Goal: Complete Application Form: Complete application form

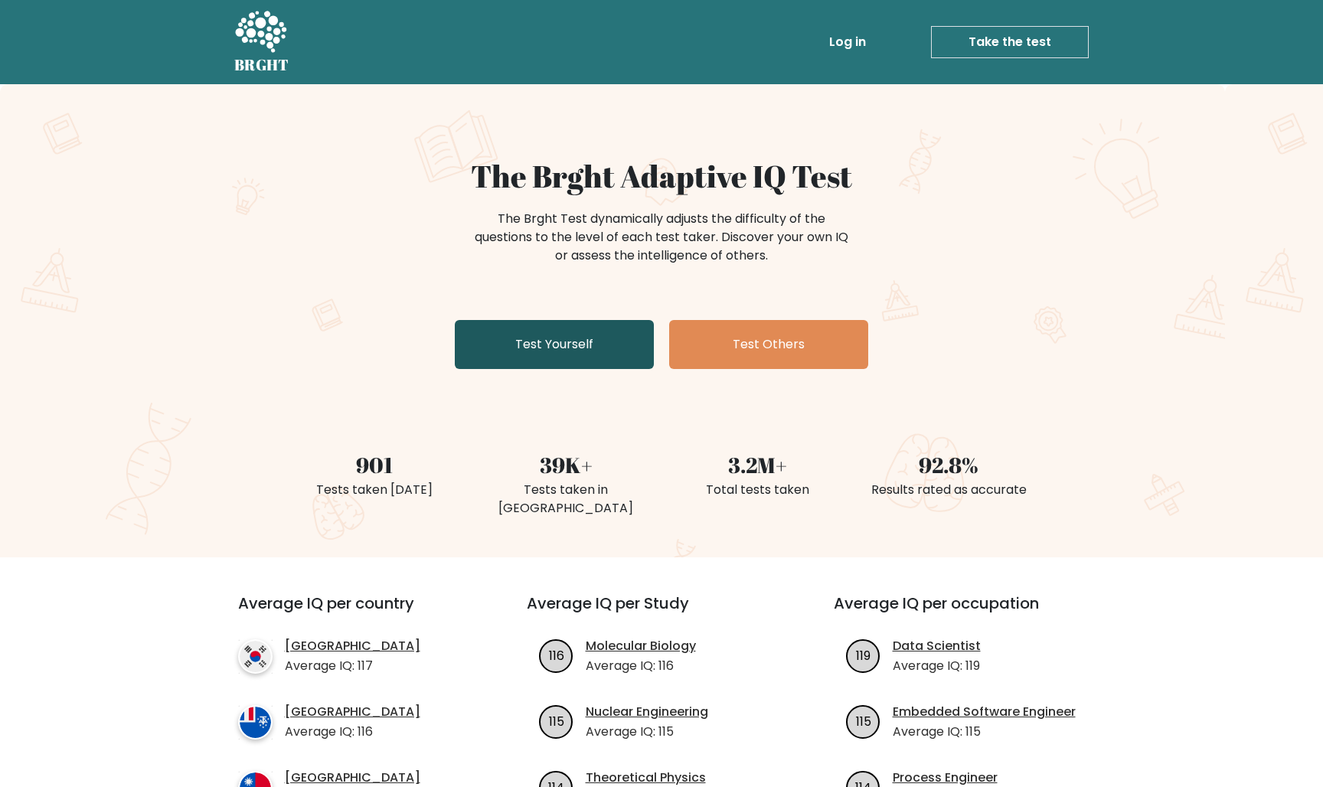
click at [546, 341] on link "Test Yourself" at bounding box center [554, 344] width 199 height 49
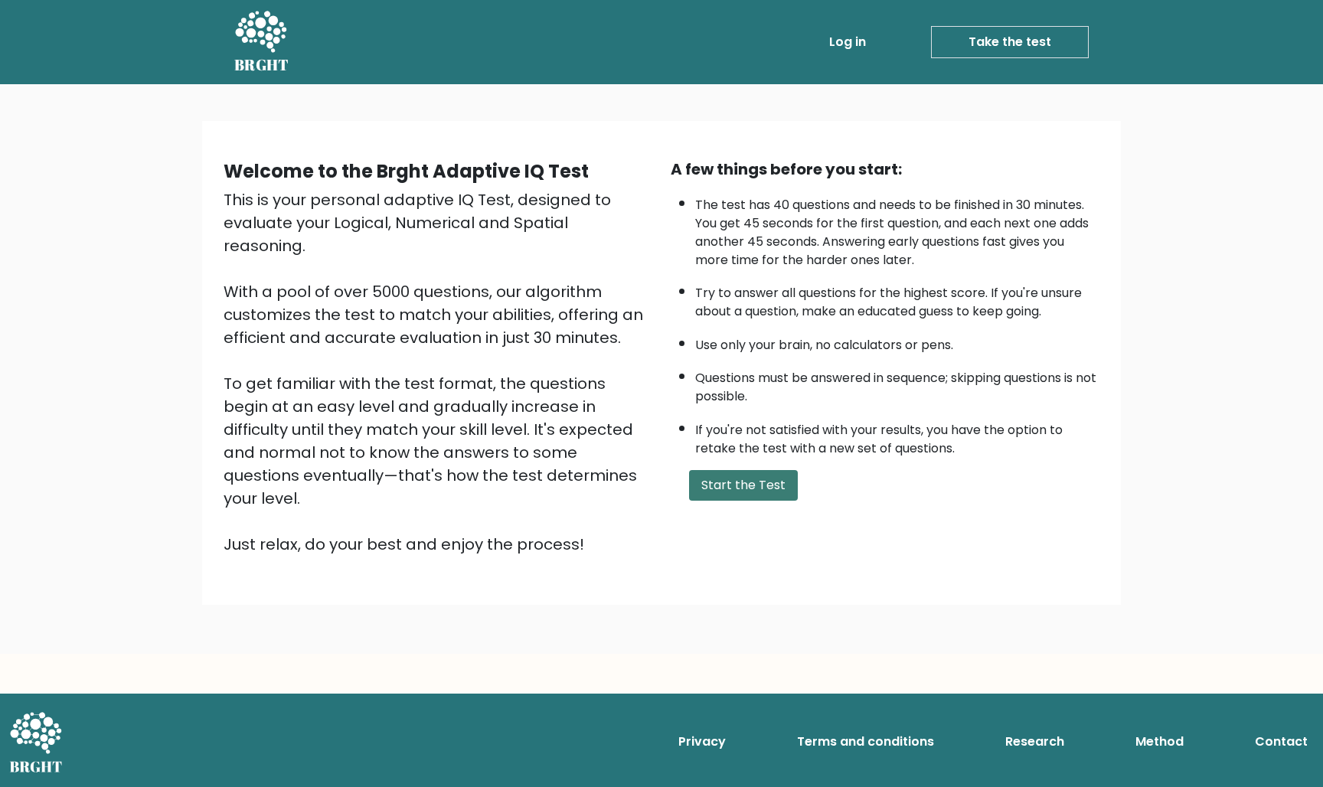
click at [776, 501] on button "Start the Test" at bounding box center [743, 485] width 109 height 31
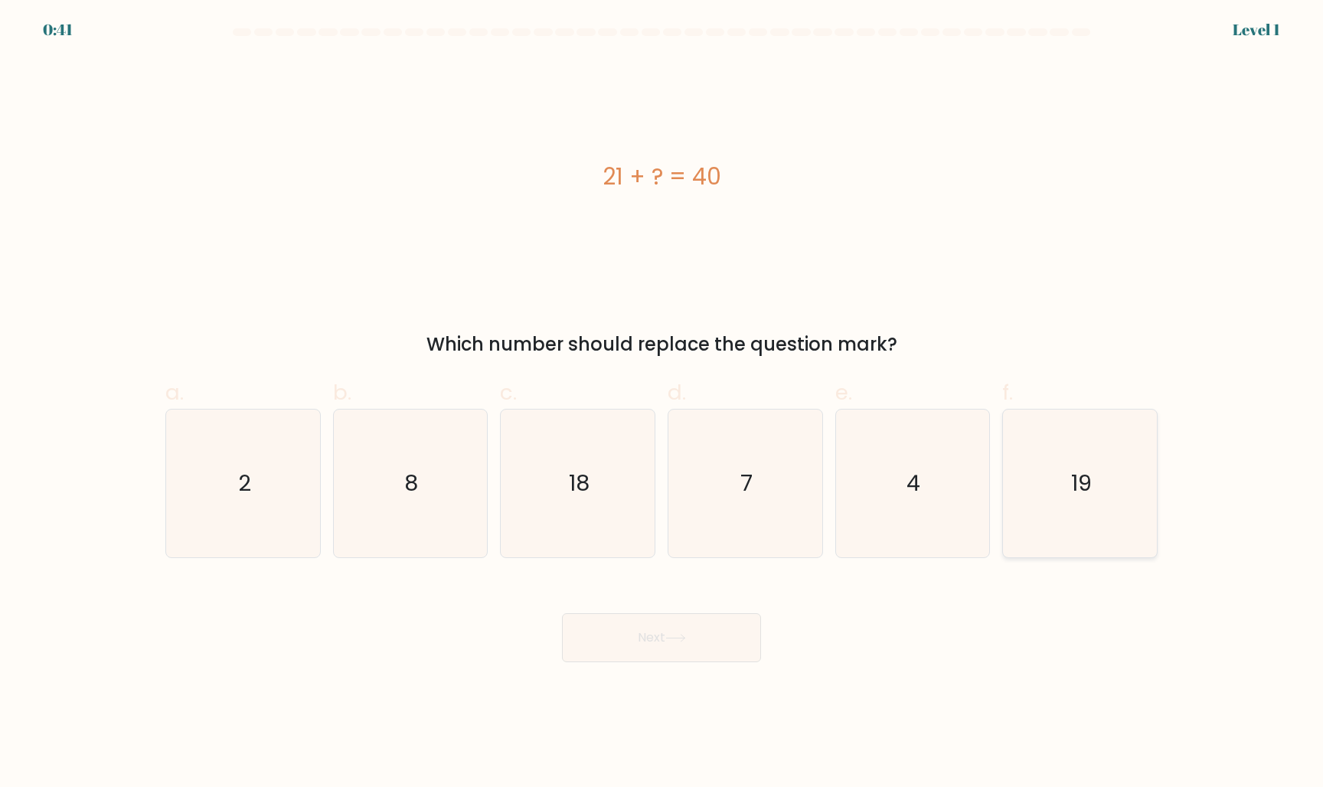
click at [1076, 536] on icon "19" at bounding box center [1080, 484] width 148 height 148
click at [662, 403] on input "f. 19" at bounding box center [661, 398] width 1 height 10
radio input "true"
click at [658, 655] on button "Next" at bounding box center [661, 637] width 199 height 49
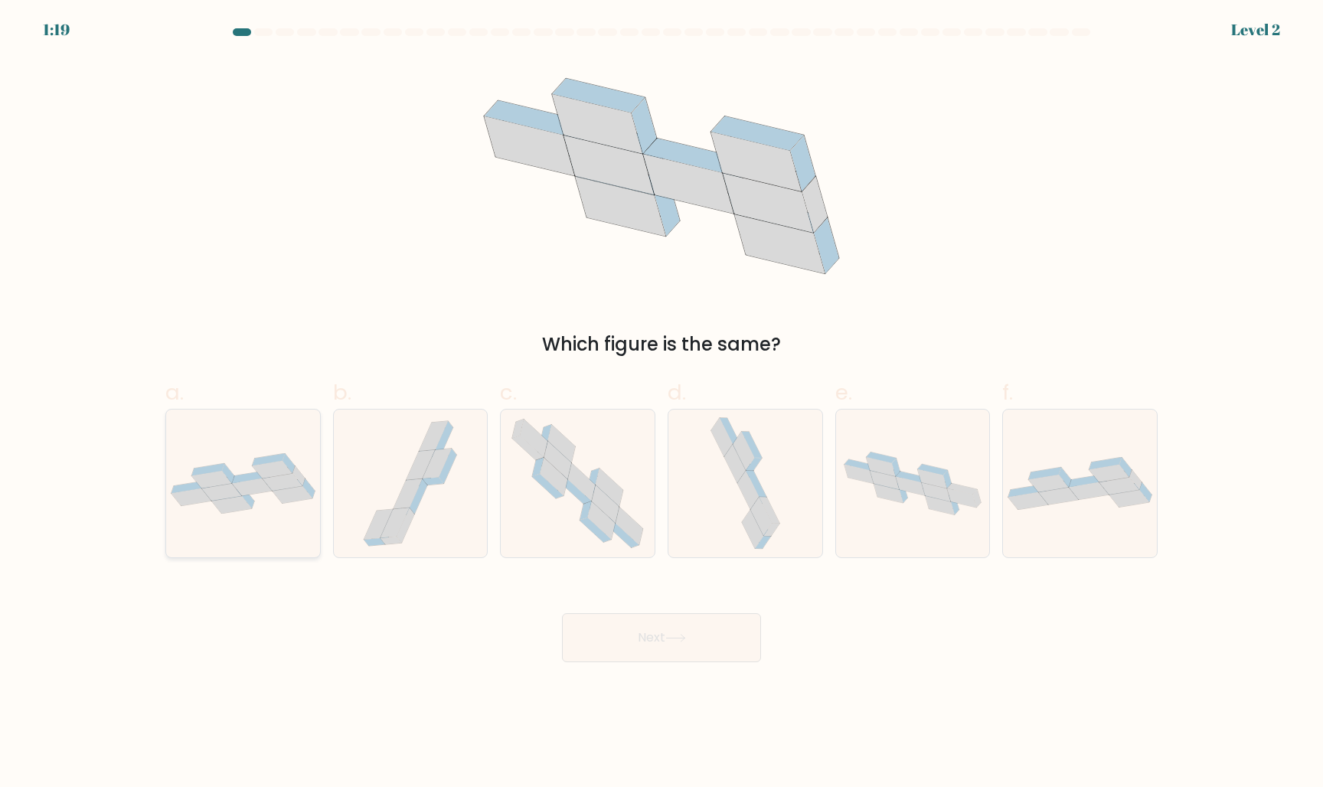
click at [309, 504] on icon at bounding box center [243, 483] width 154 height 60
click at [661, 403] on input "a." at bounding box center [661, 398] width 1 height 10
radio input "true"
click at [691, 637] on button "Next" at bounding box center [661, 637] width 199 height 49
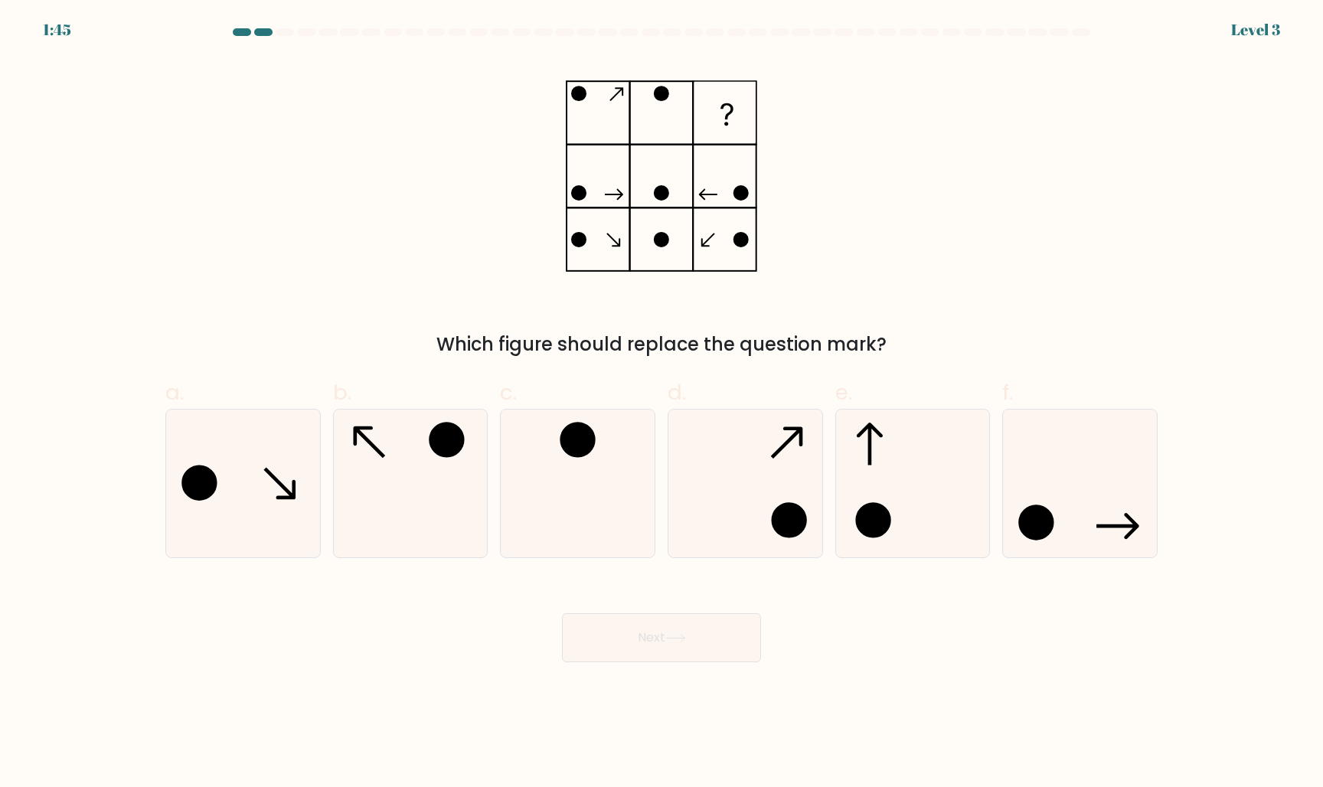
click at [328, 520] on div "b." at bounding box center [411, 467] width 168 height 181
click at [374, 520] on icon at bounding box center [410, 484] width 148 height 148
click at [661, 403] on input "b." at bounding box center [661, 398] width 1 height 10
radio input "true"
click at [663, 632] on button "Next" at bounding box center [661, 637] width 199 height 49
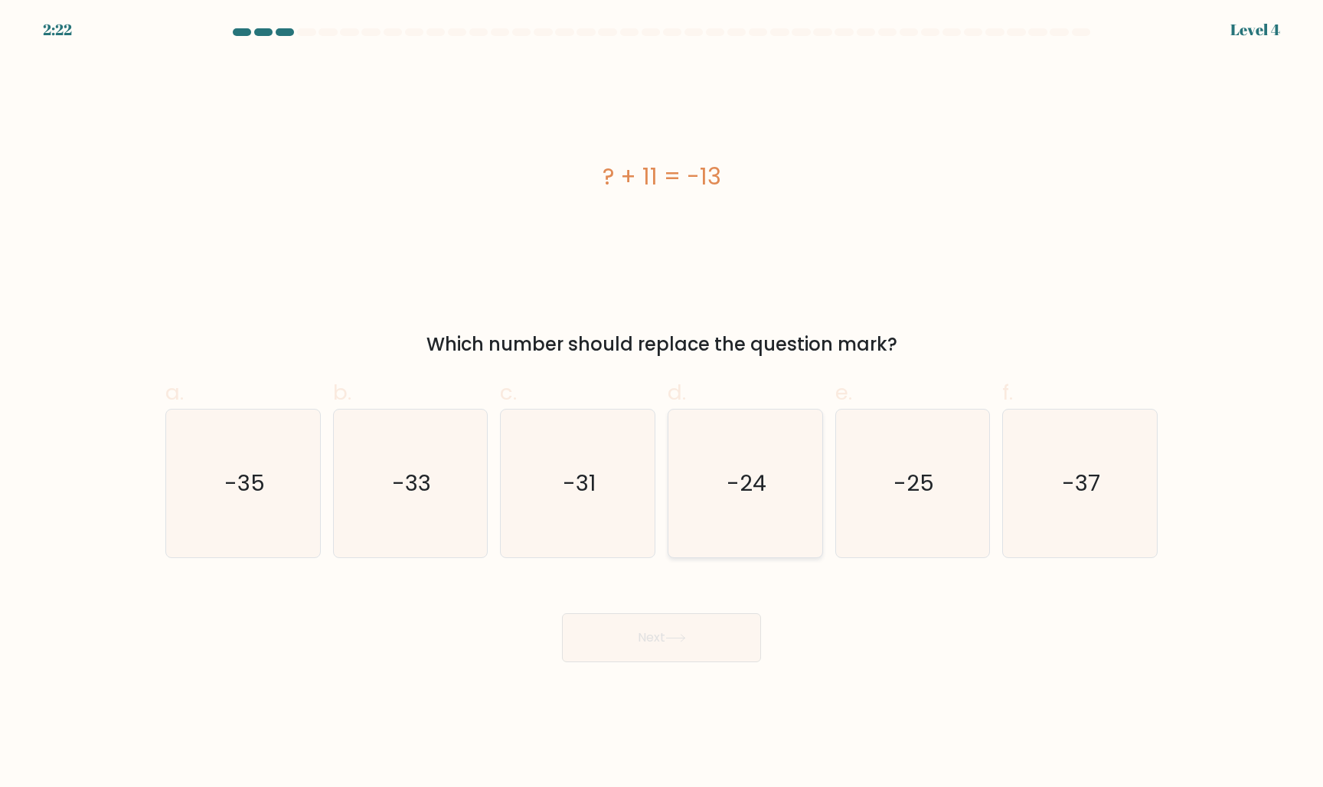
click at [706, 501] on icon "-24" at bounding box center [745, 484] width 148 height 148
click at [662, 403] on input "d. -24" at bounding box center [661, 398] width 1 height 10
radio input "true"
click at [689, 624] on button "Next" at bounding box center [661, 637] width 199 height 49
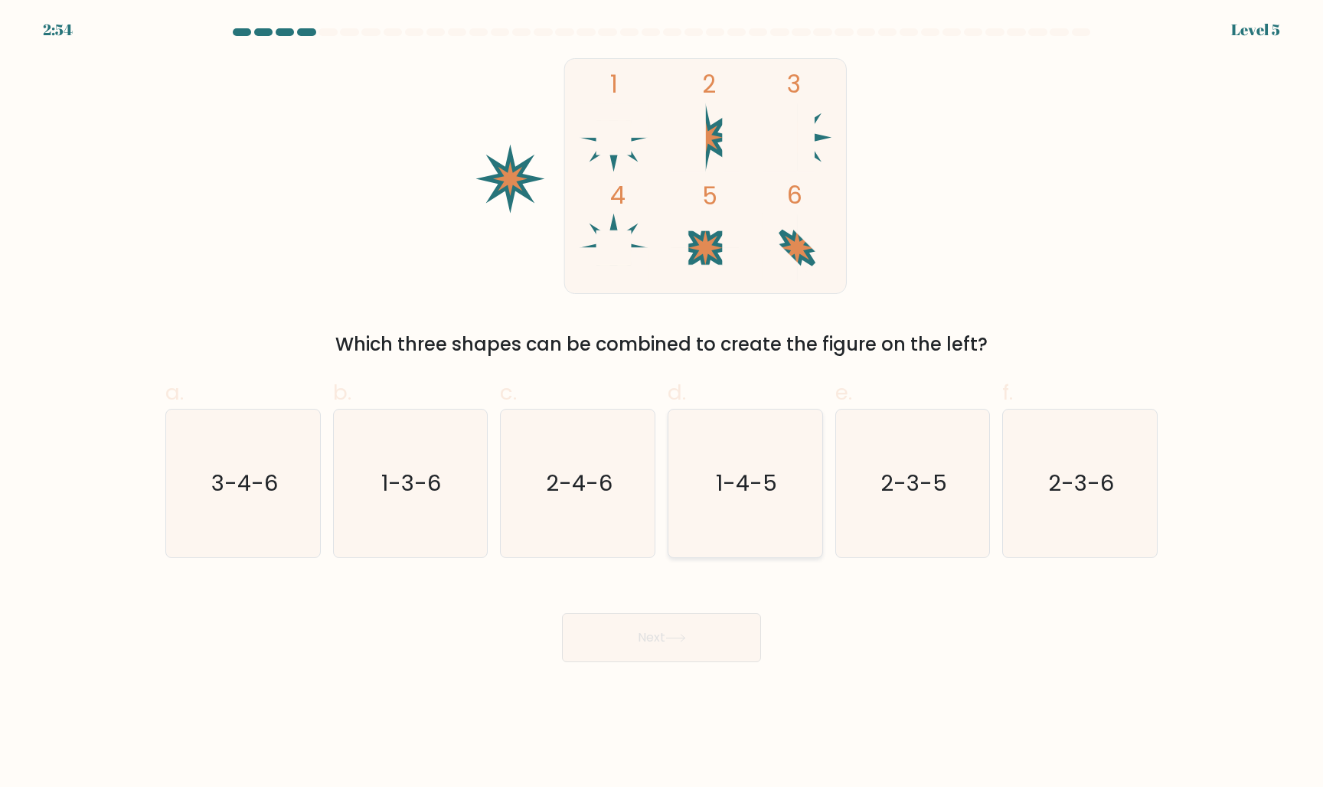
click at [764, 462] on icon "1-4-5" at bounding box center [745, 484] width 148 height 148
click at [662, 403] on input "d. 1-4-5" at bounding box center [661, 398] width 1 height 10
radio input "true"
click at [654, 638] on button "Next" at bounding box center [661, 637] width 199 height 49
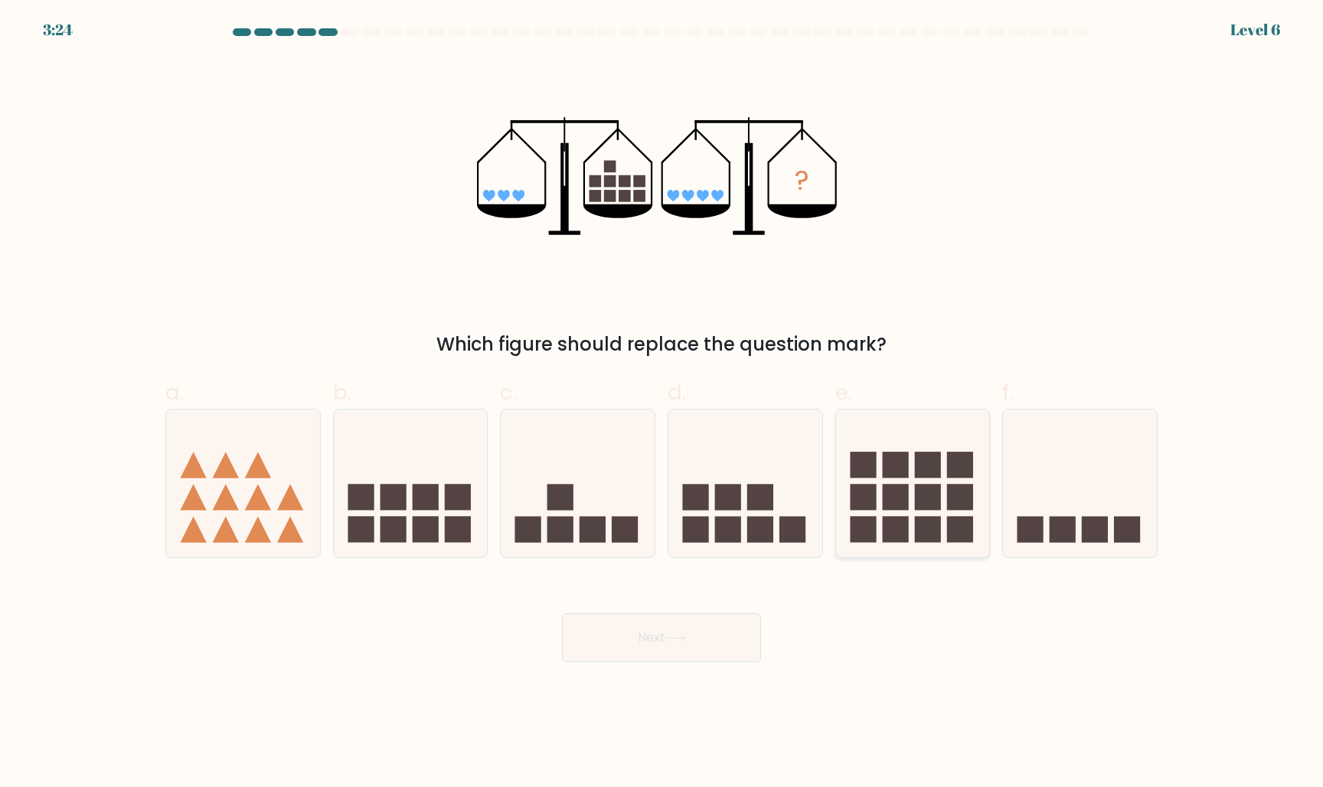
click at [893, 418] on div at bounding box center [912, 483] width 155 height 149
click at [662, 403] on input "e." at bounding box center [661, 398] width 1 height 10
radio input "true"
click at [646, 630] on button "Next" at bounding box center [661, 637] width 199 height 49
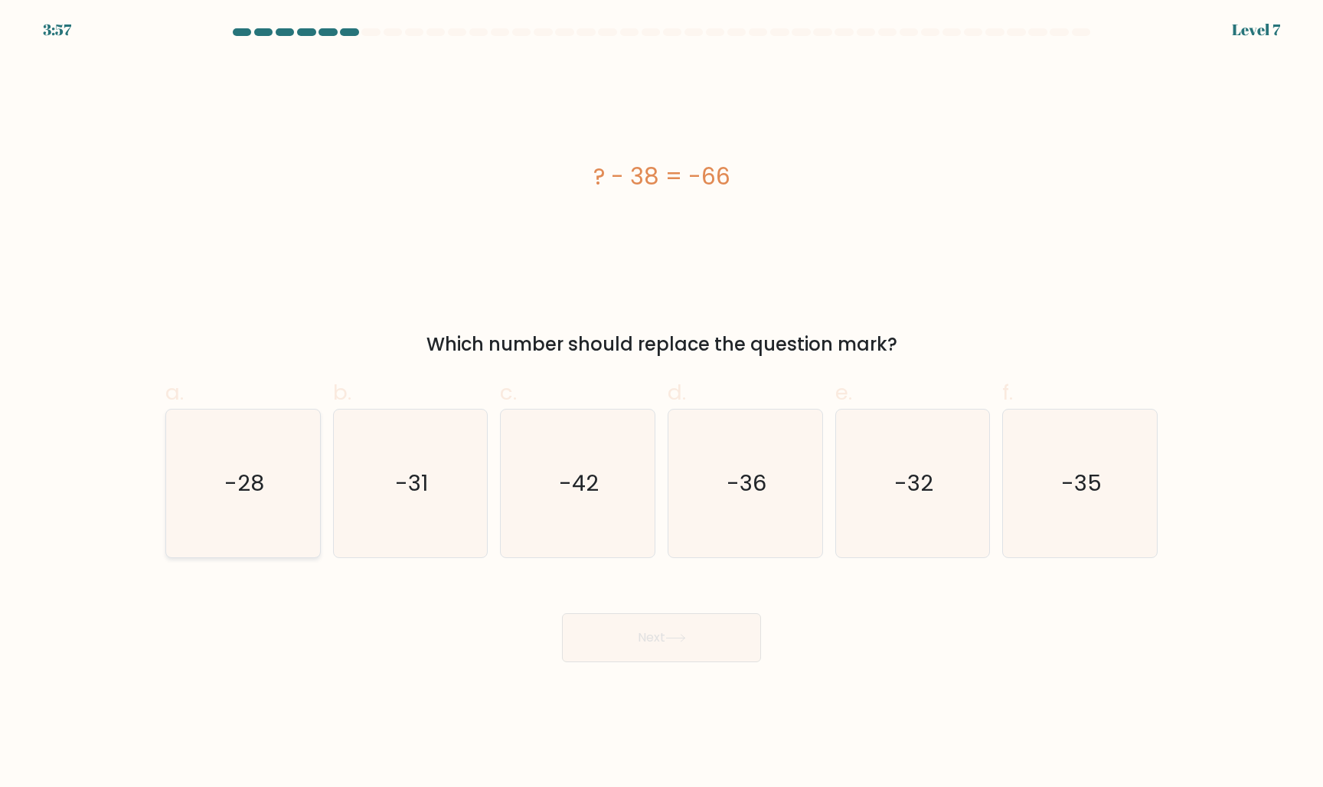
click at [205, 478] on icon "-28" at bounding box center [243, 484] width 148 height 148
click at [661, 403] on input "a. -28" at bounding box center [661, 398] width 1 height 10
radio input "true"
click at [694, 638] on button "Next" at bounding box center [661, 637] width 199 height 49
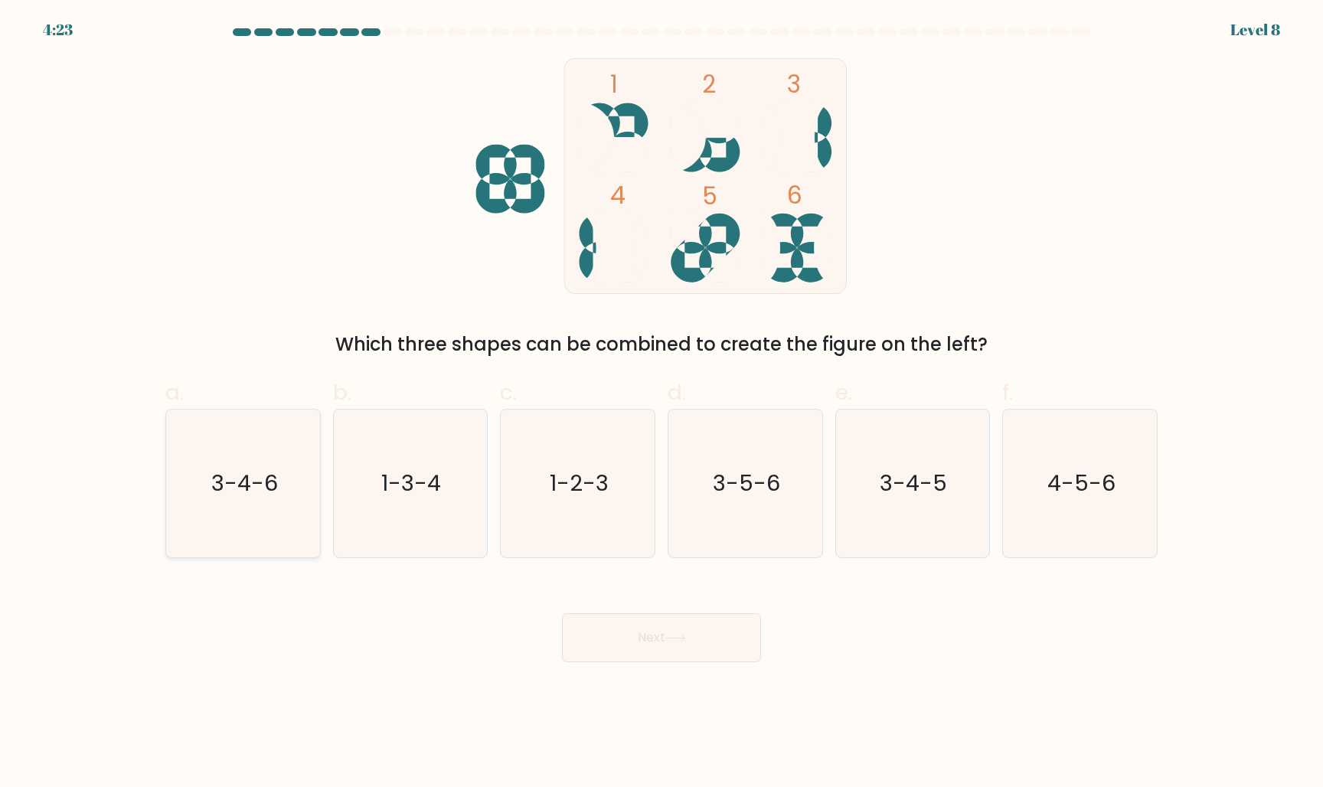
click at [276, 521] on icon "3-4-6" at bounding box center [243, 484] width 148 height 148
click at [661, 403] on input "a. 3-4-6" at bounding box center [661, 398] width 1 height 10
radio input "true"
click at [637, 624] on button "Next" at bounding box center [661, 637] width 199 height 49
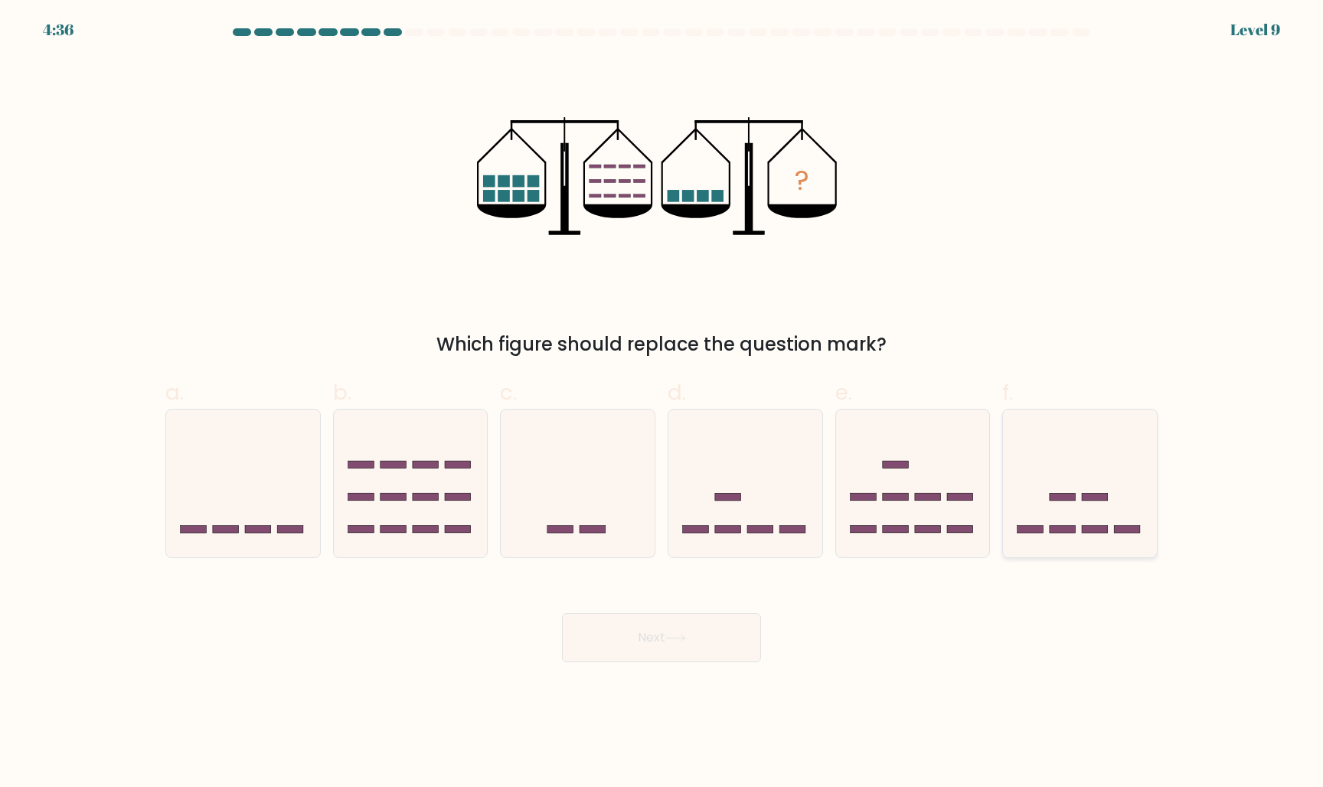
click at [1036, 540] on icon at bounding box center [1080, 482] width 154 height 127
click at [662, 403] on input "f." at bounding box center [661, 398] width 1 height 10
radio input "true"
click at [698, 635] on button "Next" at bounding box center [661, 637] width 199 height 49
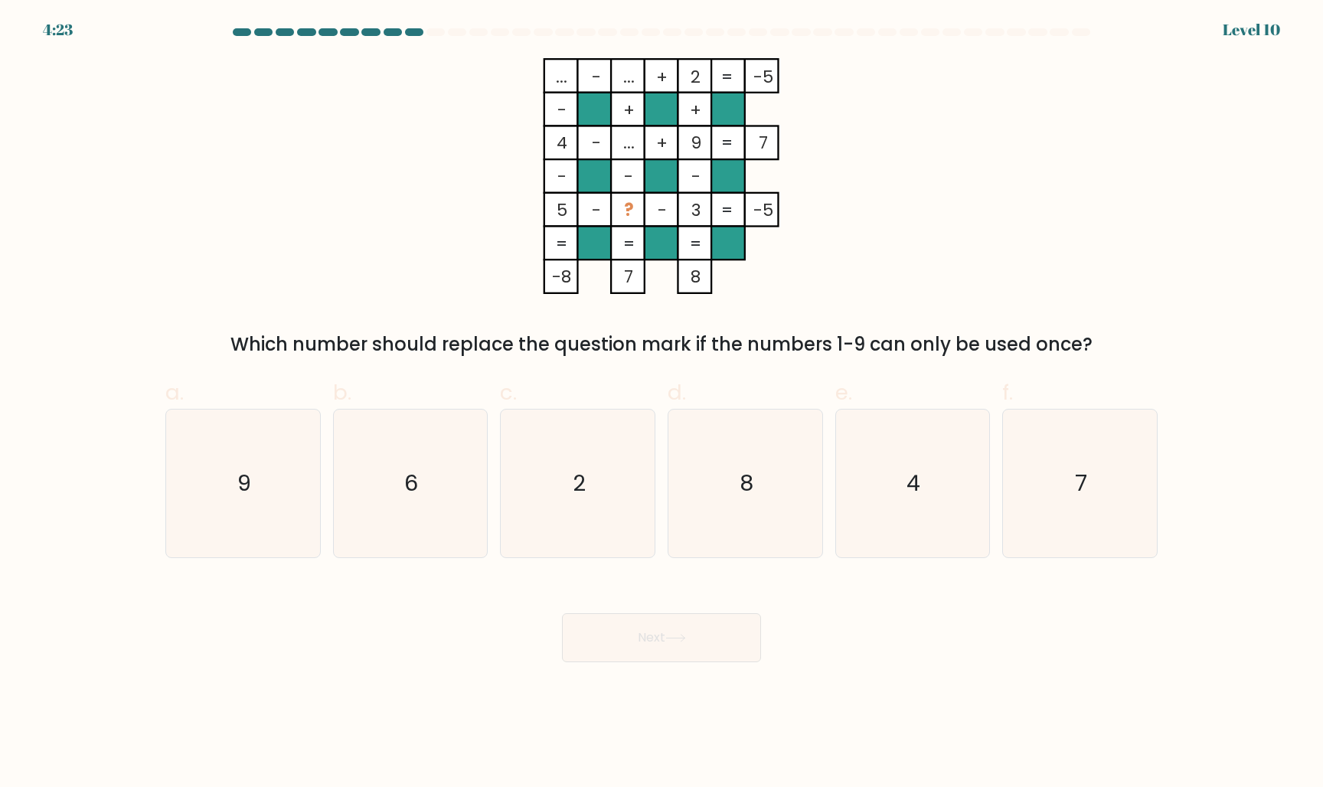
click at [1286, 651] on form at bounding box center [661, 345] width 1323 height 634
click at [1117, 534] on icon "7" at bounding box center [1080, 484] width 148 height 148
click at [662, 403] on input "f. 7" at bounding box center [661, 398] width 1 height 10
radio input "true"
click at [681, 652] on button "Next" at bounding box center [661, 637] width 199 height 49
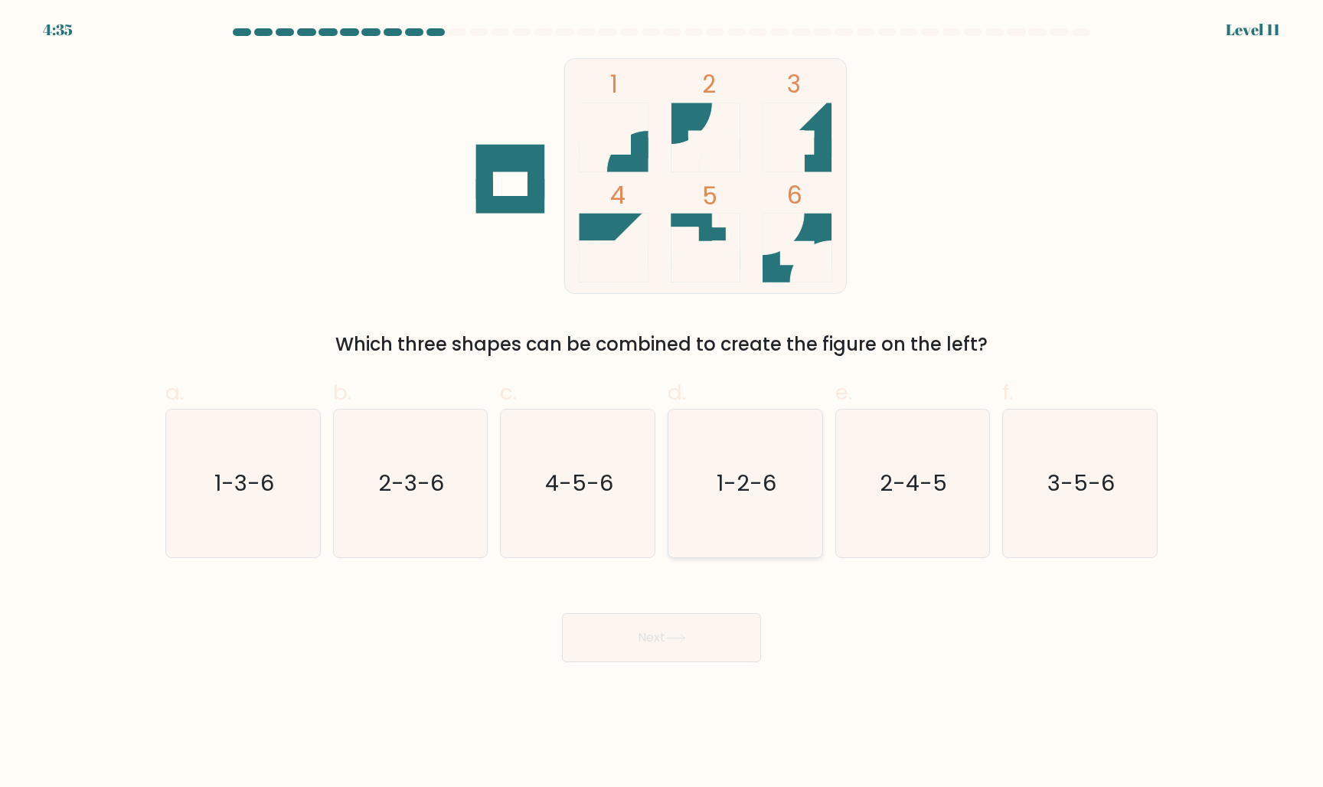
click at [752, 547] on icon "1-2-6" at bounding box center [745, 484] width 148 height 148
click at [662, 403] on input "d. 1-2-6" at bounding box center [661, 398] width 1 height 10
radio input "true"
click at [721, 625] on button "Next" at bounding box center [661, 637] width 199 height 49
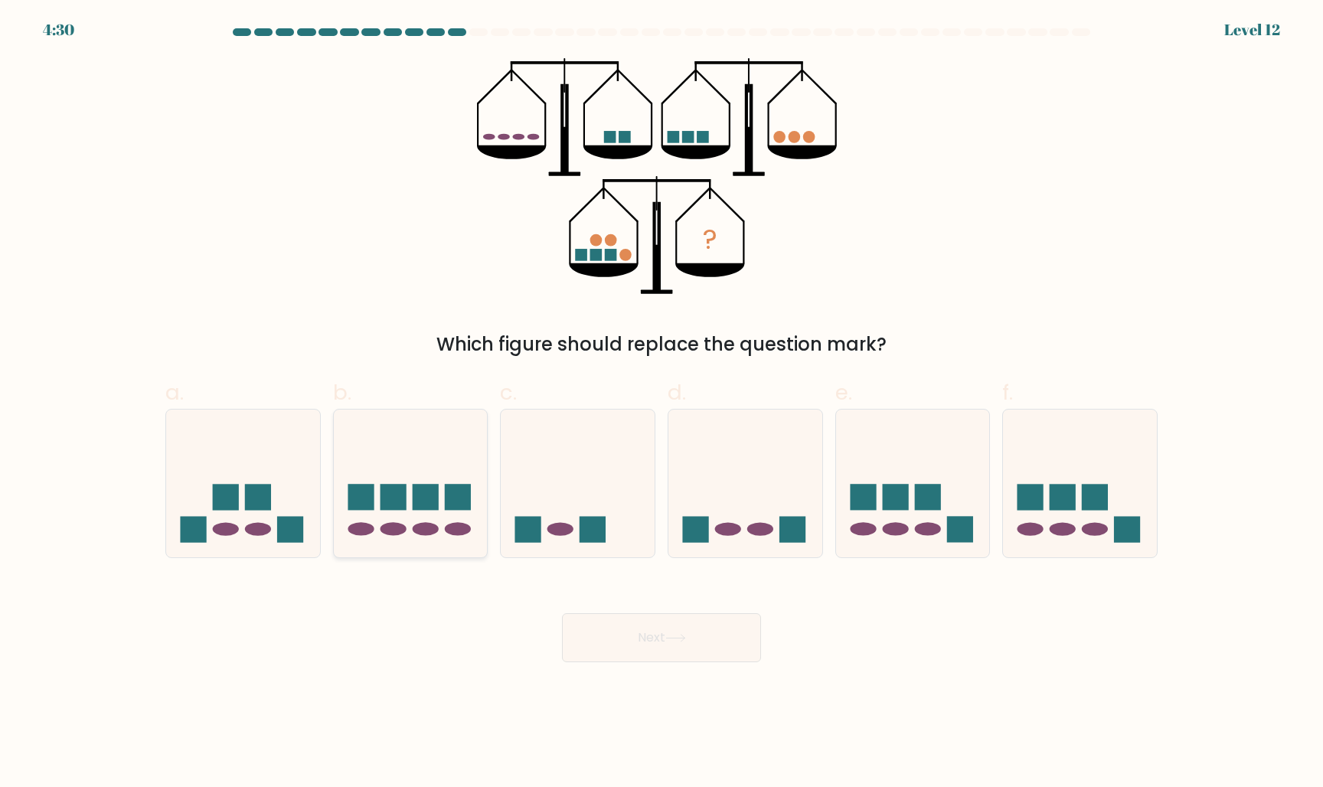
click at [440, 525] on icon at bounding box center [411, 482] width 154 height 127
click at [661, 403] on input "b." at bounding box center [661, 398] width 1 height 10
radio input "true"
click at [640, 626] on button "Next" at bounding box center [661, 637] width 199 height 49
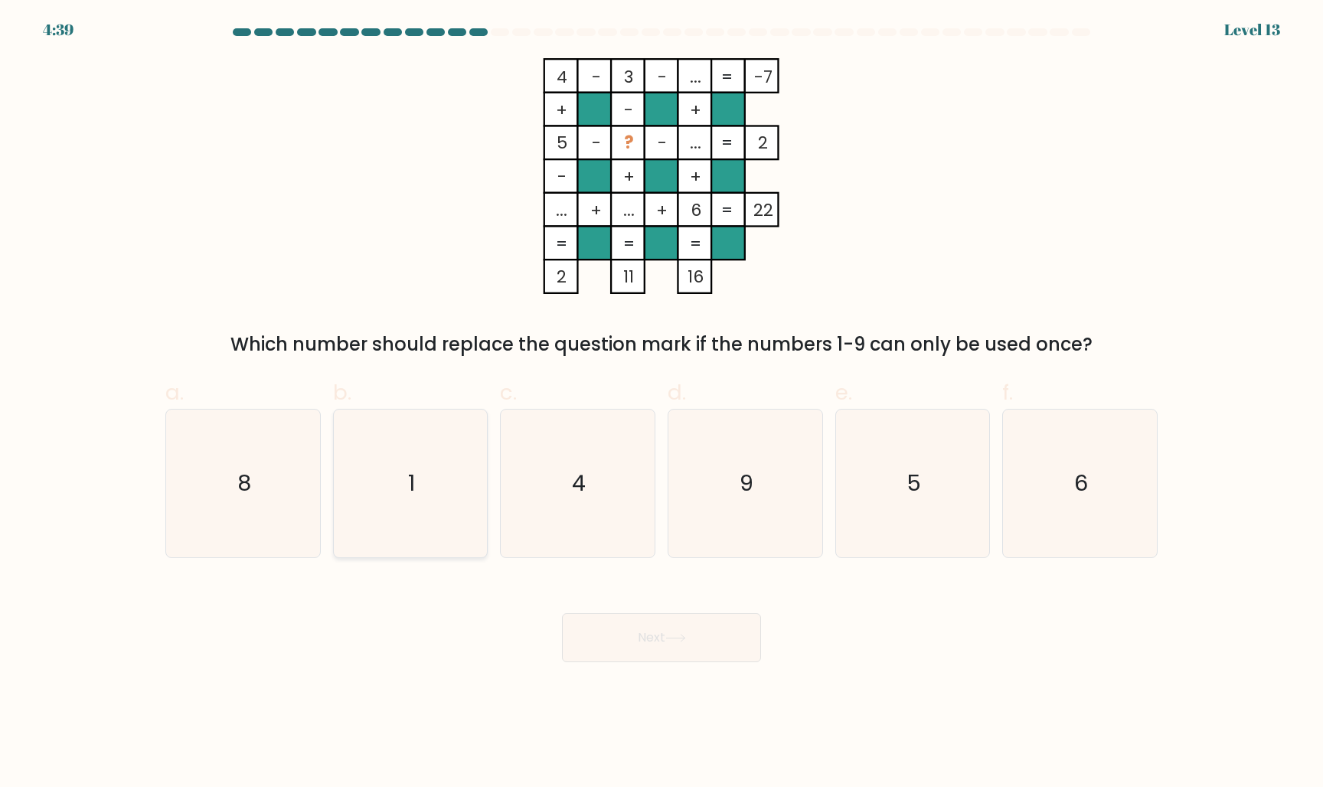
click at [455, 485] on icon "1" at bounding box center [410, 484] width 148 height 148
click at [661, 403] on input "b. 1" at bounding box center [661, 398] width 1 height 10
radio input "true"
click at [721, 651] on button "Next" at bounding box center [661, 637] width 199 height 49
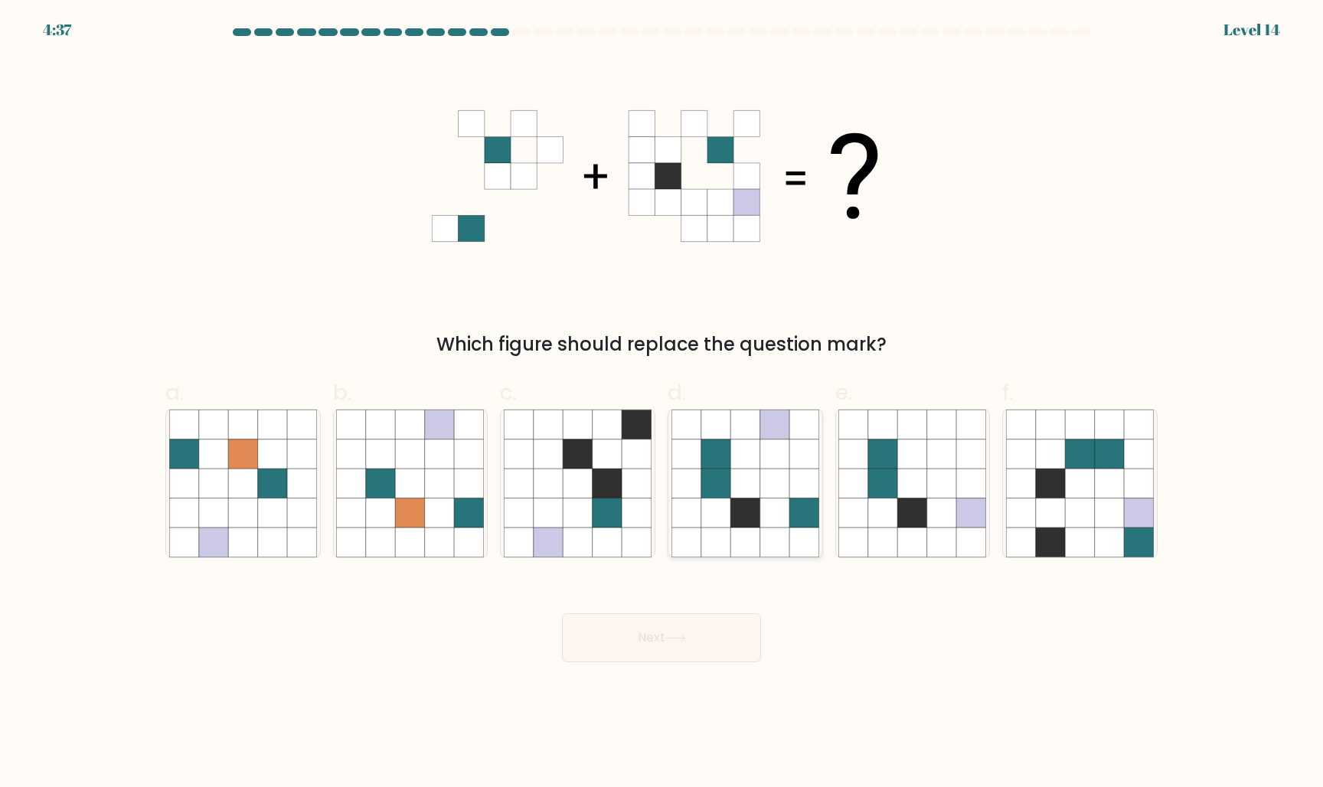
click at [736, 442] on icon at bounding box center [744, 453] width 29 height 29
click at [662, 403] on input "d." at bounding box center [661, 398] width 1 height 10
radio input "true"
click at [710, 635] on button "Next" at bounding box center [661, 637] width 199 height 49
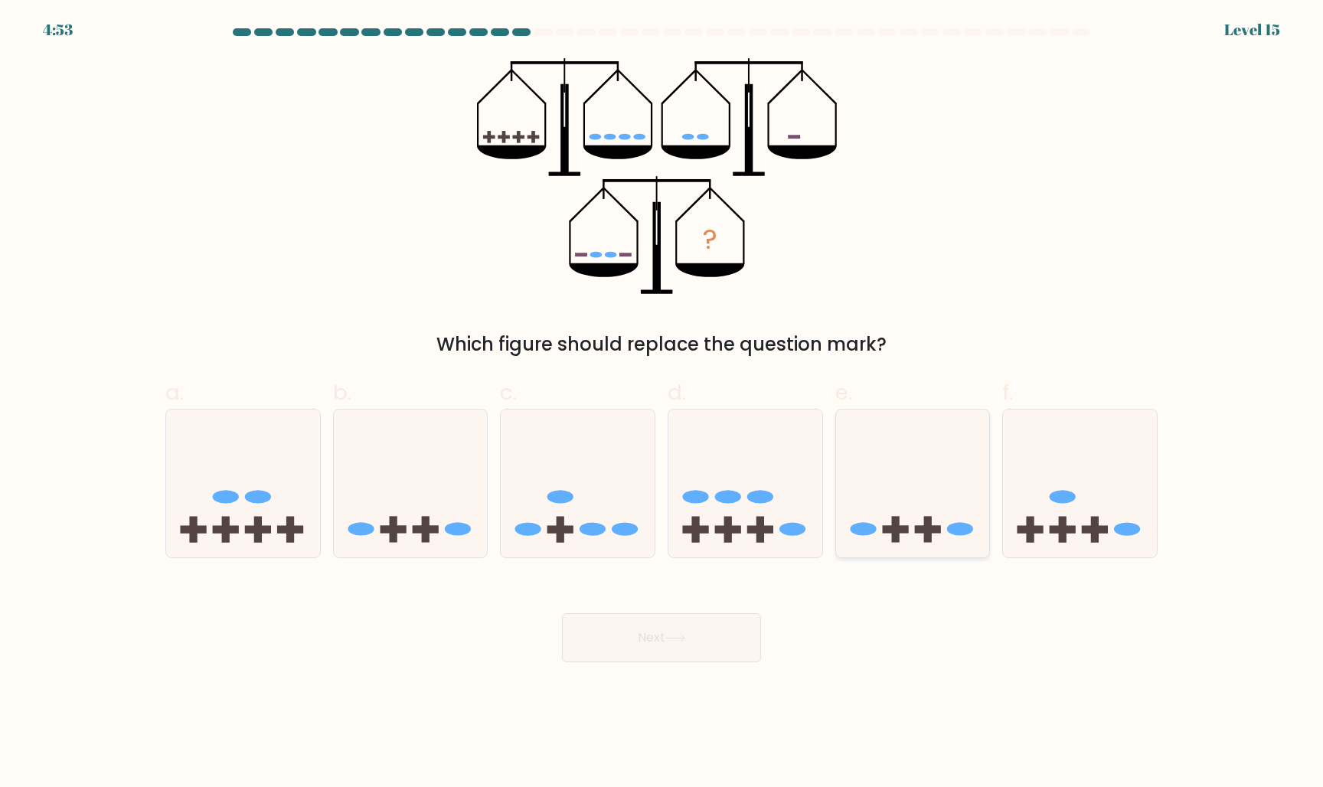
click at [930, 521] on rect at bounding box center [928, 530] width 8 height 26
click at [662, 403] on input "e." at bounding box center [661, 398] width 1 height 10
radio input "true"
click at [567, 532] on rect at bounding box center [560, 530] width 26 height 8
click at [661, 403] on input "c." at bounding box center [661, 398] width 1 height 10
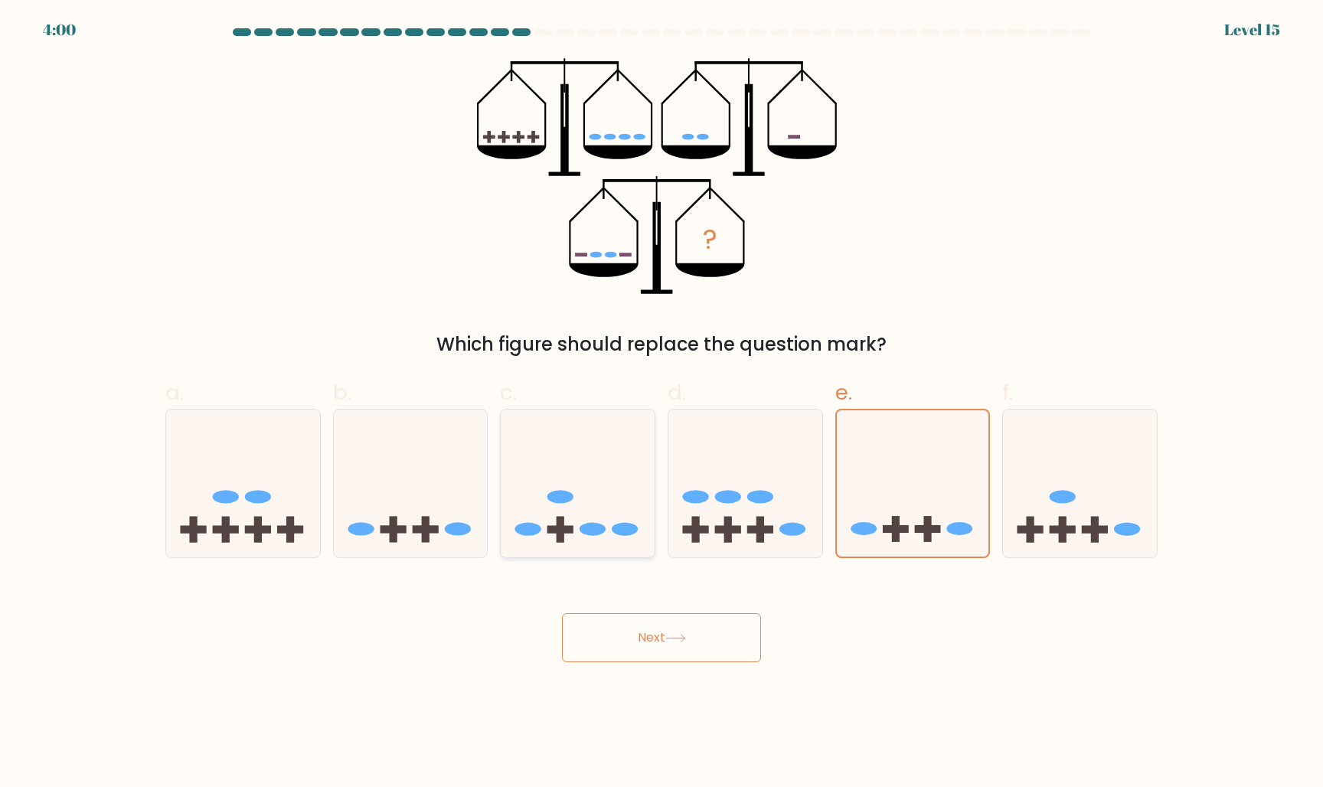
radio input "true"
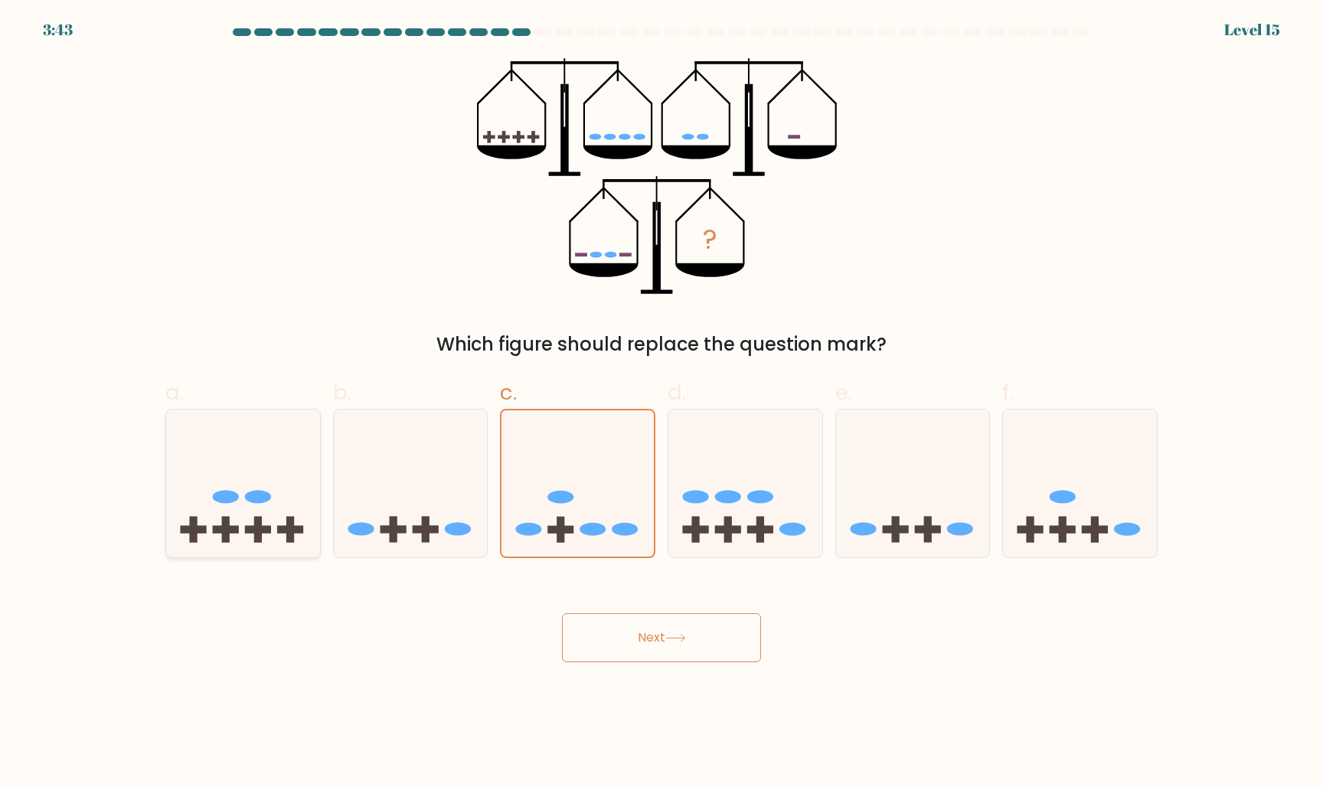
click at [251, 531] on rect at bounding box center [258, 530] width 26 height 8
click at [661, 403] on input "a." at bounding box center [661, 398] width 1 height 10
radio input "true"
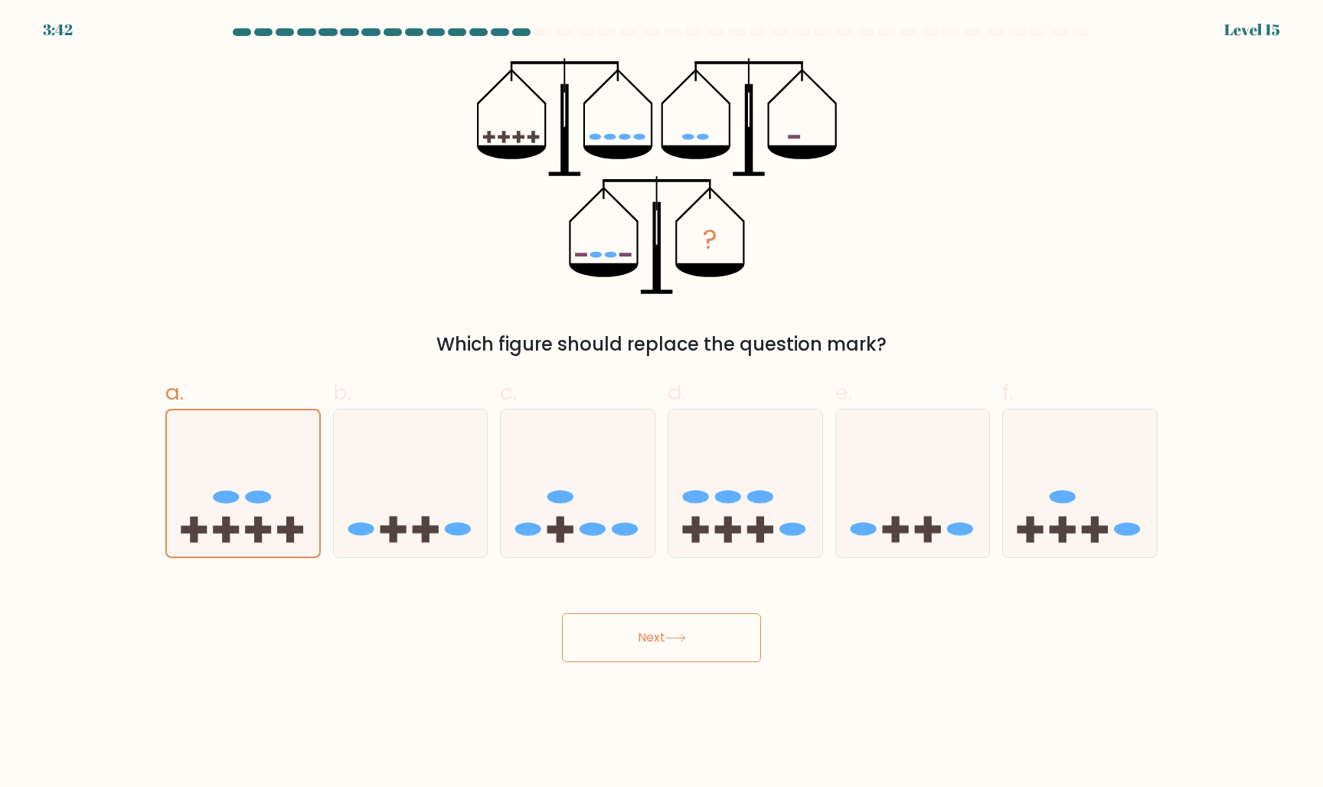
click at [686, 638] on icon at bounding box center [675, 638] width 21 height 8
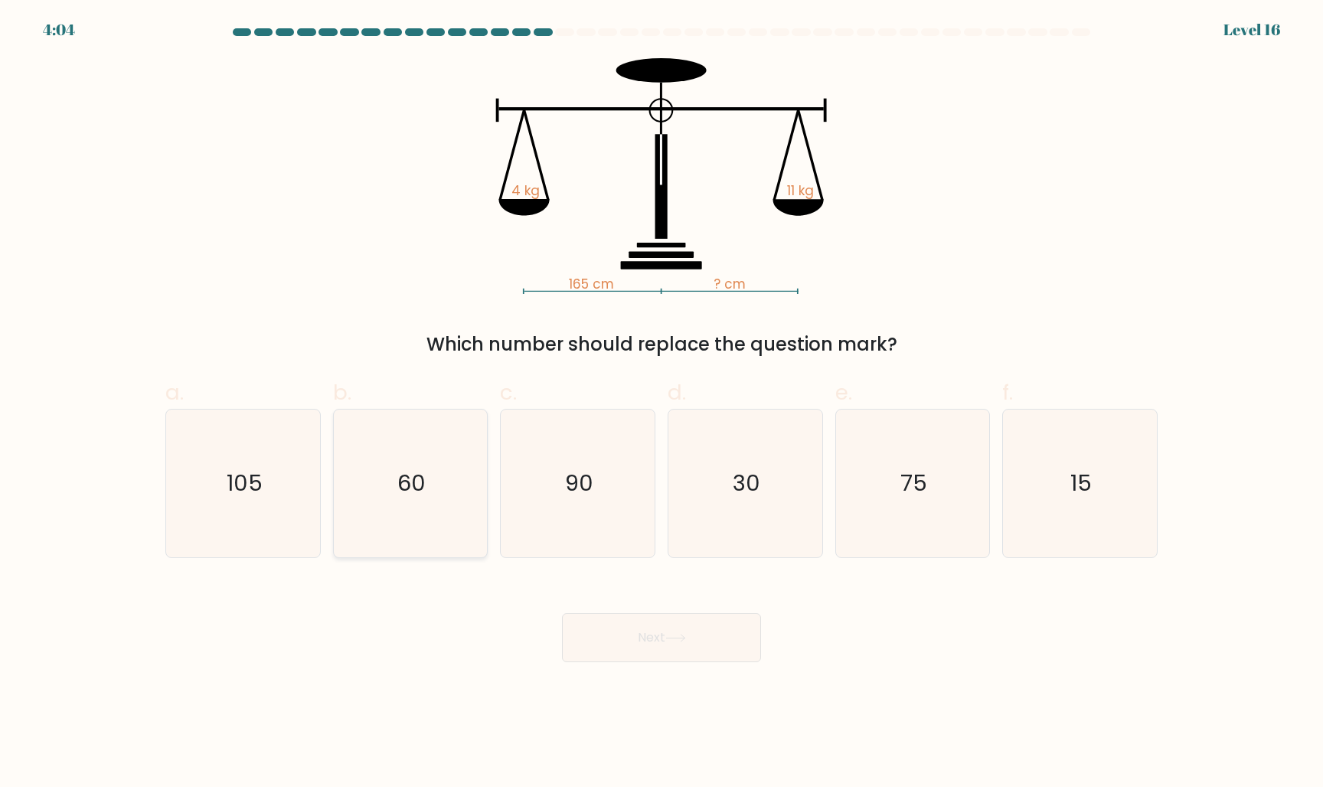
click at [441, 467] on icon "60" at bounding box center [410, 484] width 148 height 148
click at [661, 403] on input "b. 60" at bounding box center [661, 398] width 1 height 10
radio input "true"
click at [630, 653] on button "Next" at bounding box center [661, 637] width 199 height 49
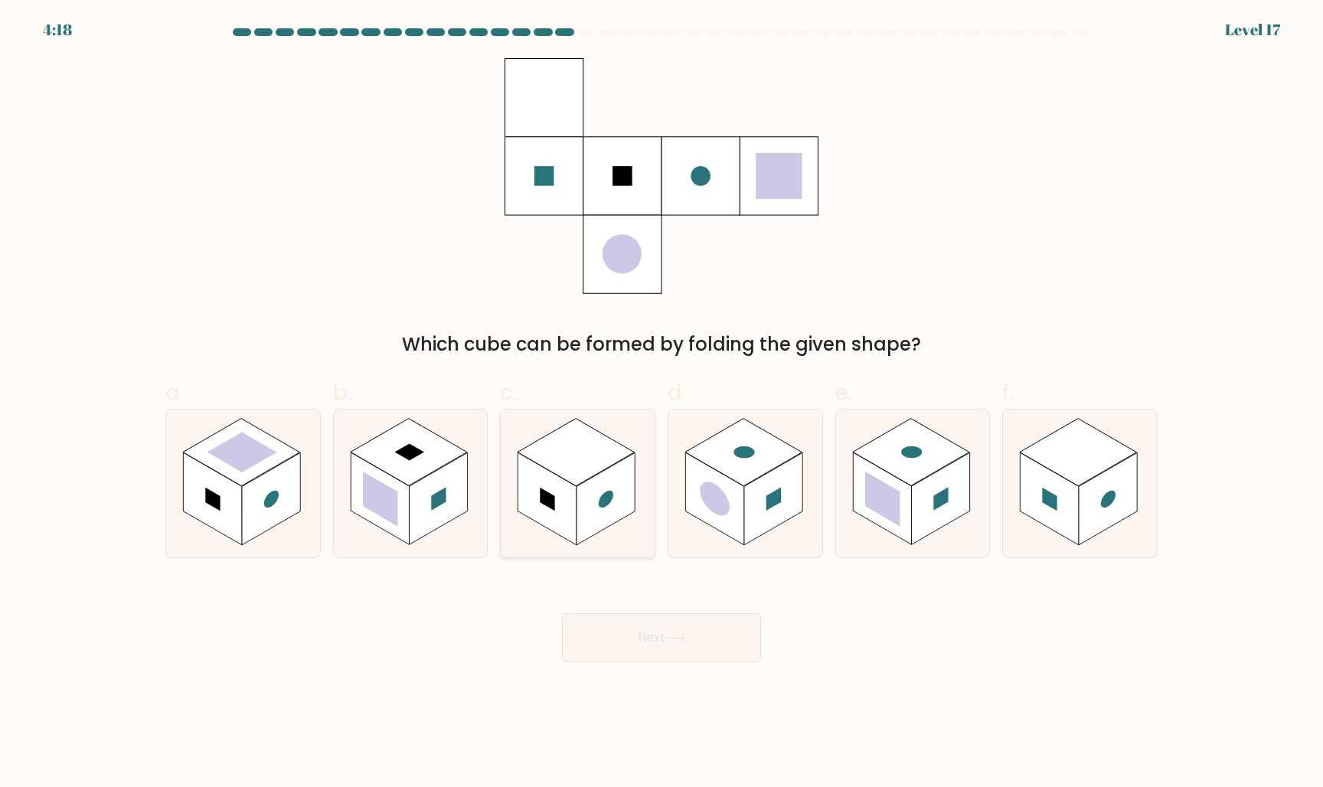
click at [573, 499] on rect at bounding box center [547, 498] width 58 height 93
click at [661, 403] on input "c." at bounding box center [661, 398] width 1 height 10
radio input "true"
click at [597, 622] on button "Next" at bounding box center [661, 637] width 199 height 49
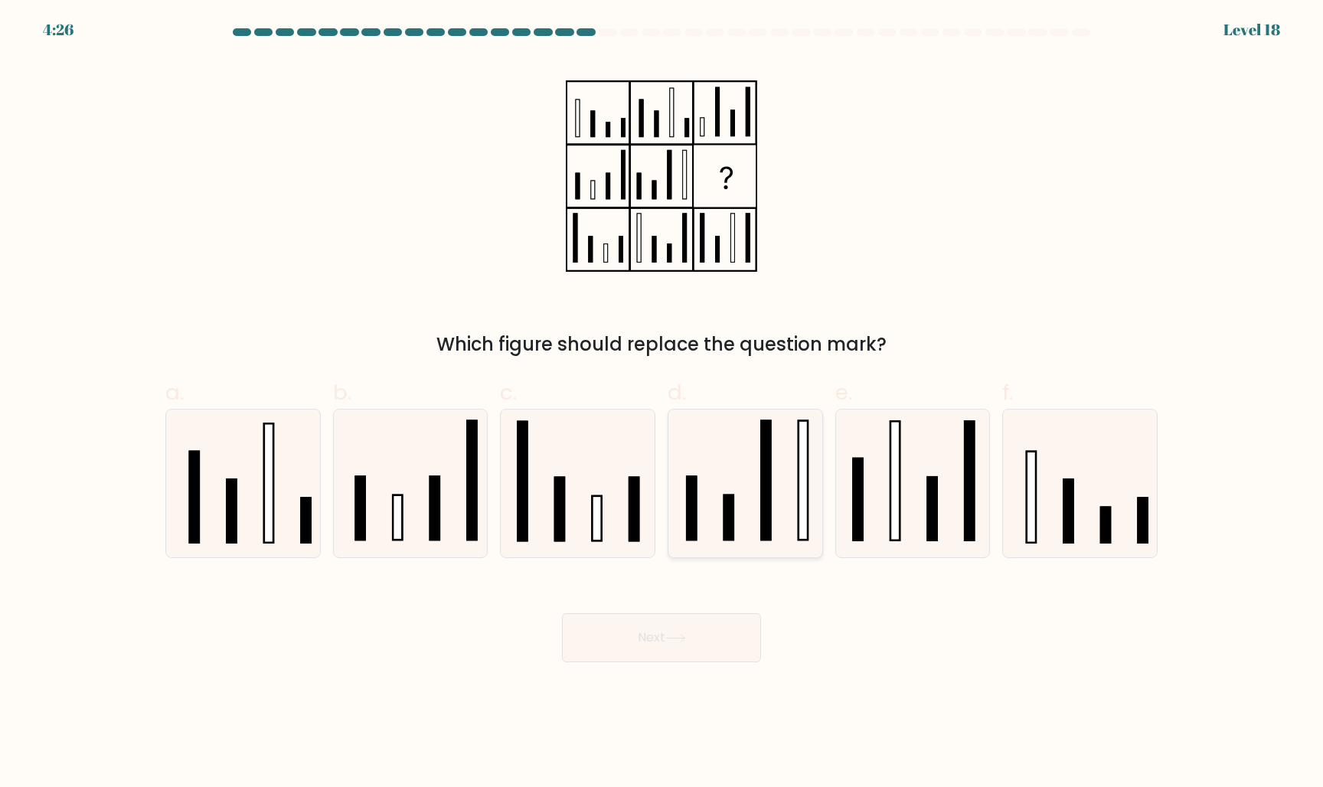
click at [743, 460] on icon at bounding box center [745, 484] width 148 height 148
click at [662, 403] on input "d." at bounding box center [661, 398] width 1 height 10
radio input "true"
click at [438, 512] on rect at bounding box center [434, 508] width 9 height 64
click at [661, 403] on input "b." at bounding box center [661, 398] width 1 height 10
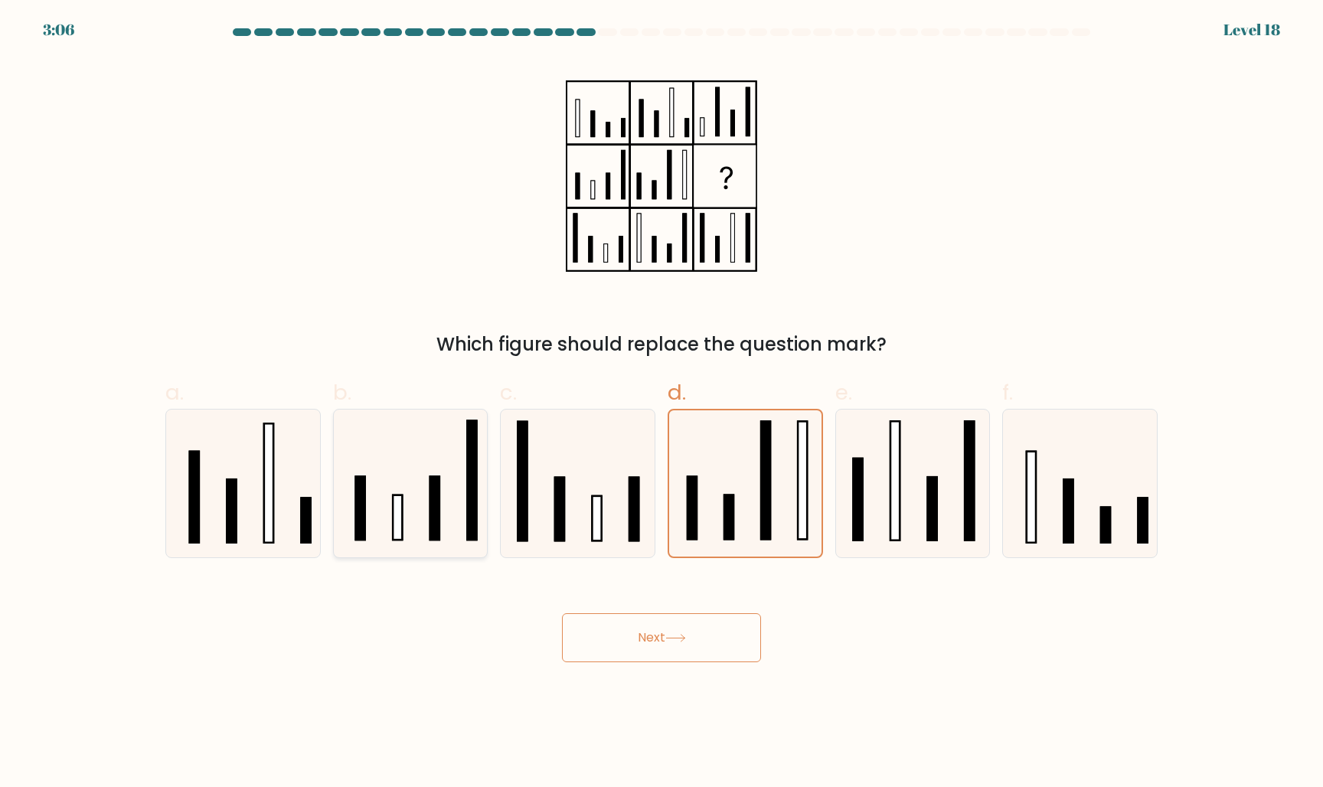
radio input "true"
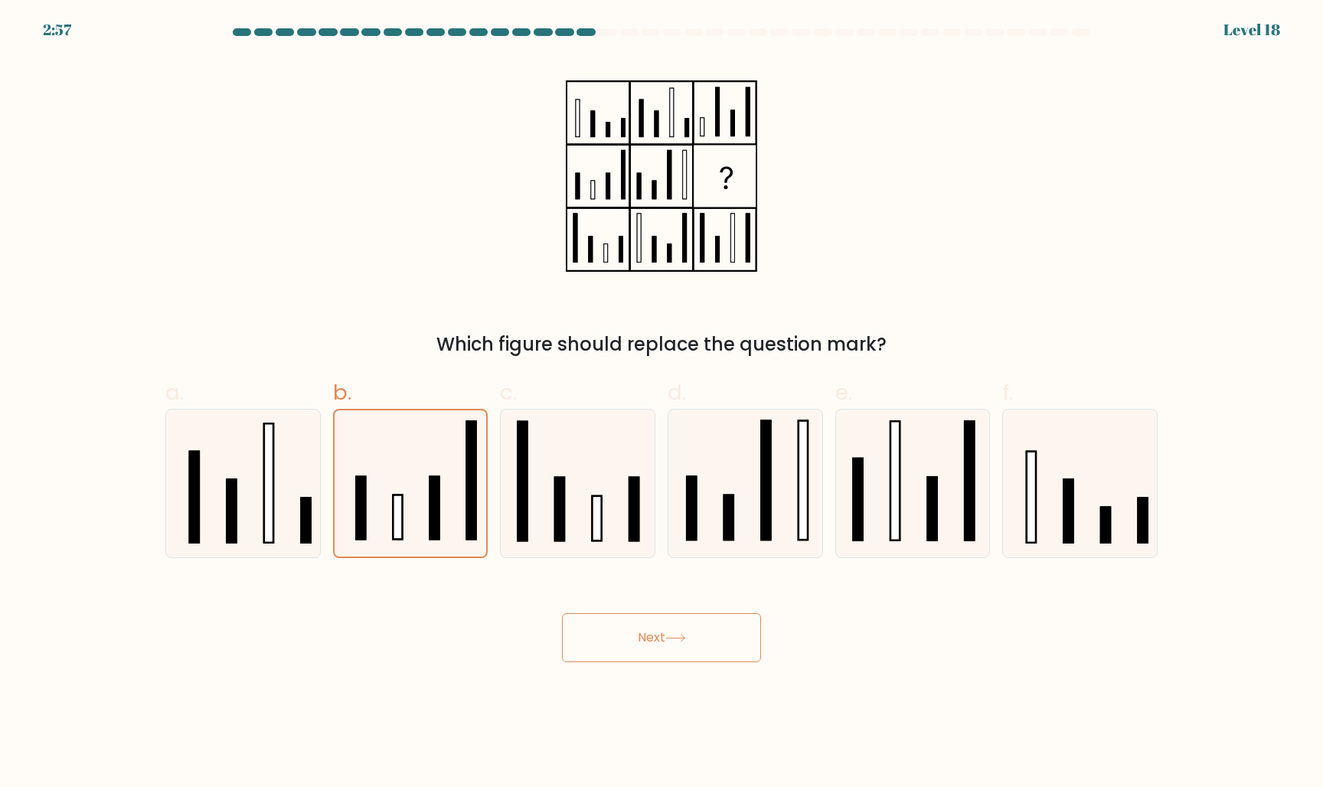
click at [726, 641] on button "Next" at bounding box center [661, 637] width 199 height 49
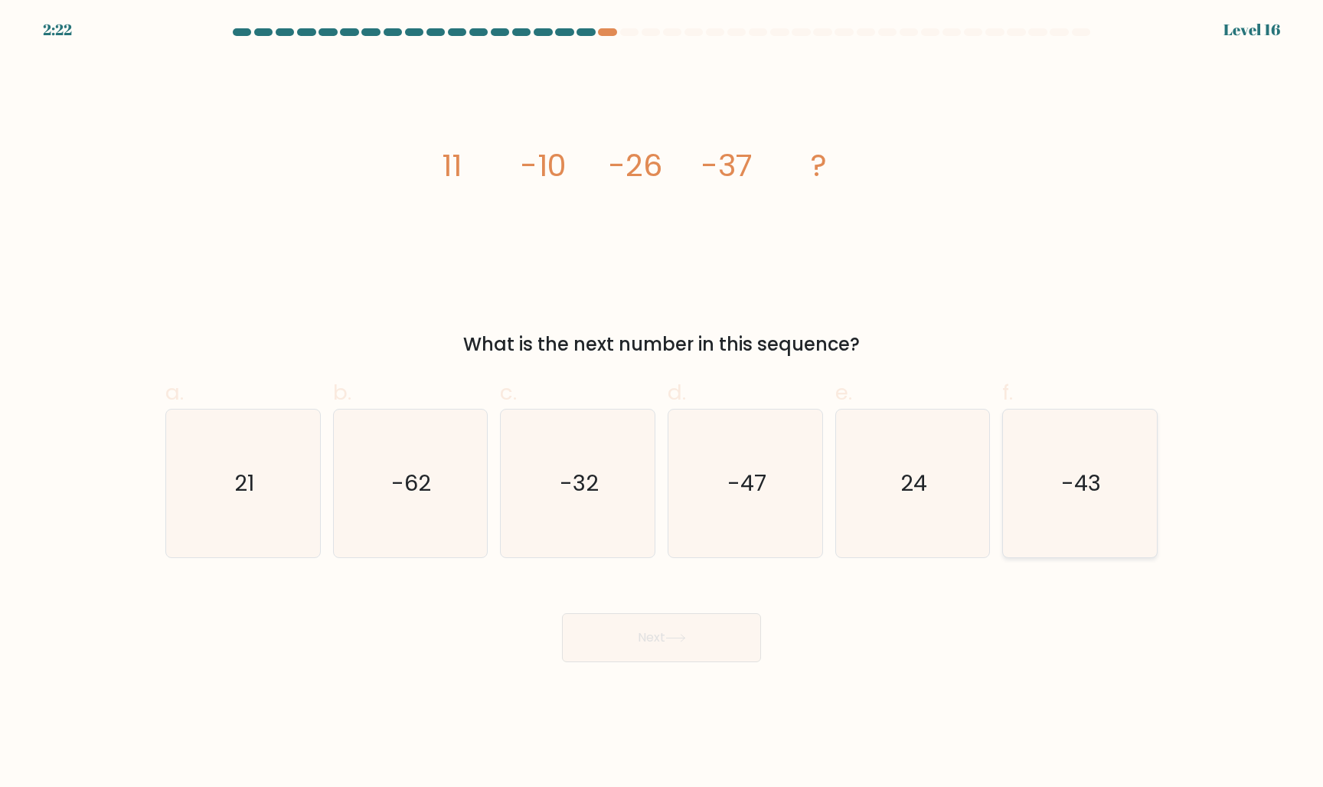
click at [1087, 516] on icon "-43" at bounding box center [1080, 484] width 148 height 148
click at [662, 403] on input "f. -43" at bounding box center [661, 398] width 1 height 10
radio input "true"
click at [711, 641] on button "Next" at bounding box center [661, 637] width 199 height 49
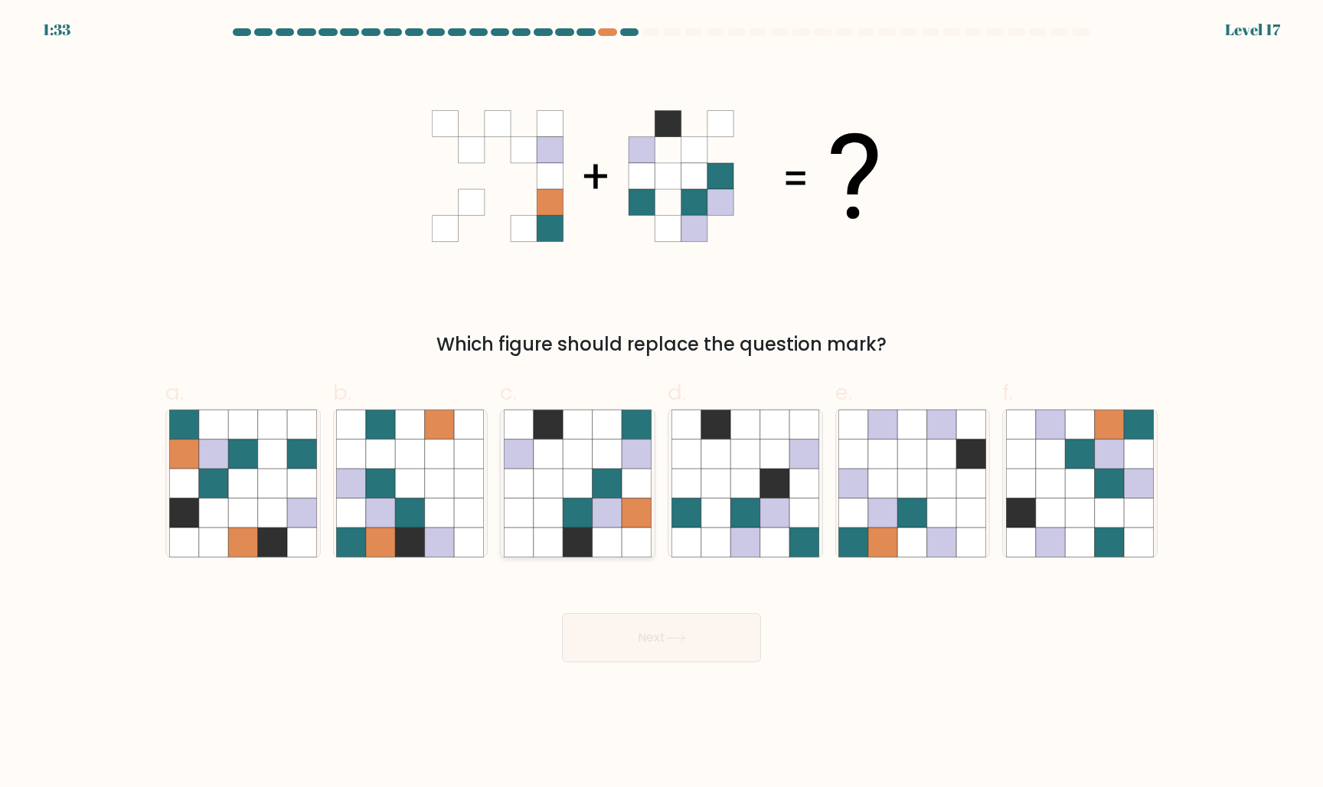
click at [578, 498] on icon at bounding box center [577, 512] width 29 height 29
click at [661, 403] on input "c." at bounding box center [661, 398] width 1 height 10
radio input "true"
click at [752, 507] on icon at bounding box center [744, 512] width 29 height 29
click at [662, 403] on input "d." at bounding box center [661, 398] width 1 height 10
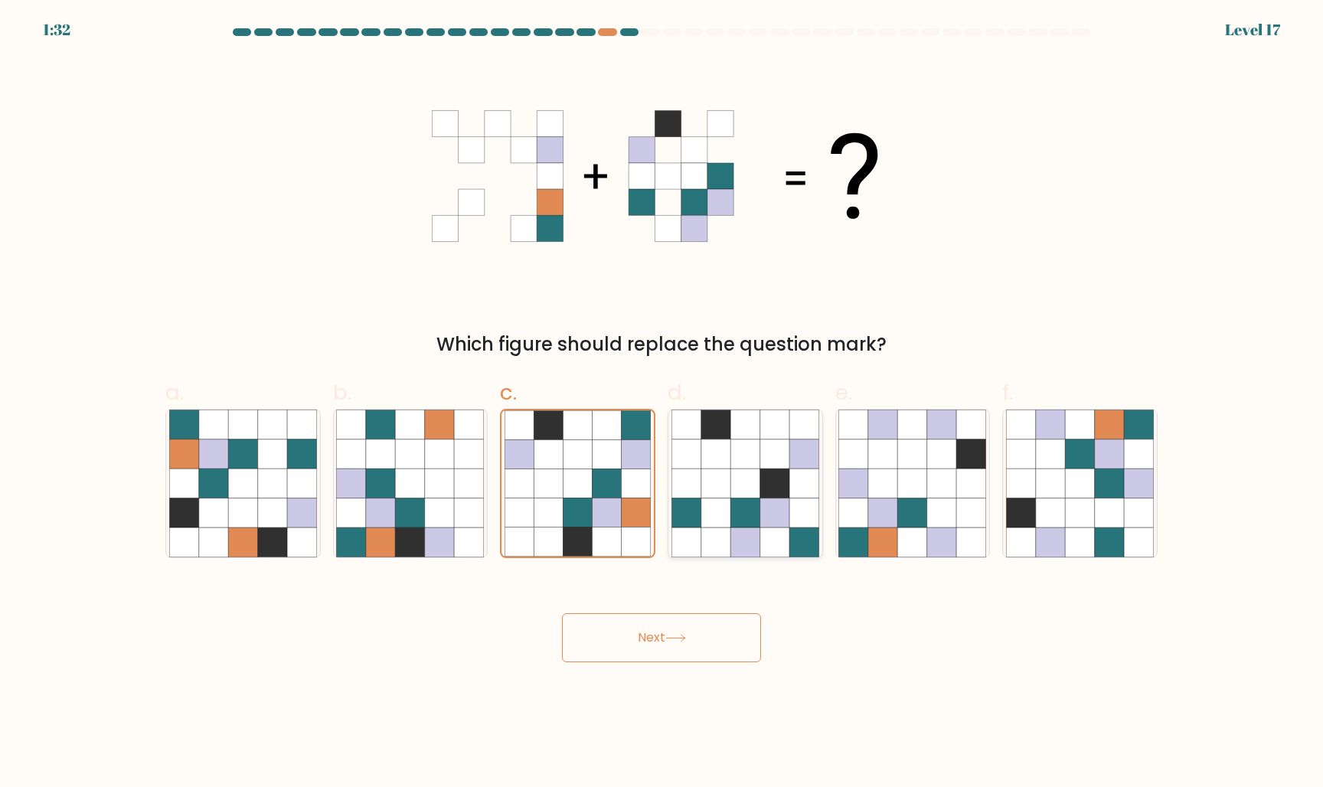
radio input "true"
click at [874, 507] on icon at bounding box center [882, 512] width 29 height 29
click at [662, 403] on input "e." at bounding box center [661, 398] width 1 height 10
radio input "true"
click at [1045, 517] on icon at bounding box center [1050, 512] width 29 height 29
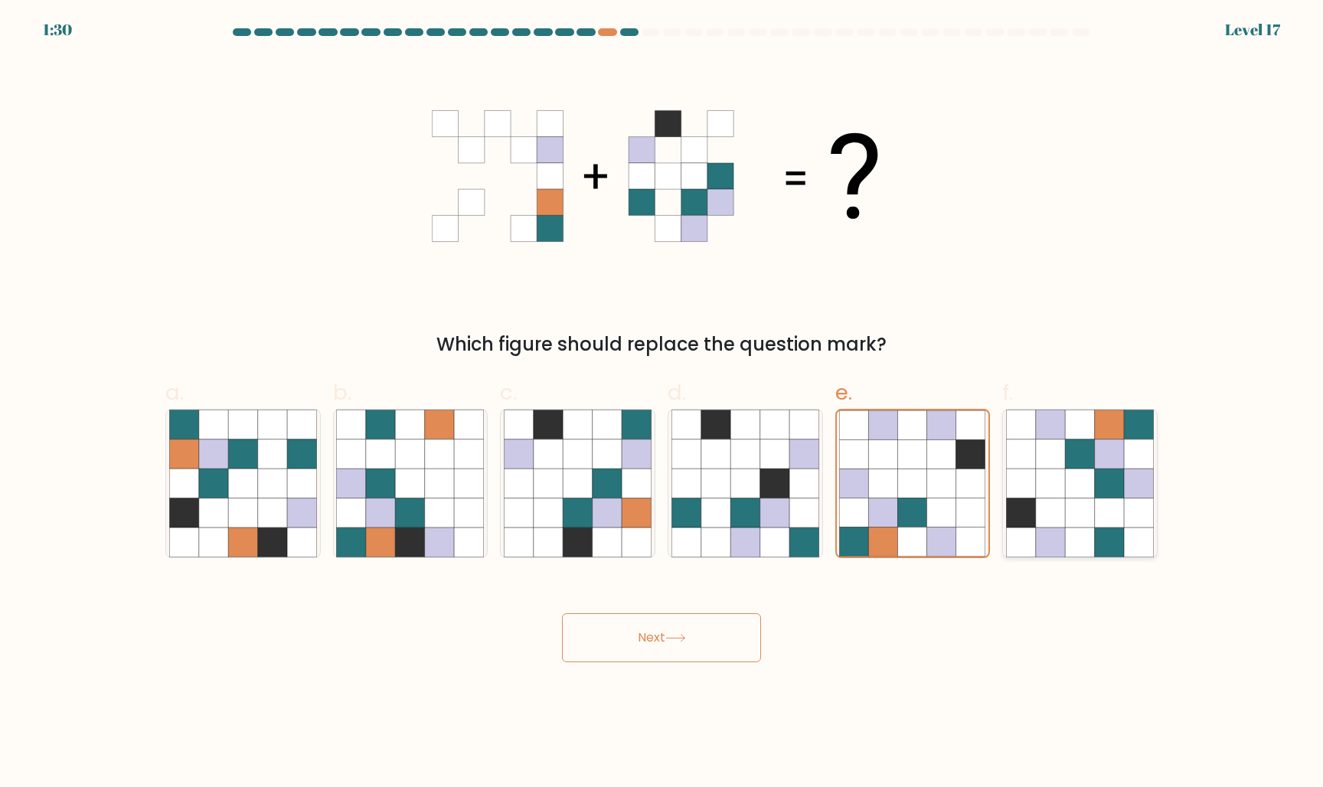
click at [662, 403] on input "f." at bounding box center [661, 398] width 1 height 10
radio input "true"
click at [883, 537] on icon at bounding box center [882, 541] width 29 height 29
click at [662, 403] on input "e." at bounding box center [661, 398] width 1 height 10
radio input "true"
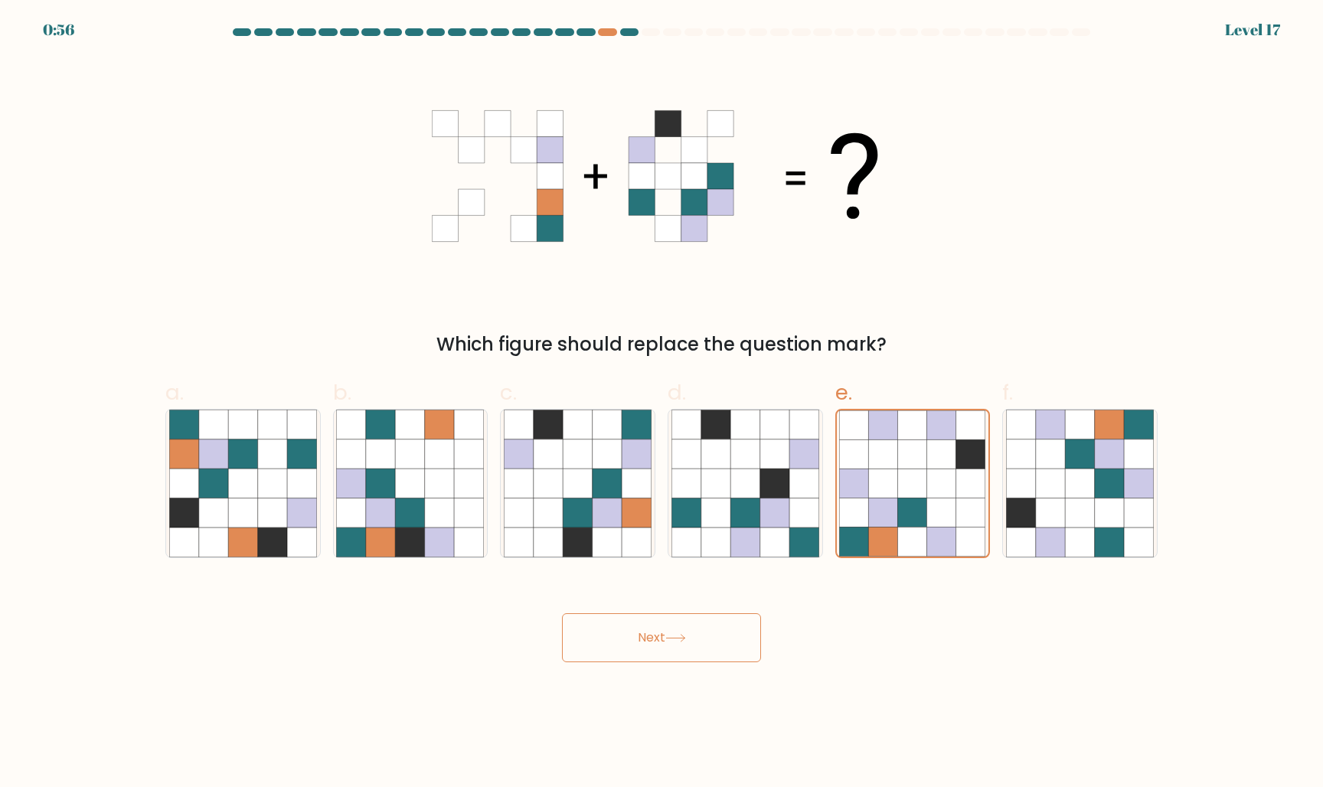
click at [691, 629] on button "Next" at bounding box center [661, 637] width 199 height 49
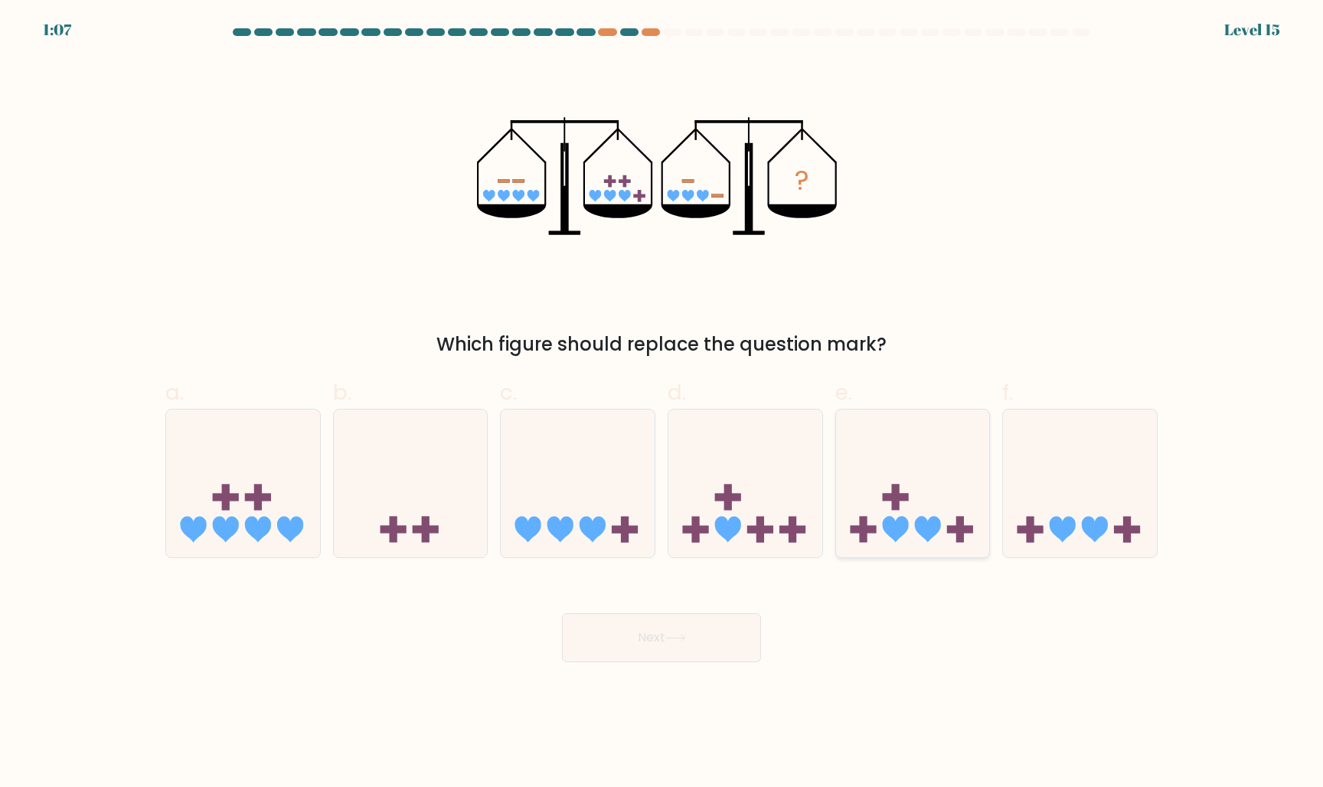
click at [891, 538] on icon at bounding box center [913, 482] width 154 height 127
click at [662, 403] on input "e." at bounding box center [661, 398] width 1 height 10
radio input "true"
click at [660, 630] on button "Next" at bounding box center [661, 637] width 199 height 49
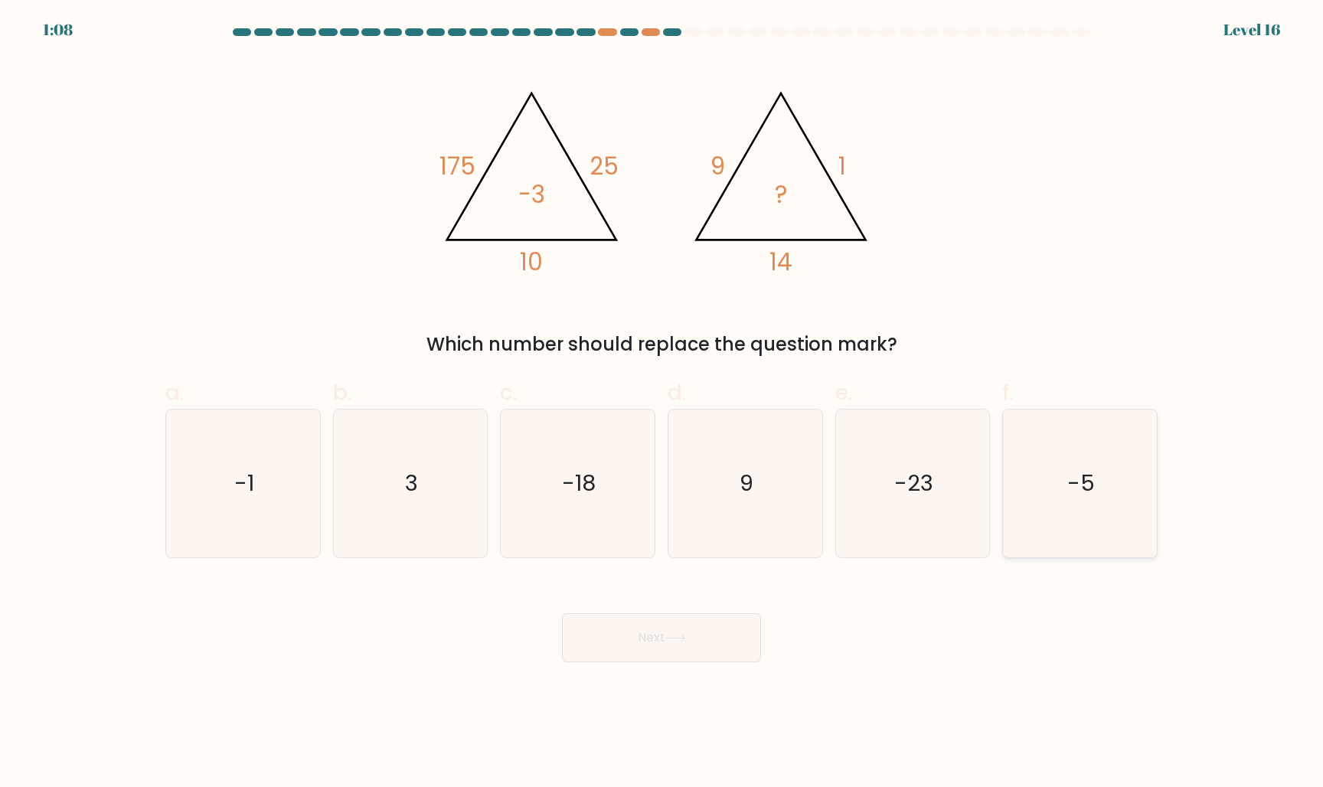
click at [1072, 491] on text "-5" at bounding box center [1082, 483] width 28 height 31
click at [662, 403] on input "f. -5" at bounding box center [661, 398] width 1 height 10
radio input "true"
click at [1072, 491] on text "-5" at bounding box center [1082, 483] width 26 height 31
click at [662, 403] on input "f. -5" at bounding box center [661, 398] width 1 height 10
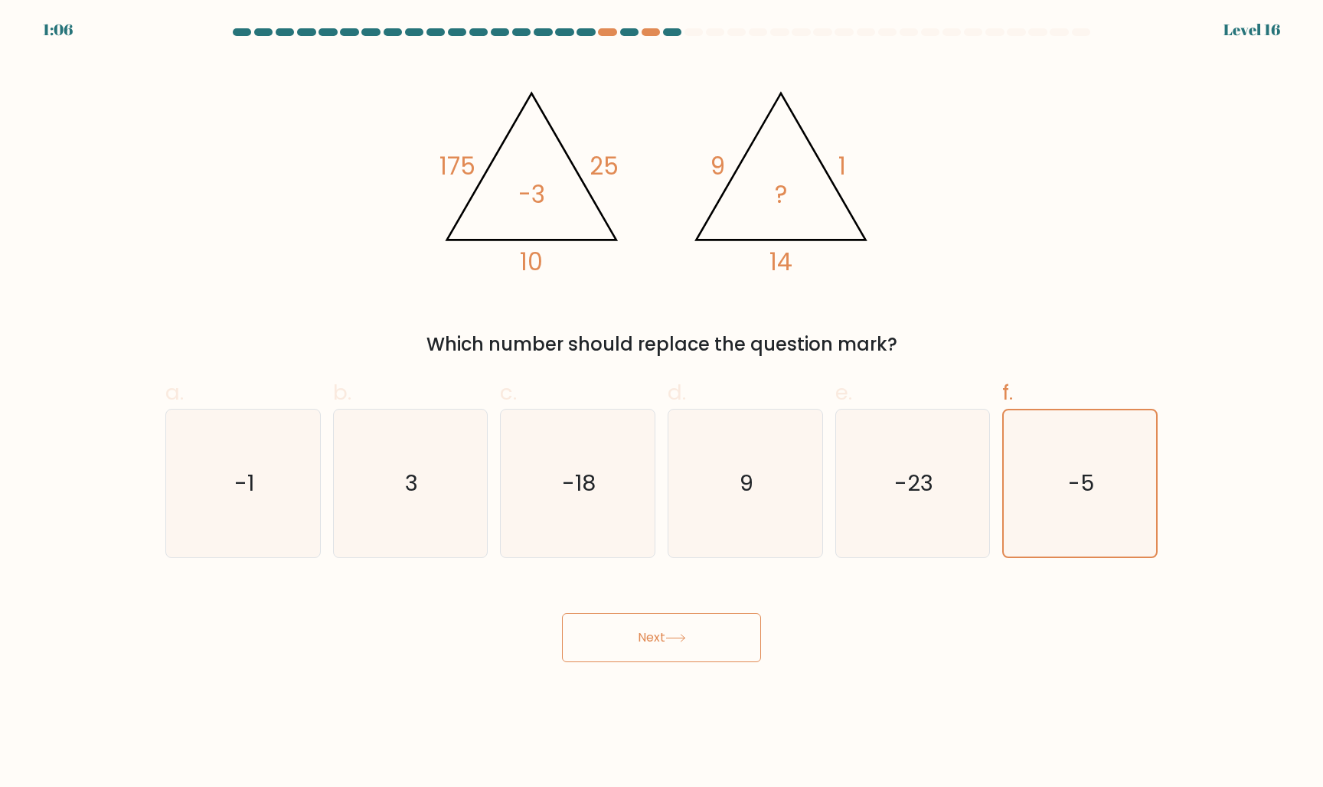
click at [719, 627] on button "Next" at bounding box center [661, 637] width 199 height 49
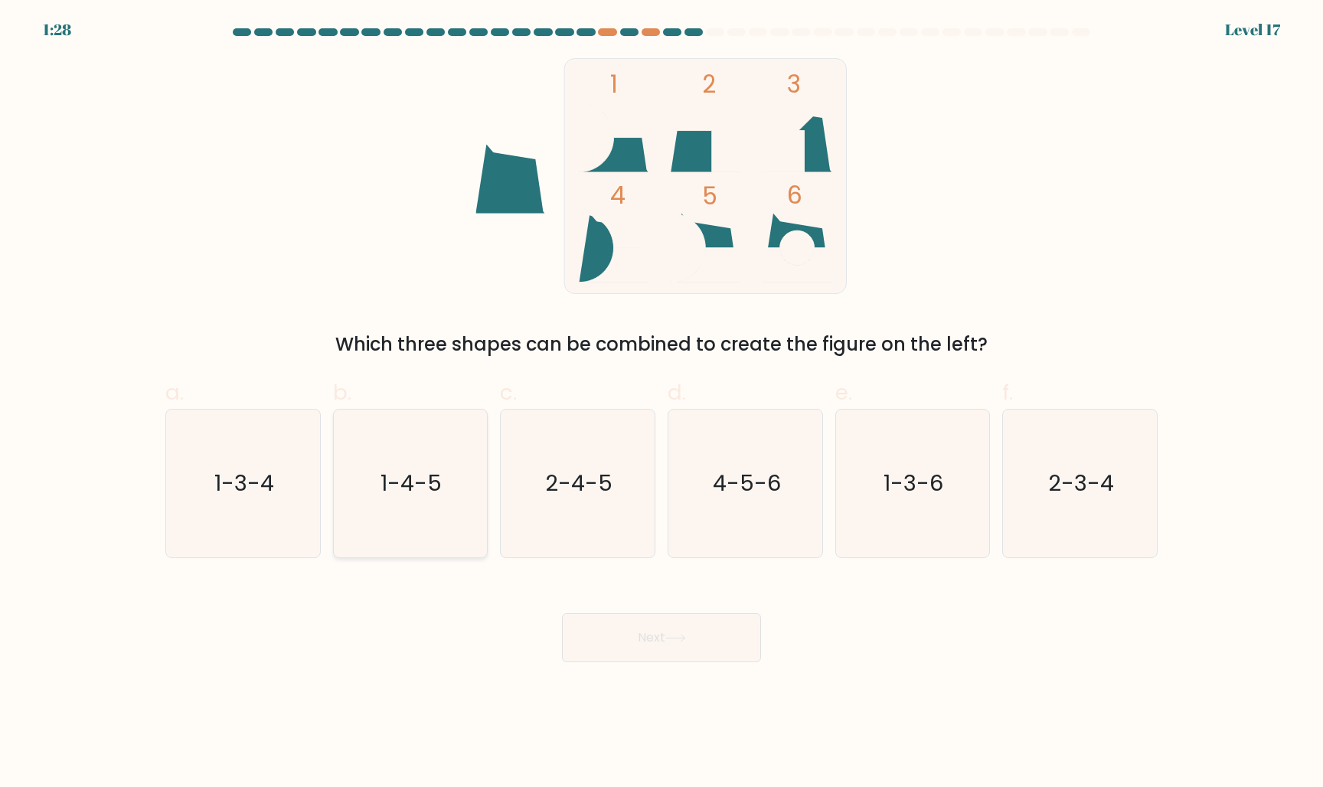
click at [452, 516] on icon "1-4-5" at bounding box center [410, 484] width 148 height 148
click at [661, 403] on input "b. 1-4-5" at bounding box center [661, 398] width 1 height 10
radio input "true"
click at [624, 634] on button "Next" at bounding box center [661, 637] width 199 height 49
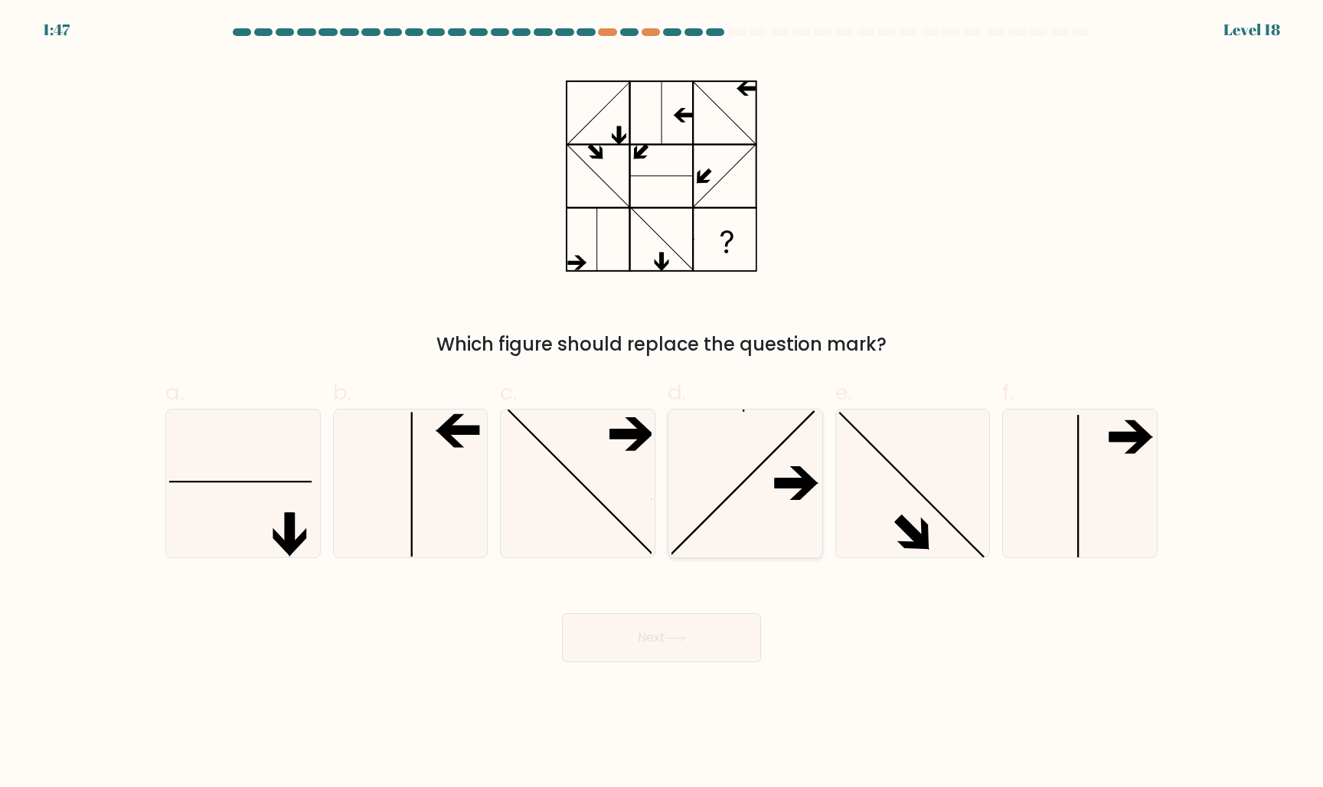
click at [759, 521] on icon at bounding box center [745, 484] width 148 height 148
click at [662, 403] on input "d." at bounding box center [661, 398] width 1 height 10
radio input "true"
click at [687, 642] on button "Next" at bounding box center [661, 637] width 199 height 49
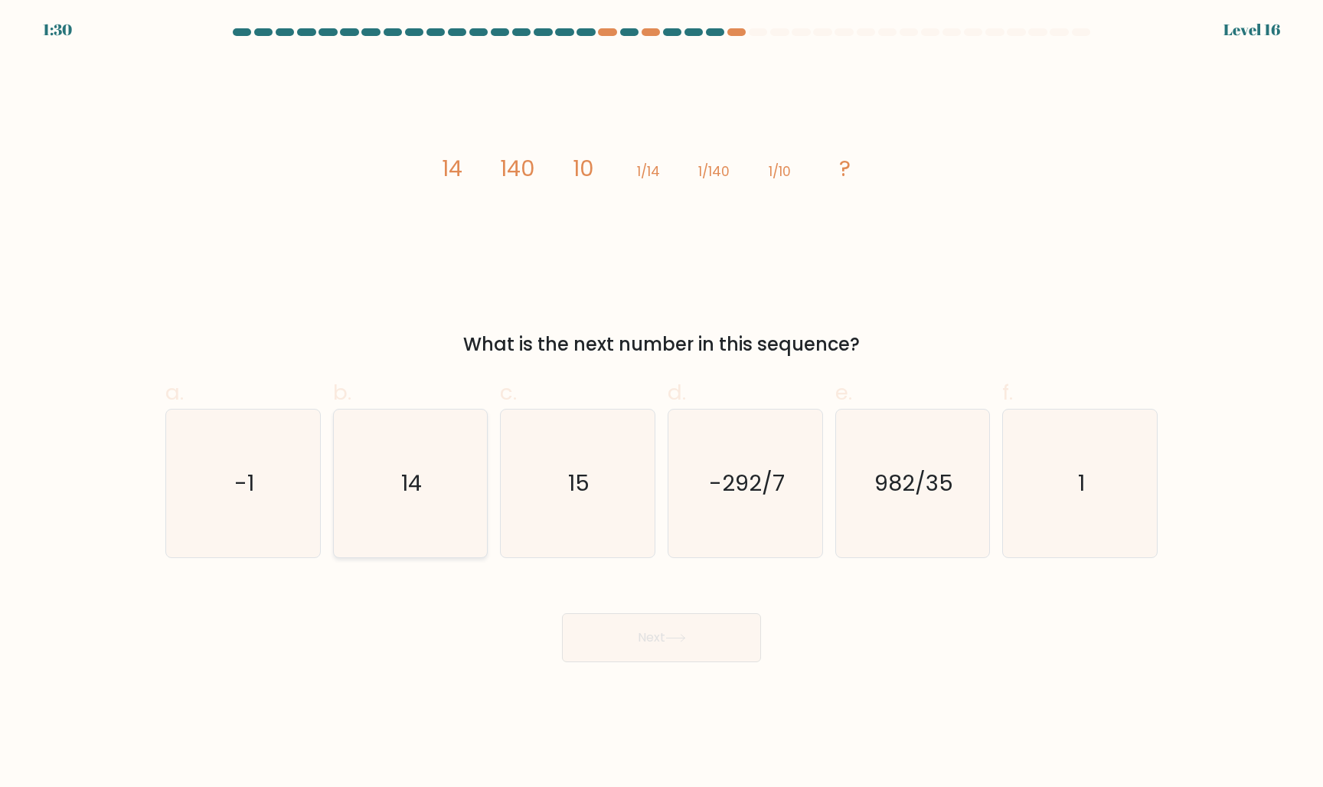
click at [409, 504] on icon "14" at bounding box center [410, 484] width 148 height 148
click at [661, 403] on input "b. 14" at bounding box center [661, 398] width 1 height 10
radio input "true"
click at [666, 630] on button "Next" at bounding box center [661, 637] width 199 height 49
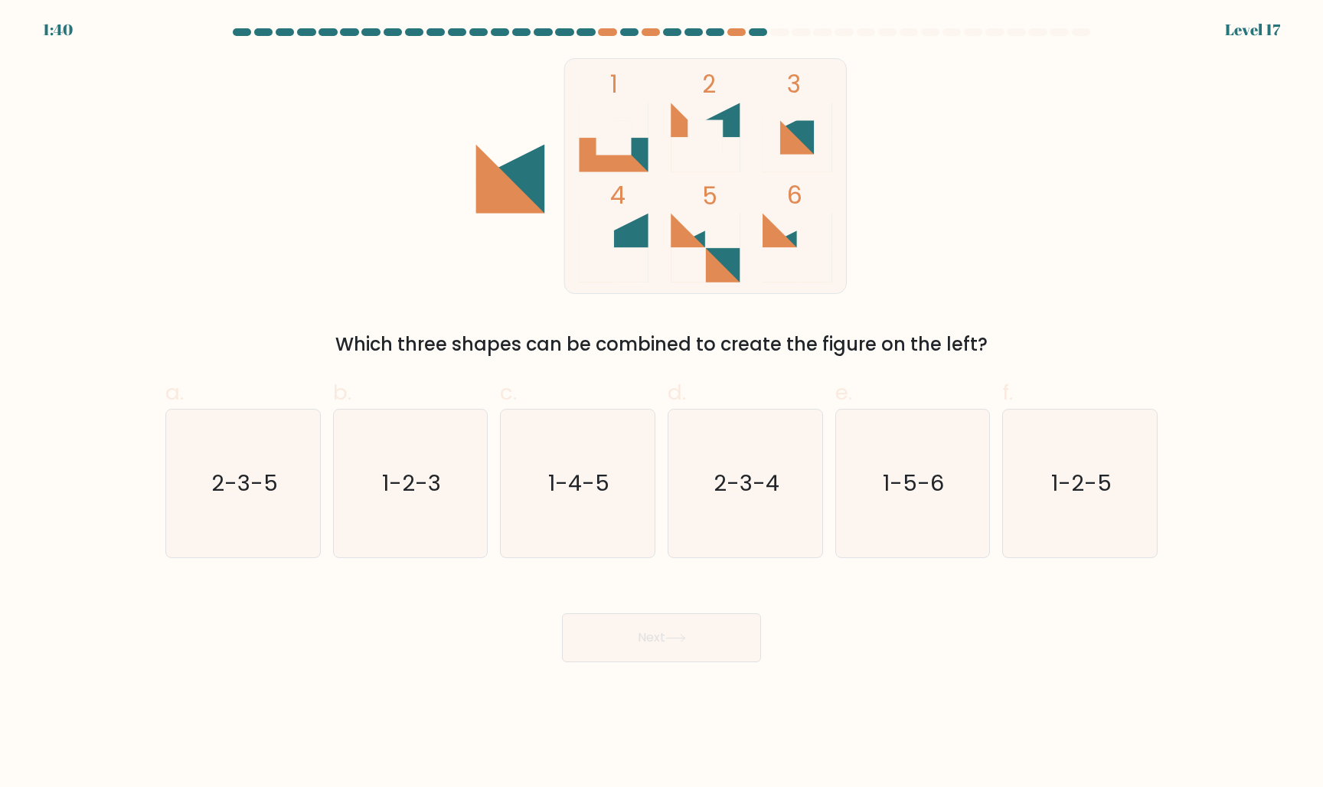
click at [418, 560] on form at bounding box center [661, 345] width 1323 height 634
click at [420, 534] on icon "1-2-3" at bounding box center [410, 484] width 148 height 148
click at [661, 403] on input "b. 1-2-3" at bounding box center [661, 398] width 1 height 10
radio input "true"
click at [677, 658] on button "Next" at bounding box center [661, 637] width 199 height 49
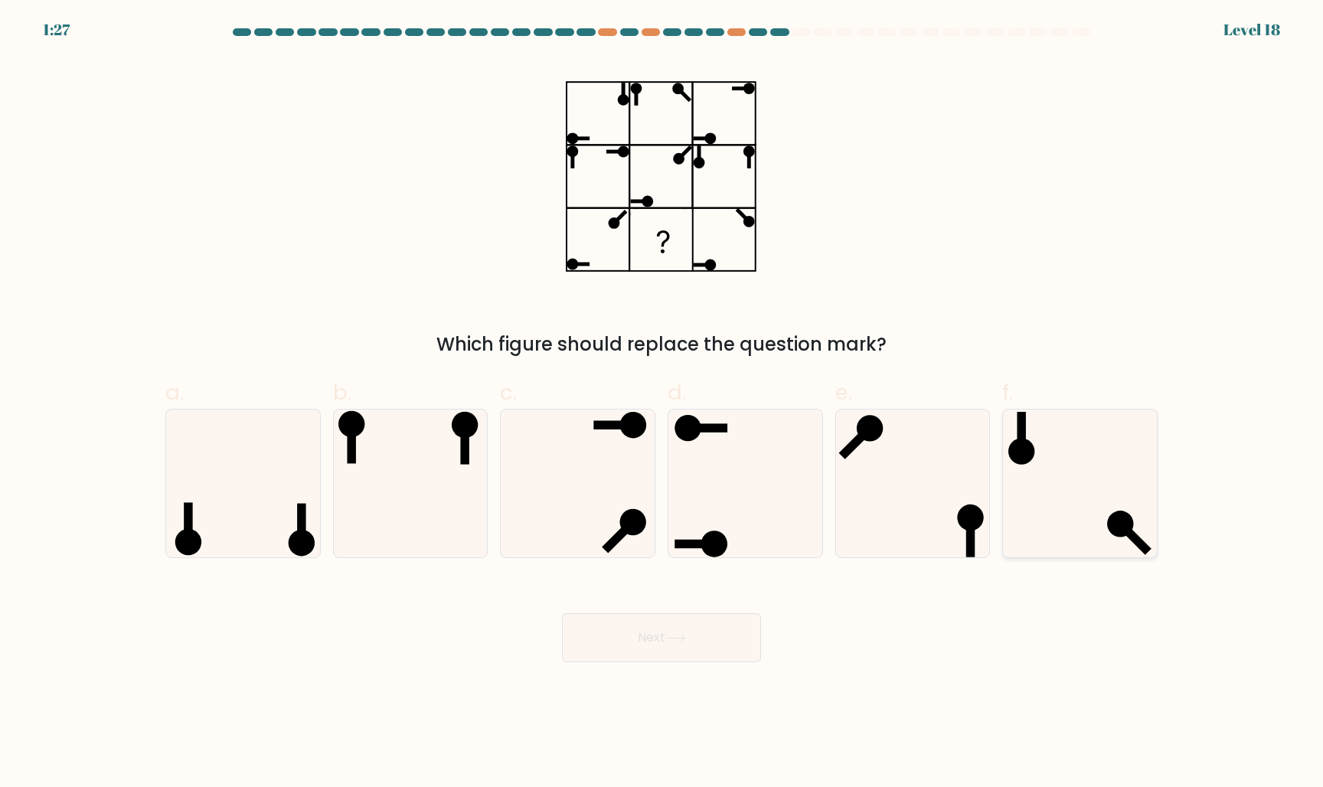
click at [1056, 492] on icon at bounding box center [1080, 484] width 148 height 148
click at [662, 403] on input "f." at bounding box center [661, 398] width 1 height 10
radio input "true"
click at [948, 515] on icon at bounding box center [912, 484] width 148 height 148
click at [662, 403] on input "e." at bounding box center [661, 398] width 1 height 10
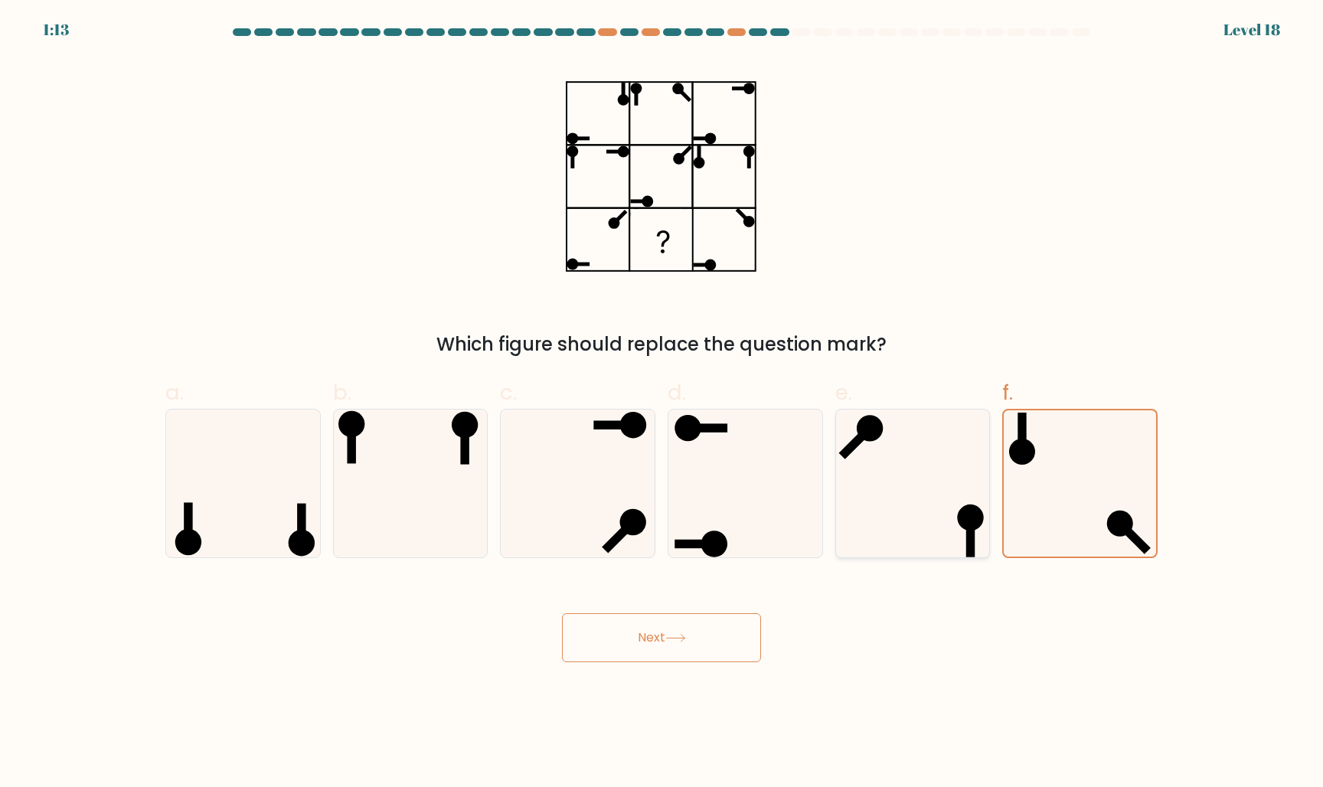
radio input "true"
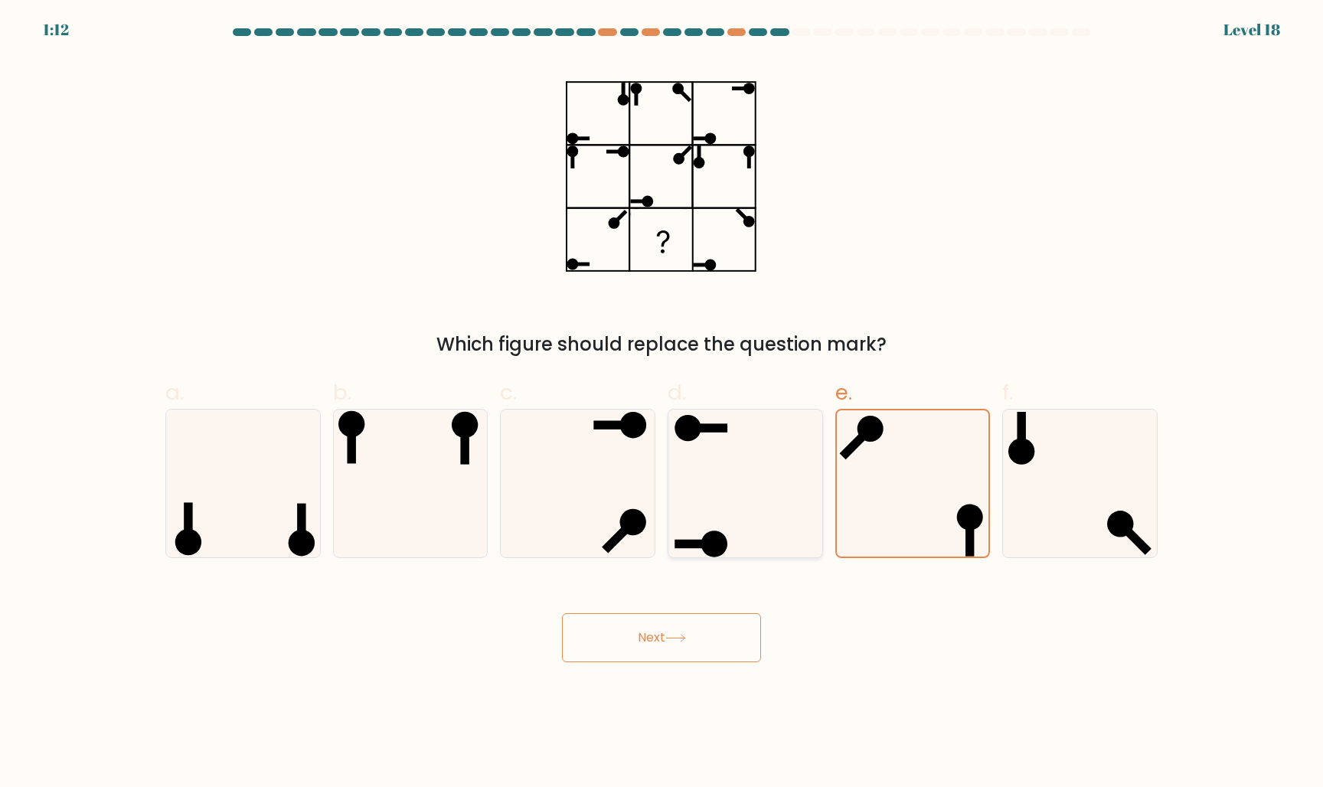
click at [777, 511] on icon at bounding box center [745, 484] width 148 height 148
click at [662, 403] on input "d." at bounding box center [661, 398] width 1 height 10
radio input "true"
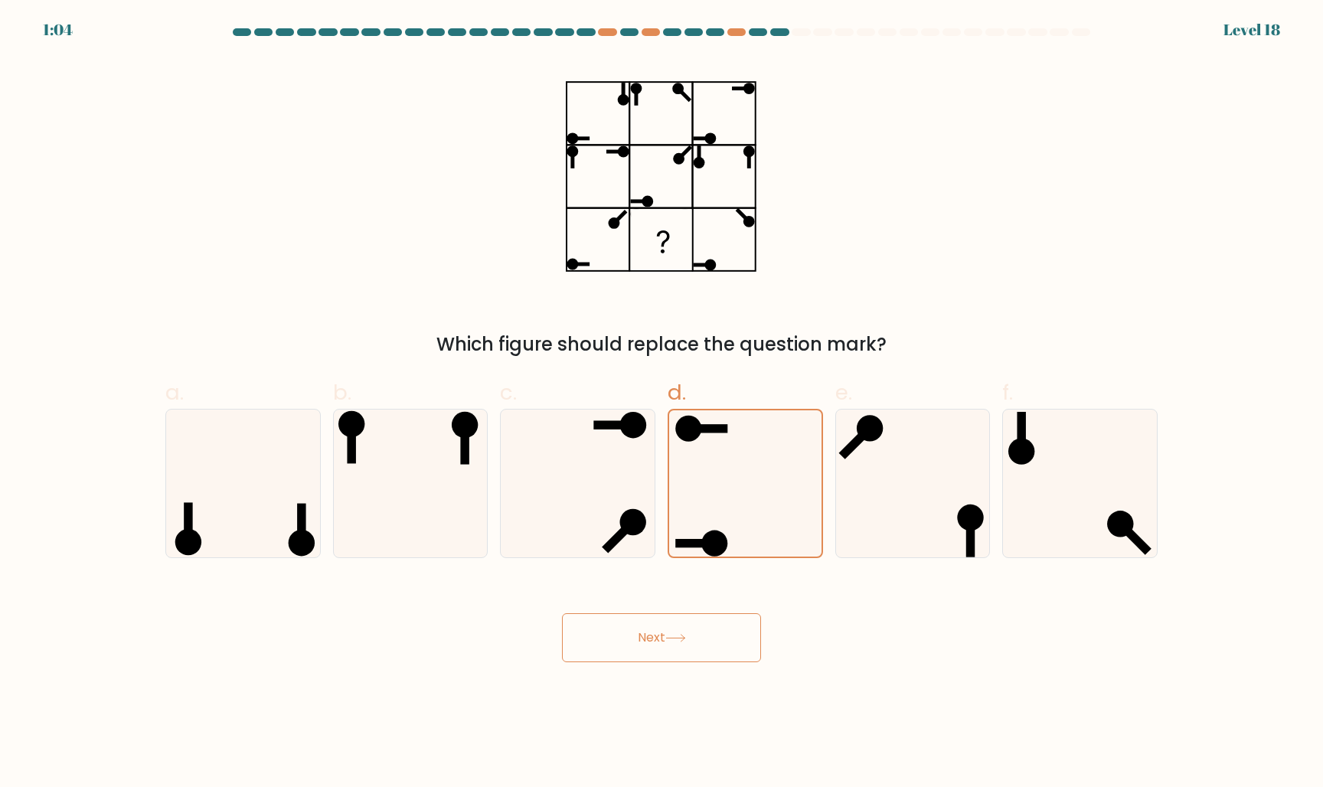
click at [703, 651] on button "Next" at bounding box center [661, 637] width 199 height 49
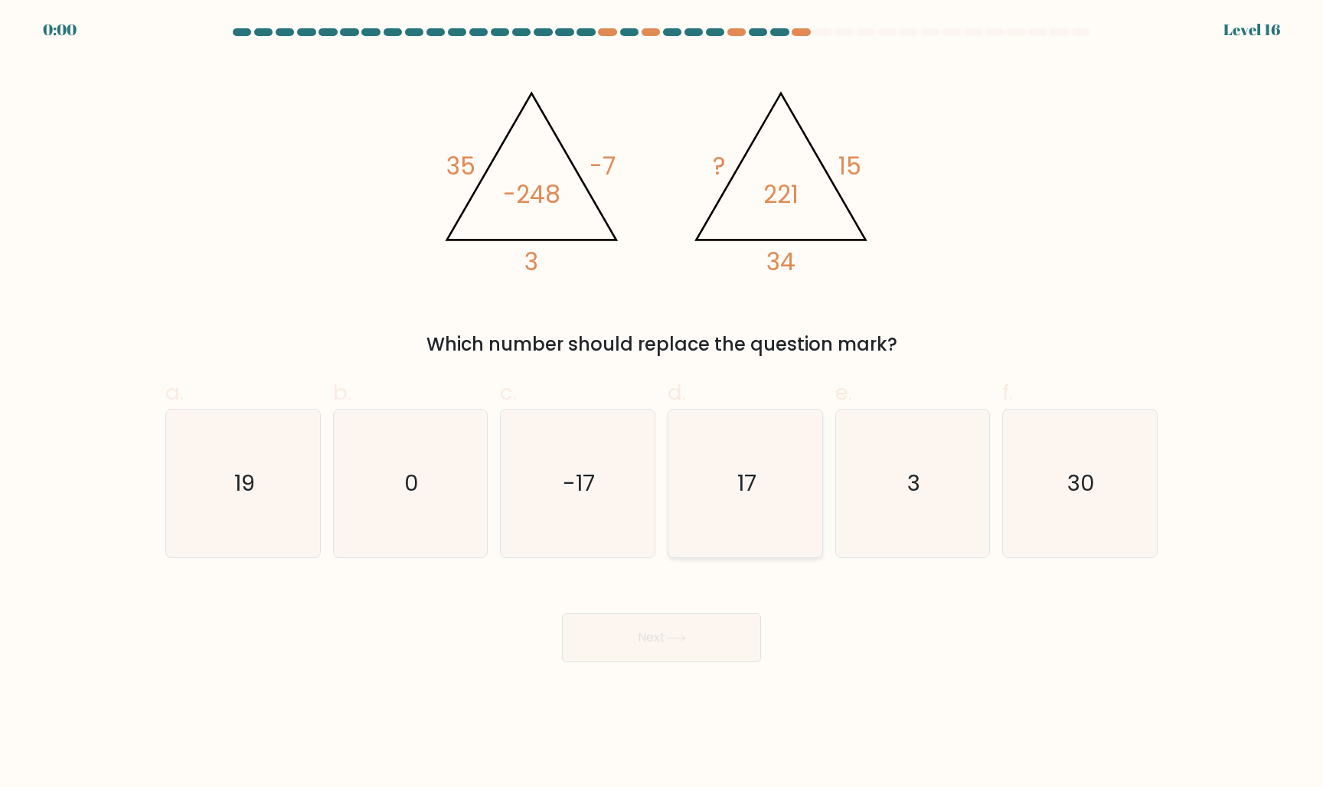
click at [721, 468] on icon "17" at bounding box center [745, 484] width 148 height 148
click at [662, 403] on input "d. 17" at bounding box center [661, 398] width 1 height 10
radio input "true"
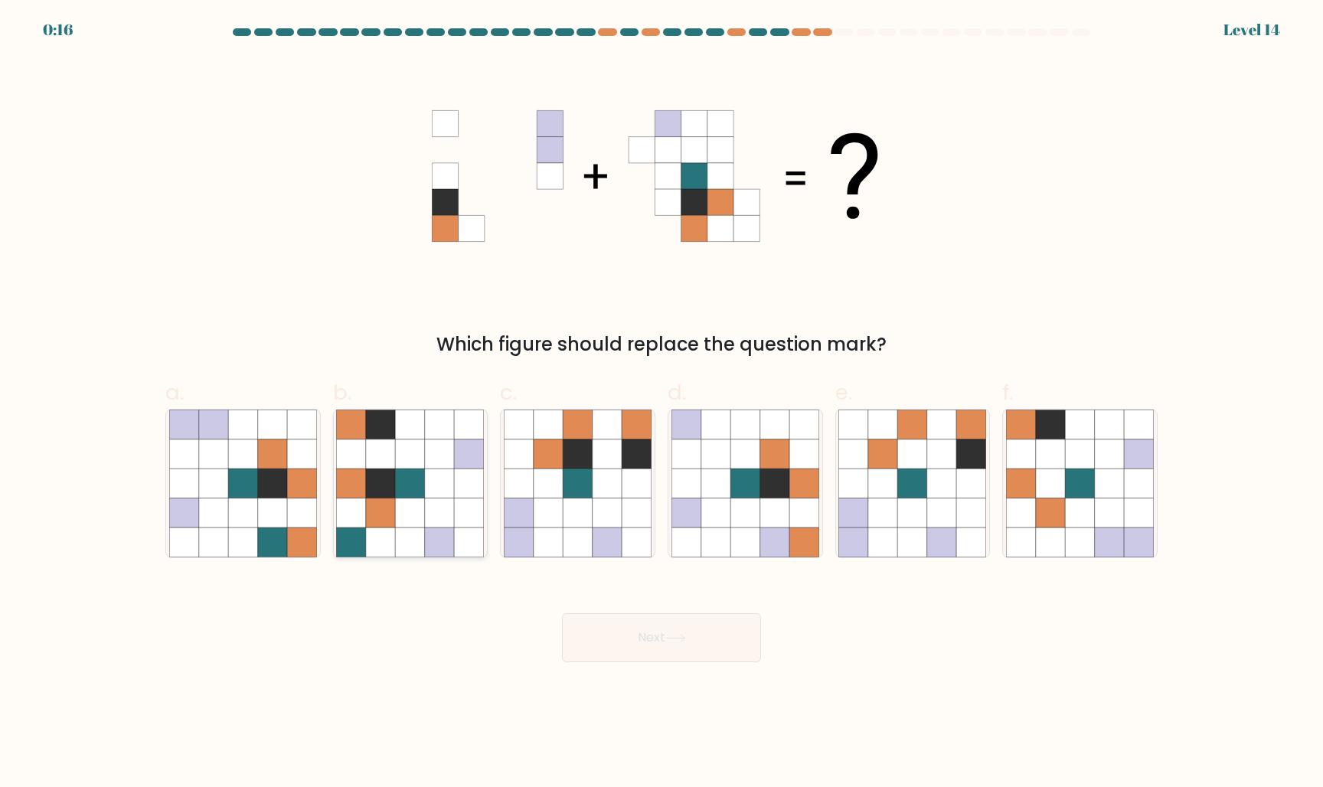
click at [462, 519] on icon at bounding box center [469, 512] width 29 height 29
click at [661, 403] on input "b." at bounding box center [661, 398] width 1 height 10
radio input "true"
click at [550, 523] on icon at bounding box center [548, 512] width 29 height 29
click at [661, 403] on input "c." at bounding box center [661, 398] width 1 height 10
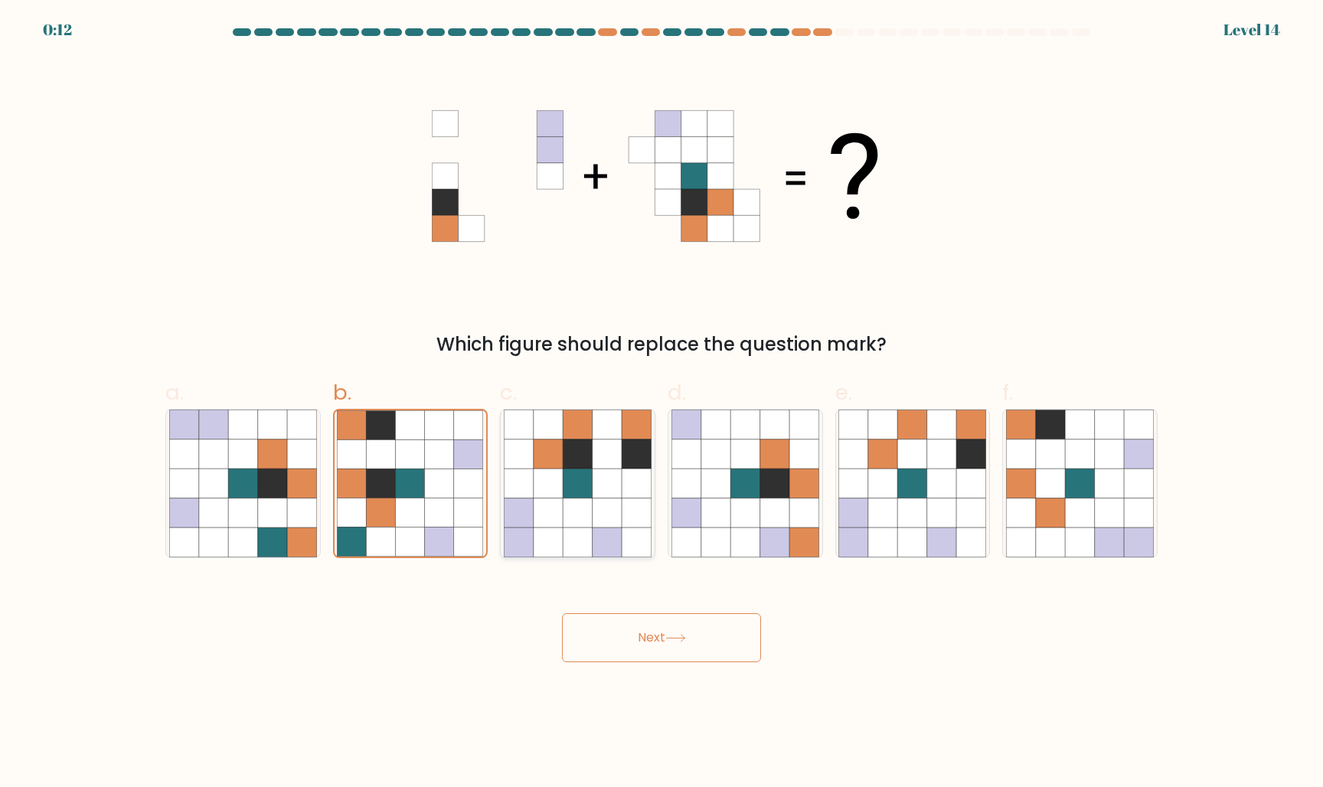
radio input "true"
click at [728, 633] on button "Next" at bounding box center [661, 637] width 199 height 49
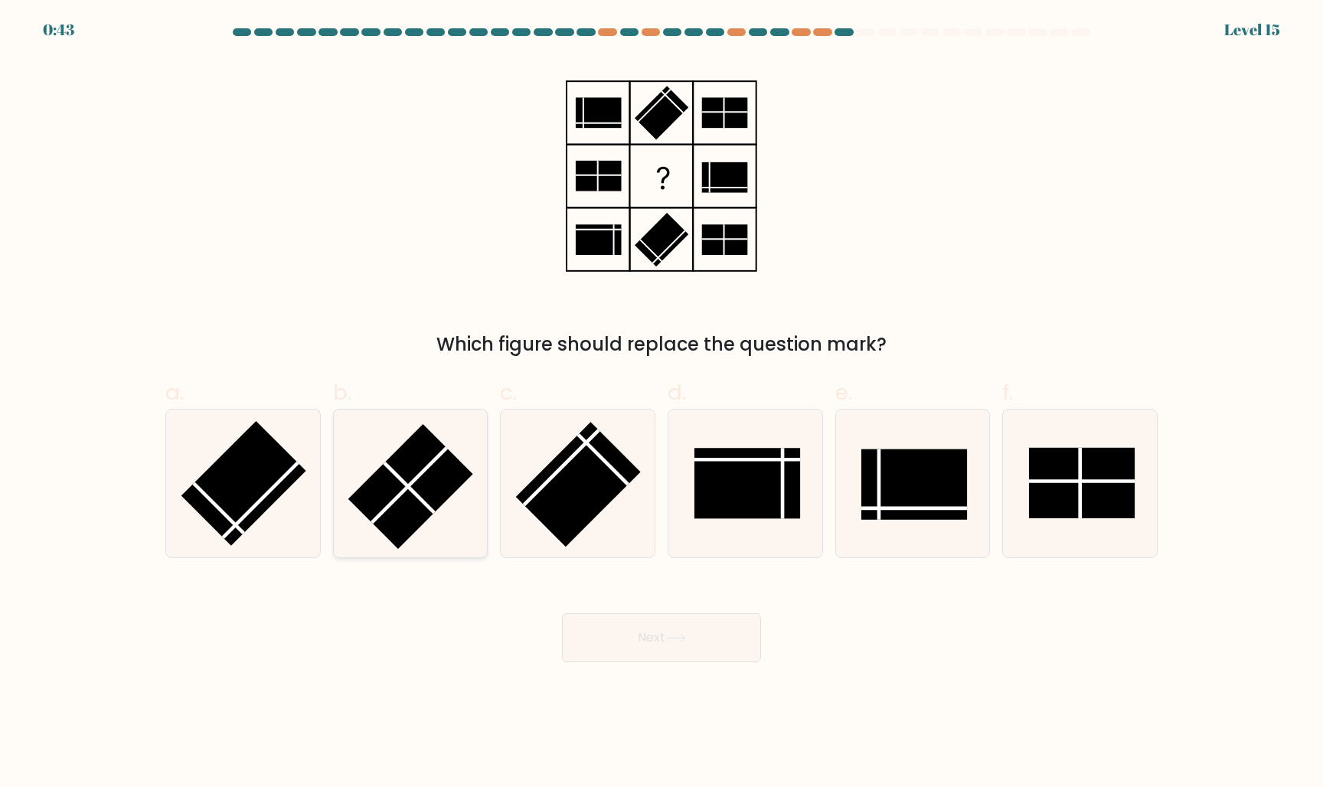
click at [452, 485] on rect at bounding box center [410, 486] width 125 height 125
click at [661, 403] on input "b." at bounding box center [661, 398] width 1 height 10
radio input "true"
click at [762, 431] on icon at bounding box center [745, 484] width 148 height 148
click at [662, 403] on input "d." at bounding box center [661, 398] width 1 height 10
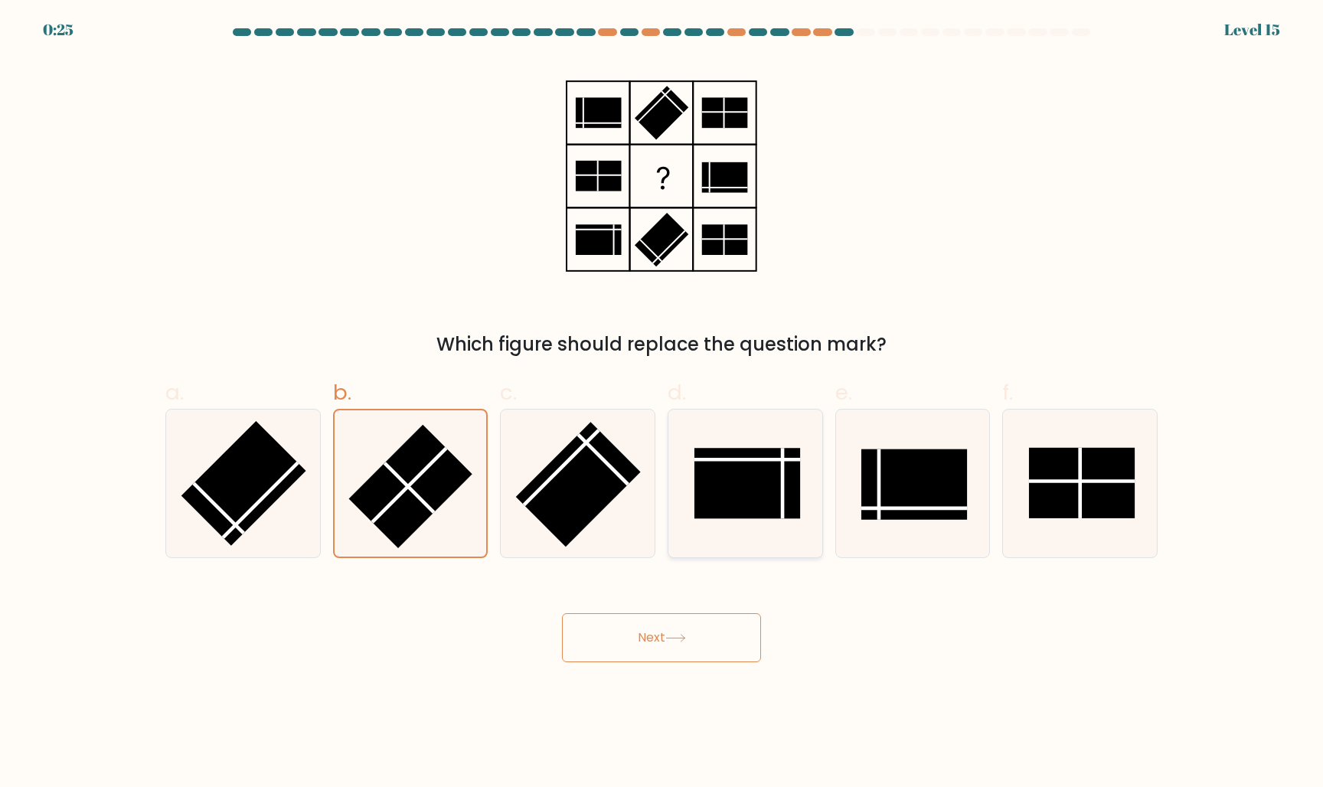
radio input "true"
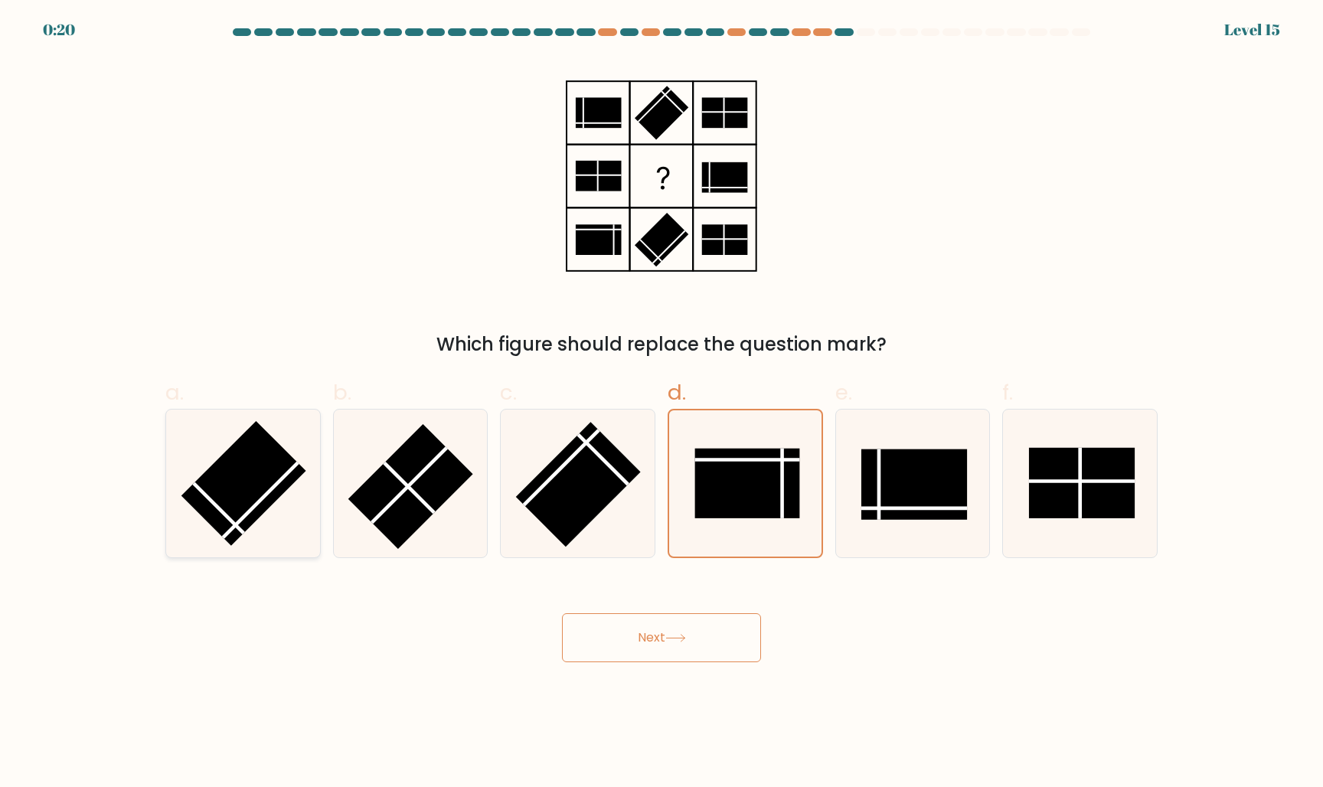
click at [256, 499] on rect at bounding box center [243, 483] width 125 height 125
click at [661, 403] on input "a." at bounding box center [661, 398] width 1 height 10
radio input "true"
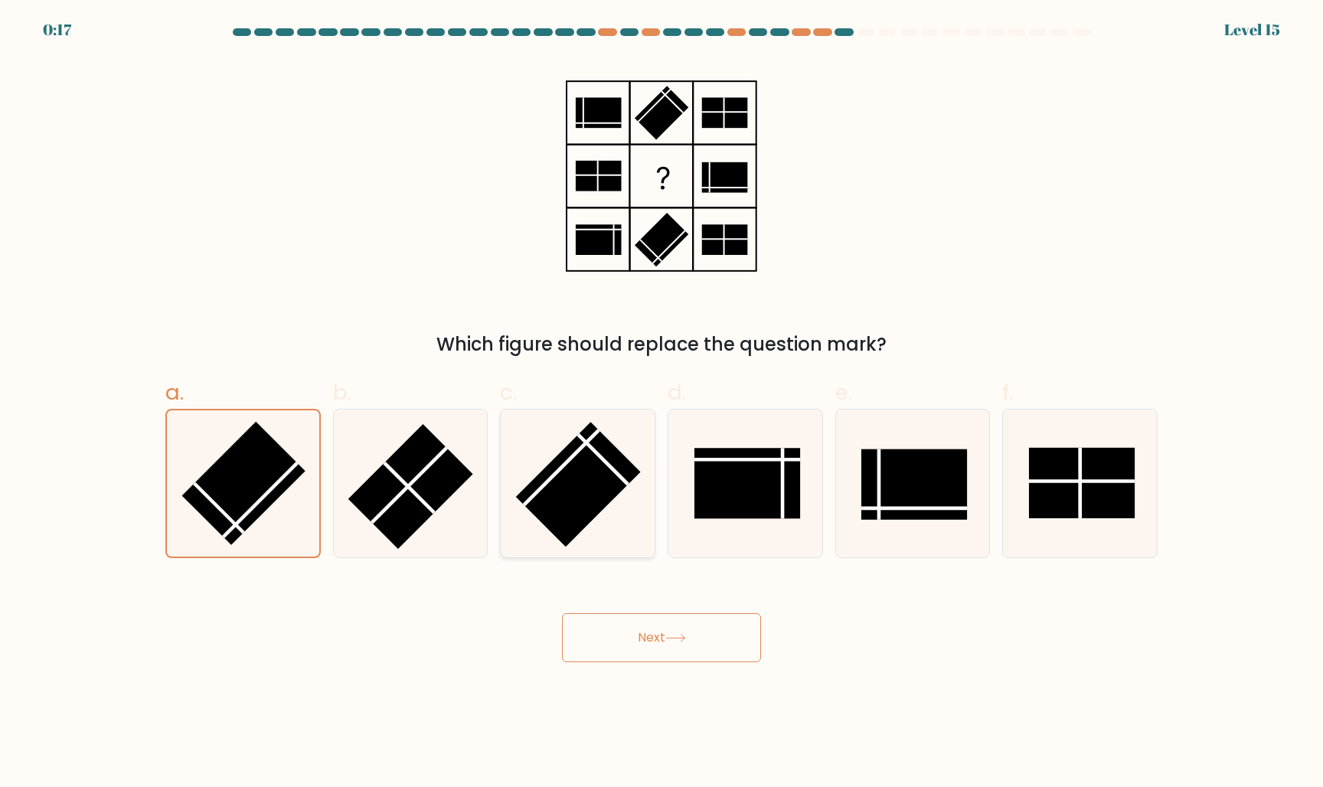
click at [570, 481] on rect at bounding box center [578, 484] width 125 height 125
click at [661, 403] on input "c." at bounding box center [661, 398] width 1 height 10
radio input "true"
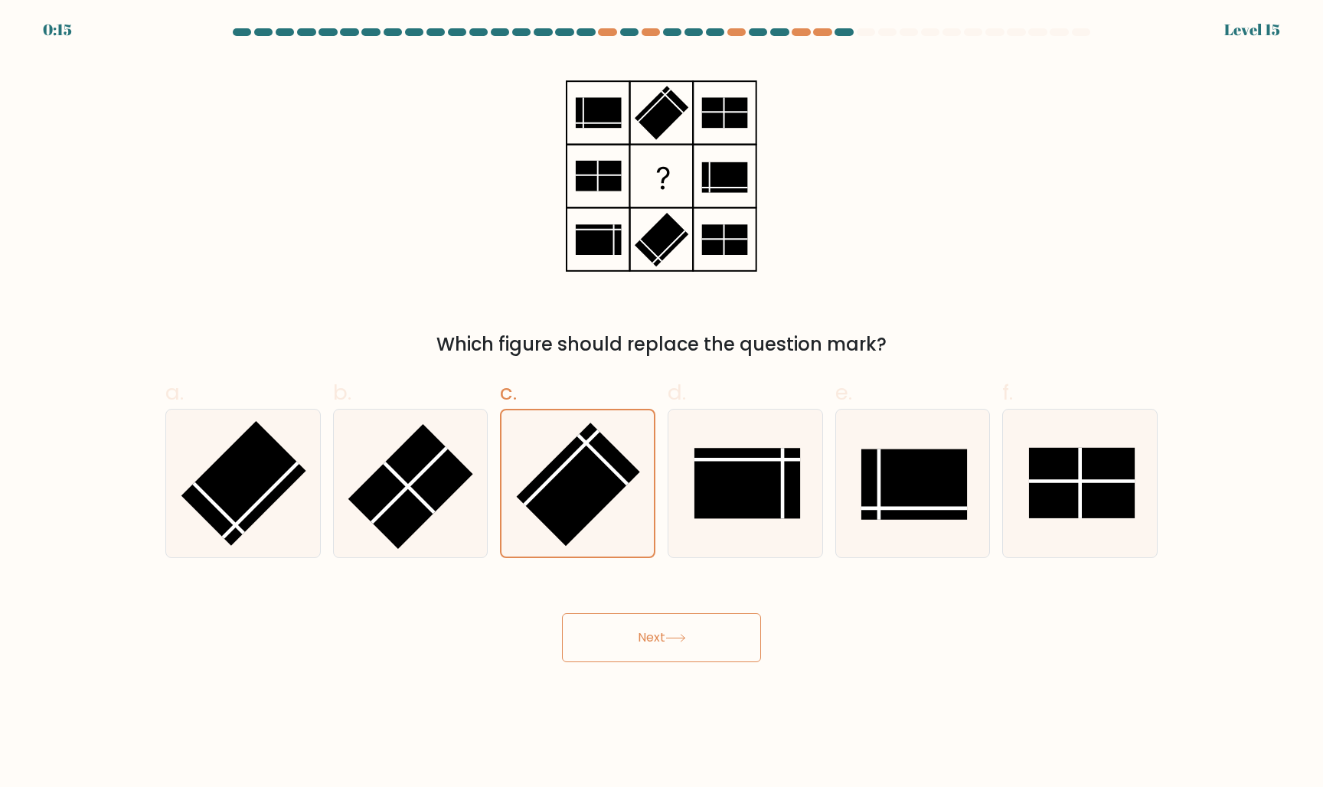
click at [677, 635] on icon at bounding box center [675, 638] width 21 height 8
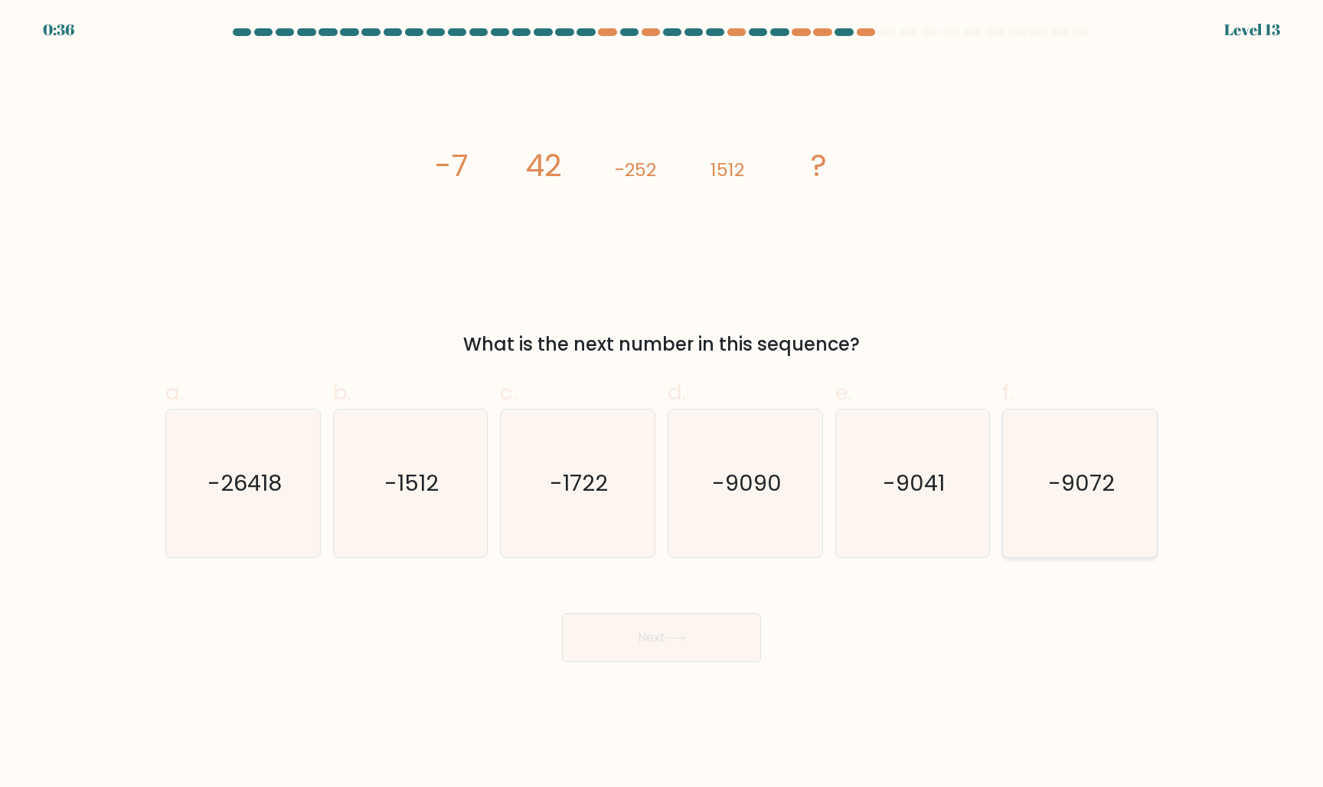
click at [1046, 553] on icon "-9072" at bounding box center [1080, 484] width 148 height 148
click at [662, 403] on input "f. -9072" at bounding box center [661, 398] width 1 height 10
radio input "true"
click at [663, 637] on button "Next" at bounding box center [661, 637] width 199 height 49
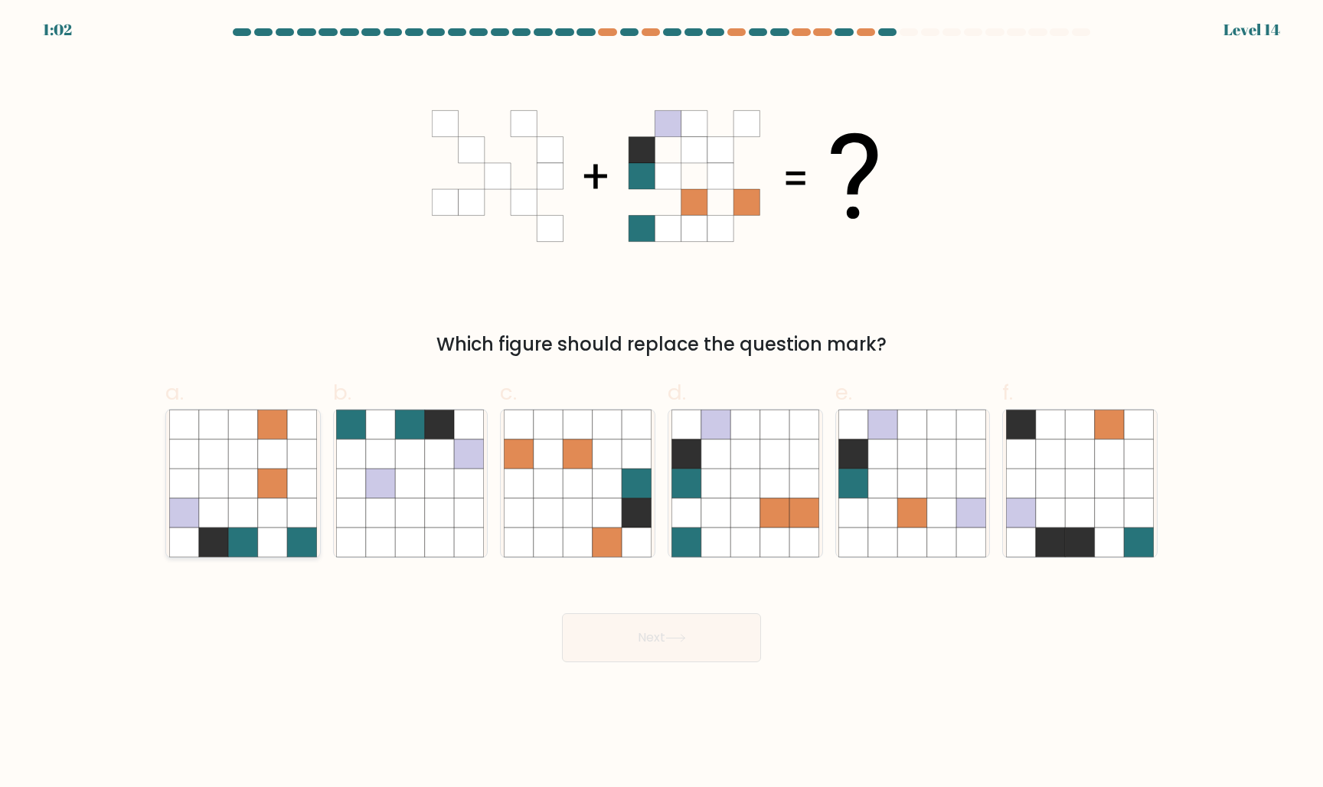
click at [282, 491] on icon at bounding box center [272, 482] width 29 height 29
click at [661, 403] on input "a." at bounding box center [661, 398] width 1 height 10
radio input "true"
click at [631, 644] on button "Next" at bounding box center [661, 637] width 199 height 49
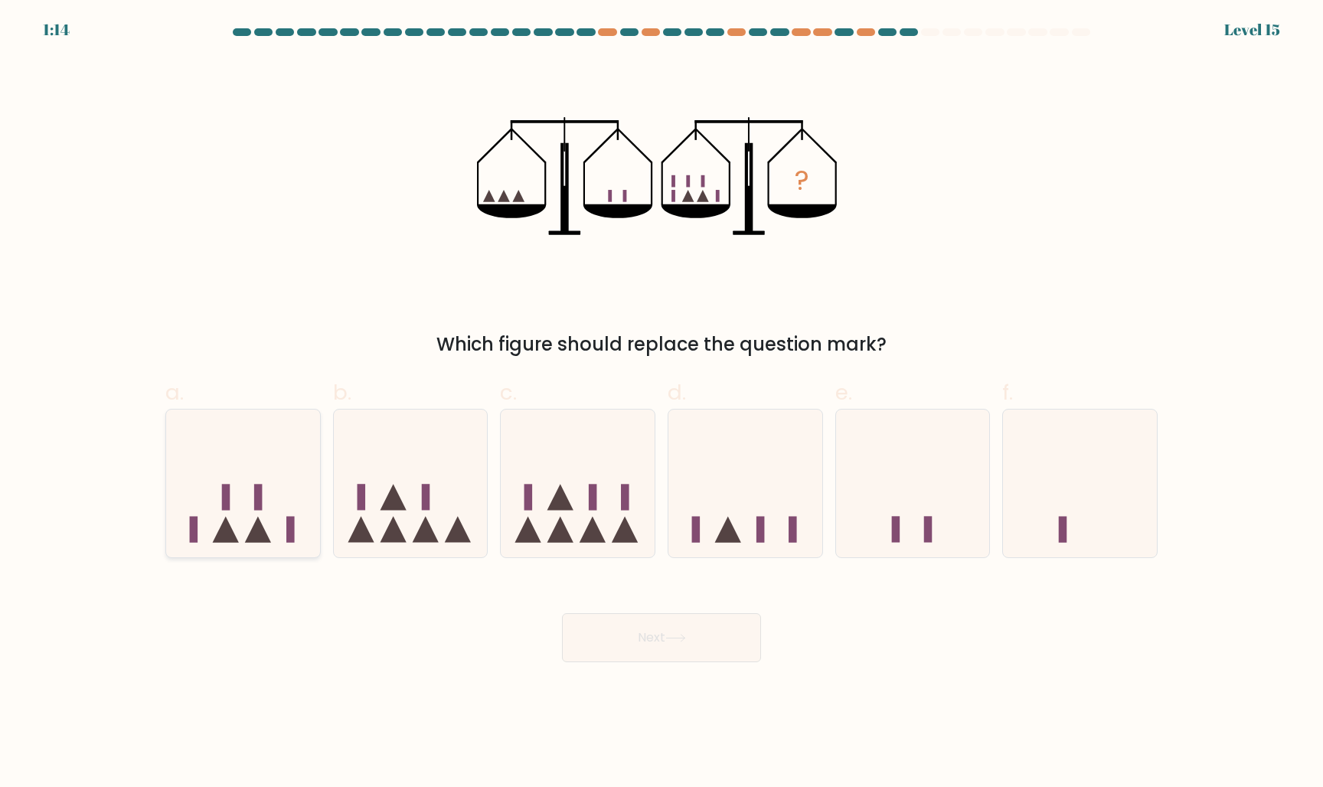
click at [266, 485] on icon at bounding box center [243, 482] width 154 height 127
click at [661, 403] on input "a." at bounding box center [661, 398] width 1 height 10
radio input "true"
click at [691, 641] on button "Next" at bounding box center [661, 637] width 199 height 49
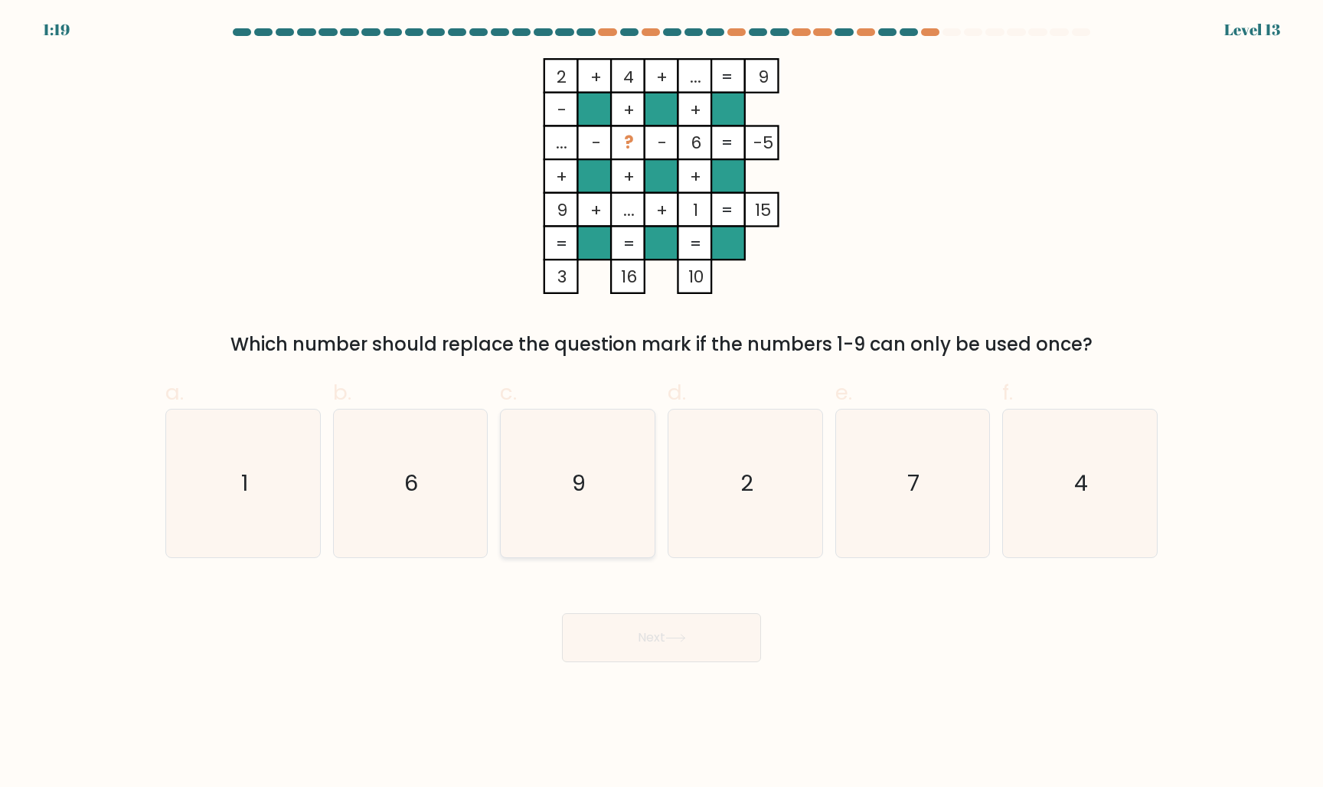
click at [580, 485] on text "9" at bounding box center [580, 483] width 14 height 31
click at [661, 403] on input "c. 9" at bounding box center [661, 398] width 1 height 10
radio input "true"
click at [894, 511] on icon "7" at bounding box center [912, 484] width 148 height 148
click at [662, 403] on input "e. 7" at bounding box center [661, 398] width 1 height 10
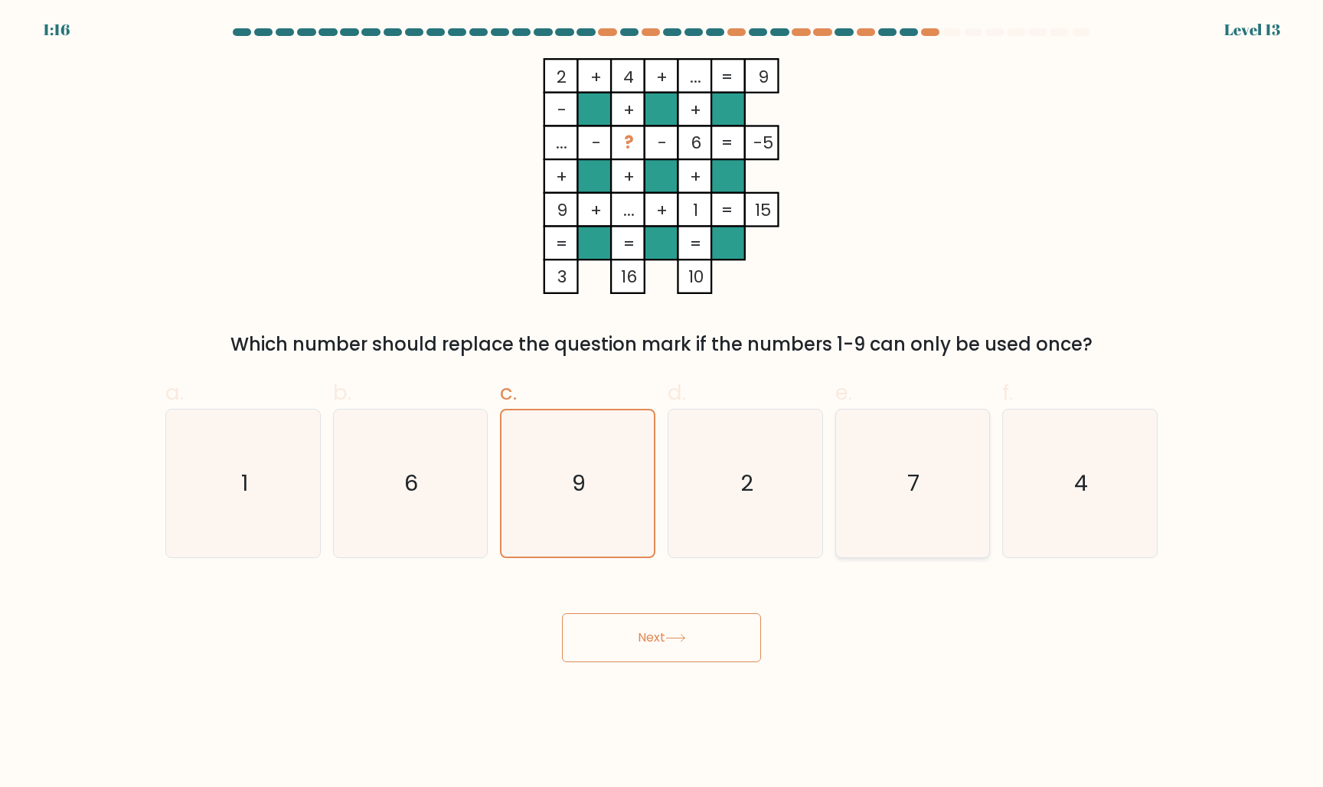
radio input "true"
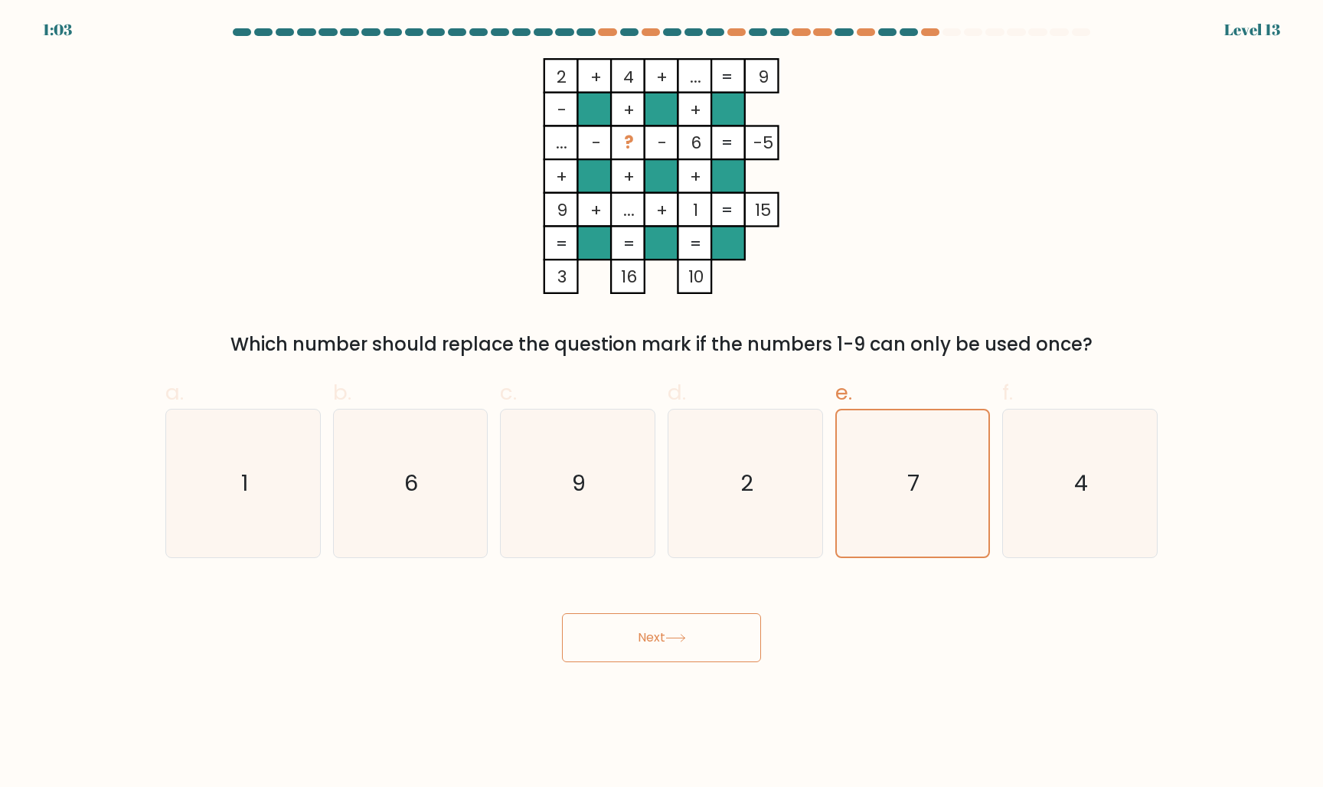
click at [695, 644] on button "Next" at bounding box center [661, 637] width 199 height 49
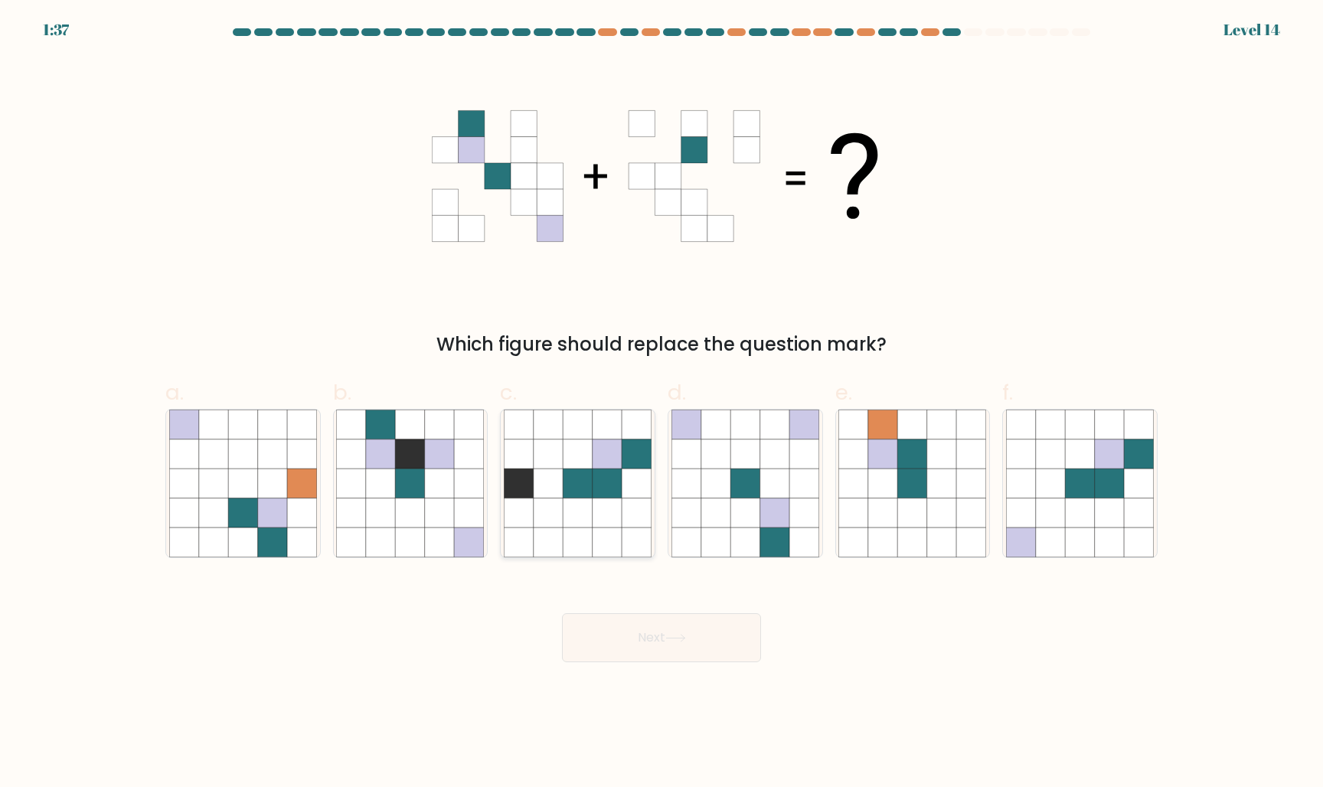
click at [560, 544] on icon at bounding box center [548, 541] width 29 height 29
click at [661, 403] on input "c." at bounding box center [661, 398] width 1 height 10
radio input "true"
click at [1026, 537] on icon at bounding box center [1020, 541] width 29 height 29
click at [662, 403] on input "f." at bounding box center [661, 398] width 1 height 10
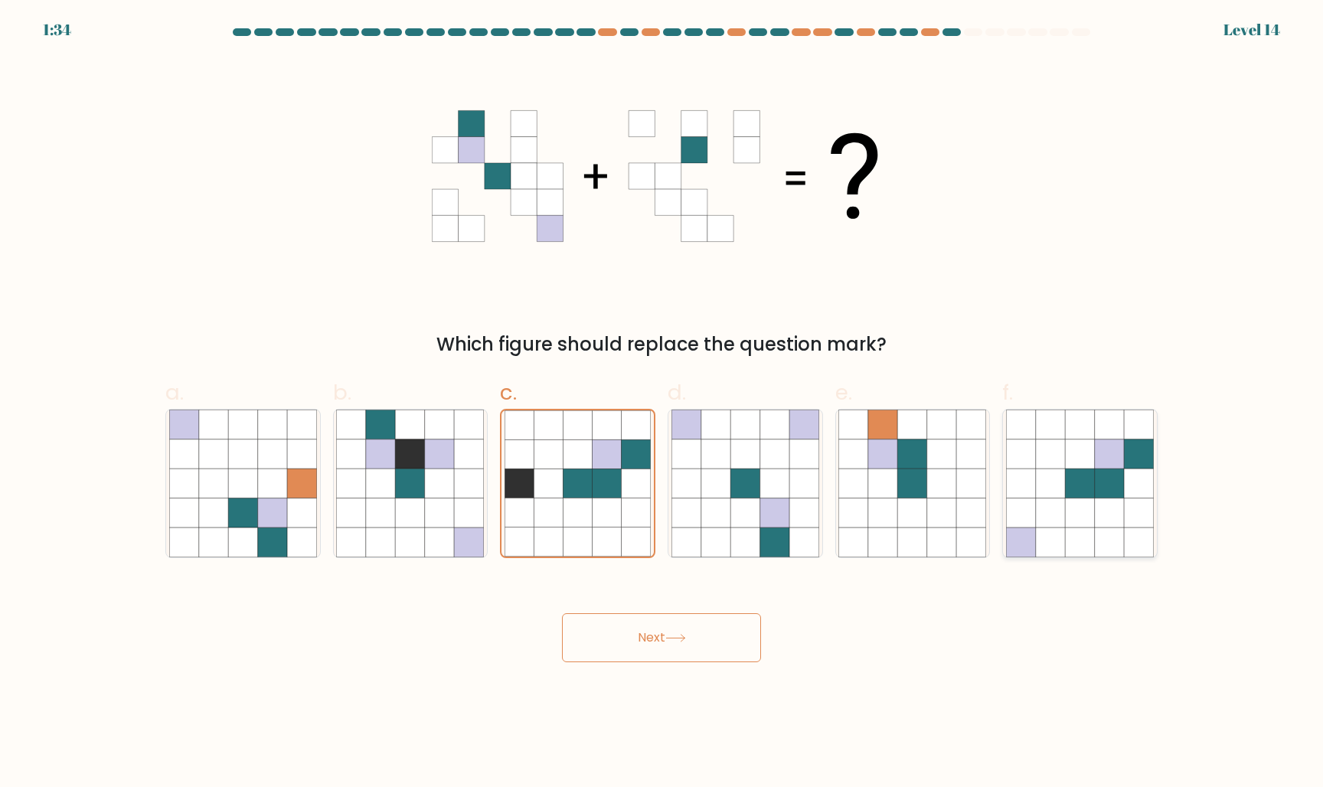
radio input "true"
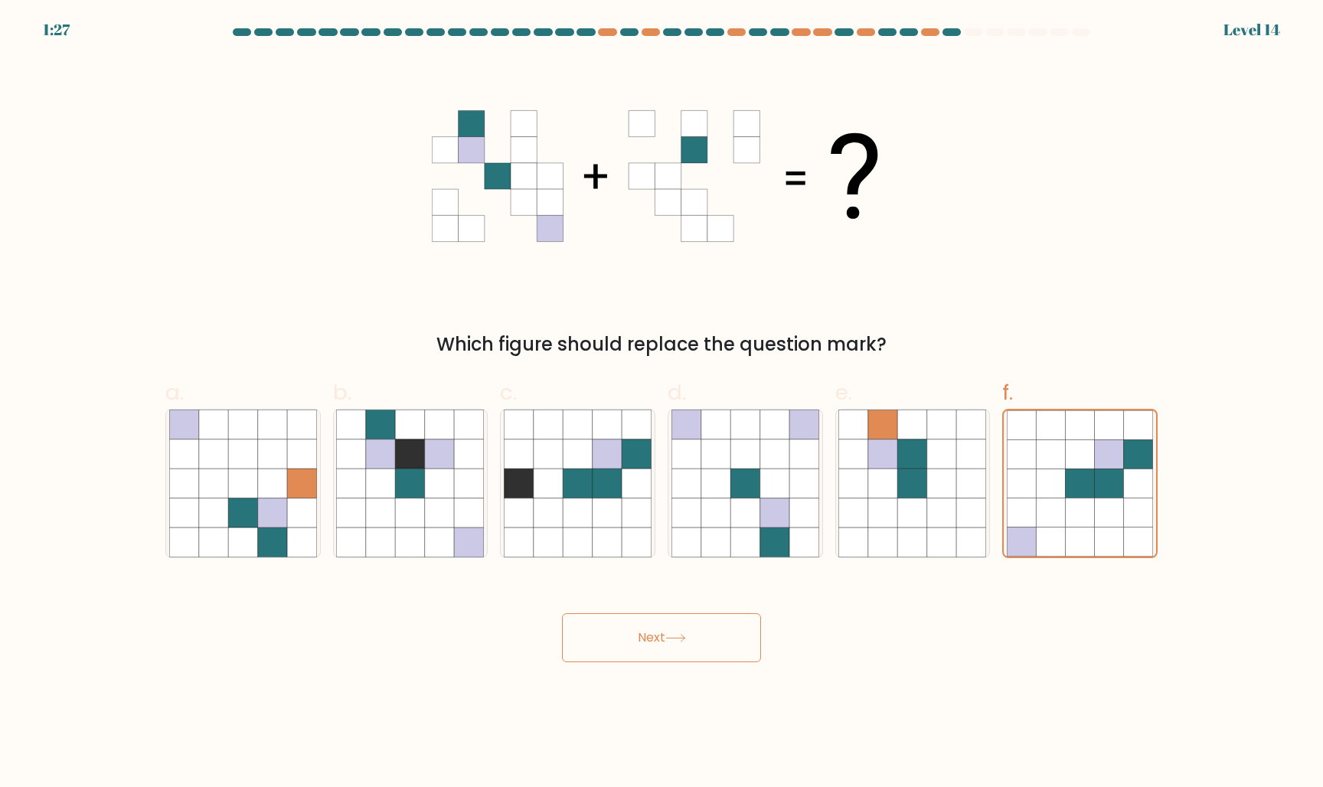
click at [702, 640] on button "Next" at bounding box center [661, 637] width 199 height 49
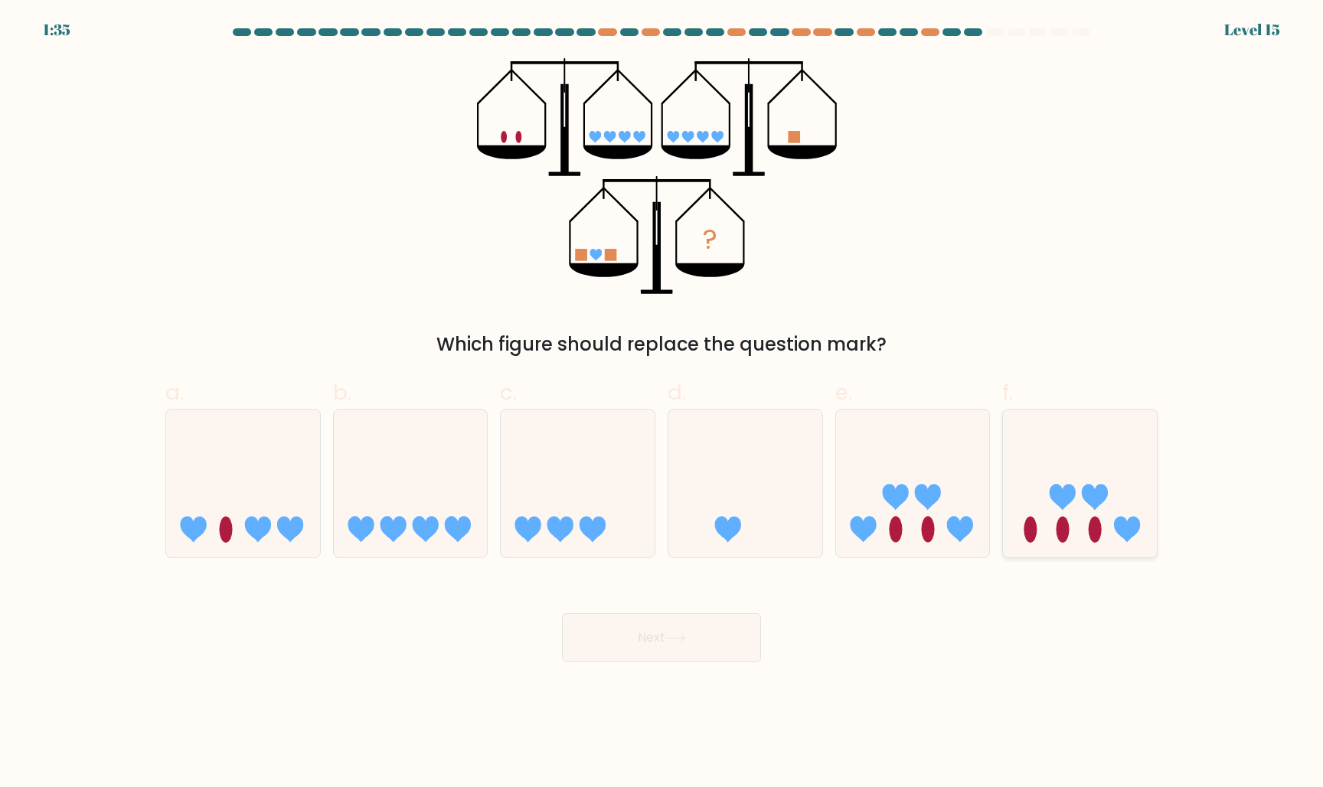
click at [1008, 439] on icon at bounding box center [1080, 482] width 154 height 127
click at [662, 403] on input "f." at bounding box center [661, 398] width 1 height 10
radio input "true"
click at [678, 621] on button "Next" at bounding box center [661, 637] width 199 height 49
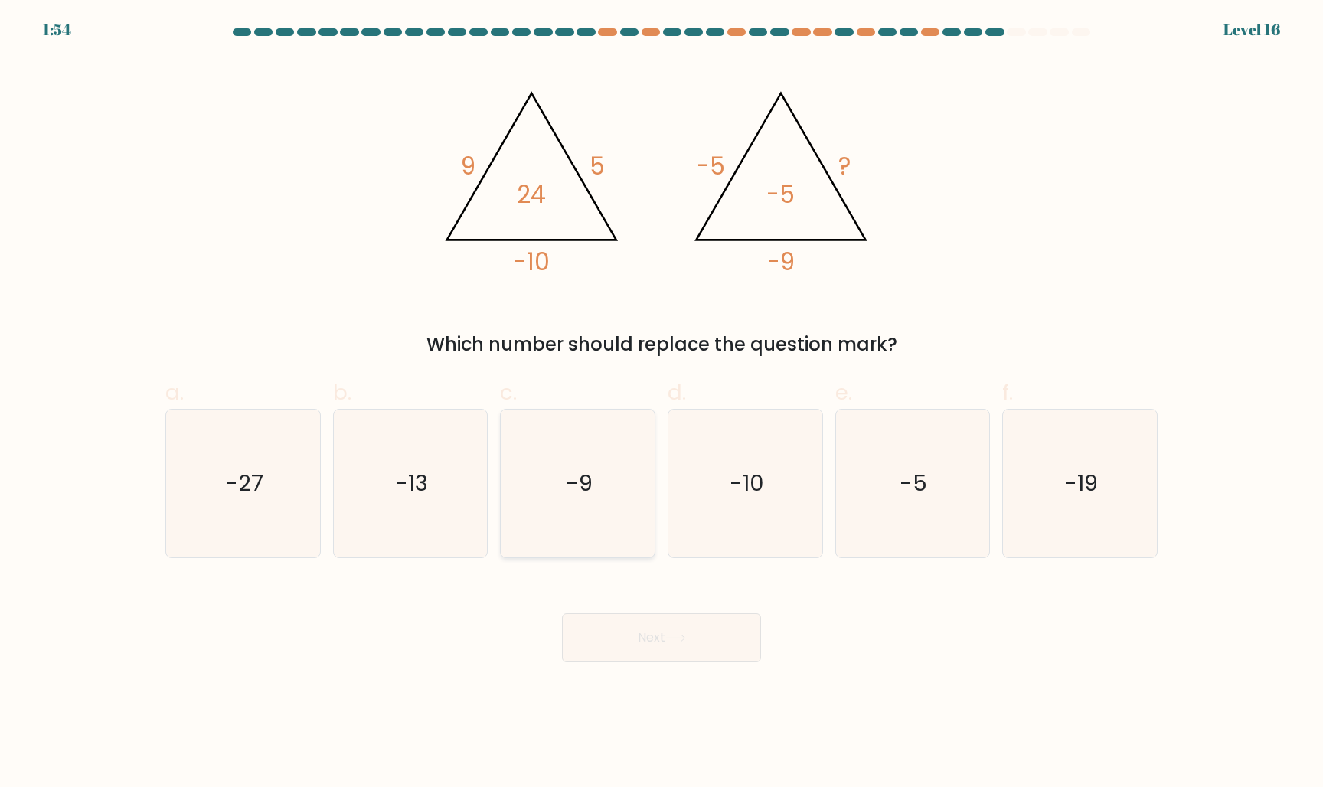
click at [630, 523] on icon "-9" at bounding box center [578, 484] width 148 height 148
click at [661, 403] on input "c. -9" at bounding box center [661, 398] width 1 height 10
radio input "true"
click at [705, 638] on button "Next" at bounding box center [661, 637] width 199 height 49
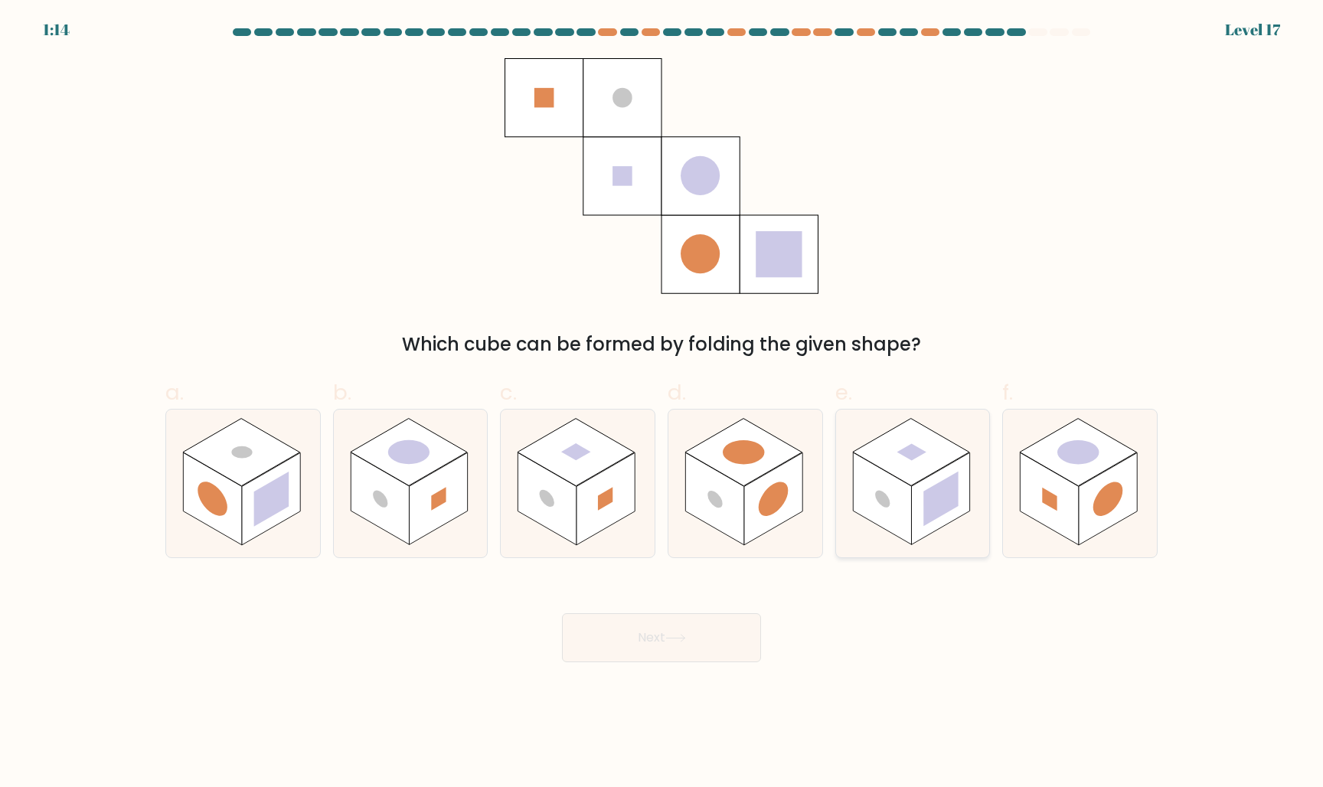
click at [919, 514] on rect at bounding box center [940, 498] width 58 height 93
click at [662, 403] on input "e." at bounding box center [661, 398] width 1 height 10
radio input "true"
click at [697, 641] on button "Next" at bounding box center [661, 637] width 199 height 49
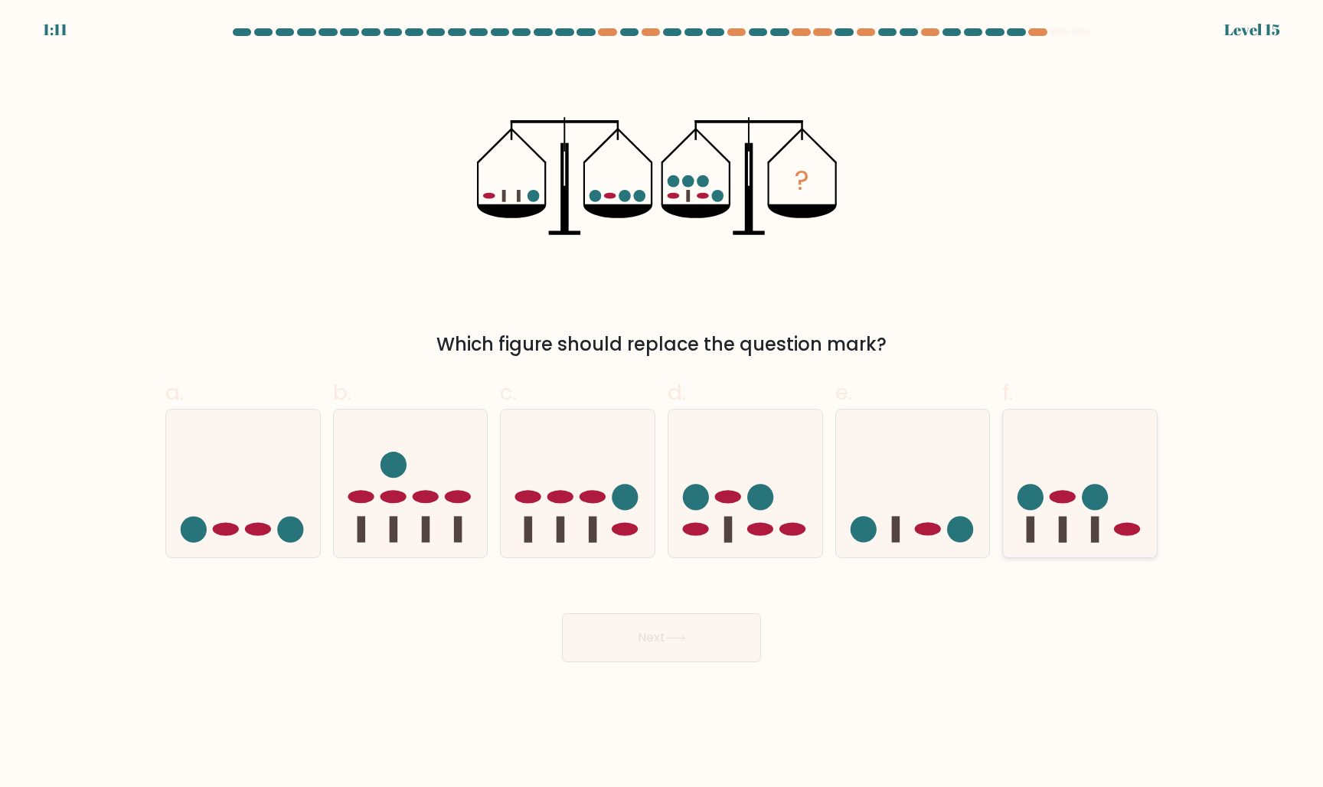
click at [1039, 519] on icon at bounding box center [1080, 482] width 154 height 127
click at [662, 403] on input "f." at bounding box center [661, 398] width 1 height 10
radio input "true"
click at [668, 633] on button "Next" at bounding box center [661, 637] width 199 height 49
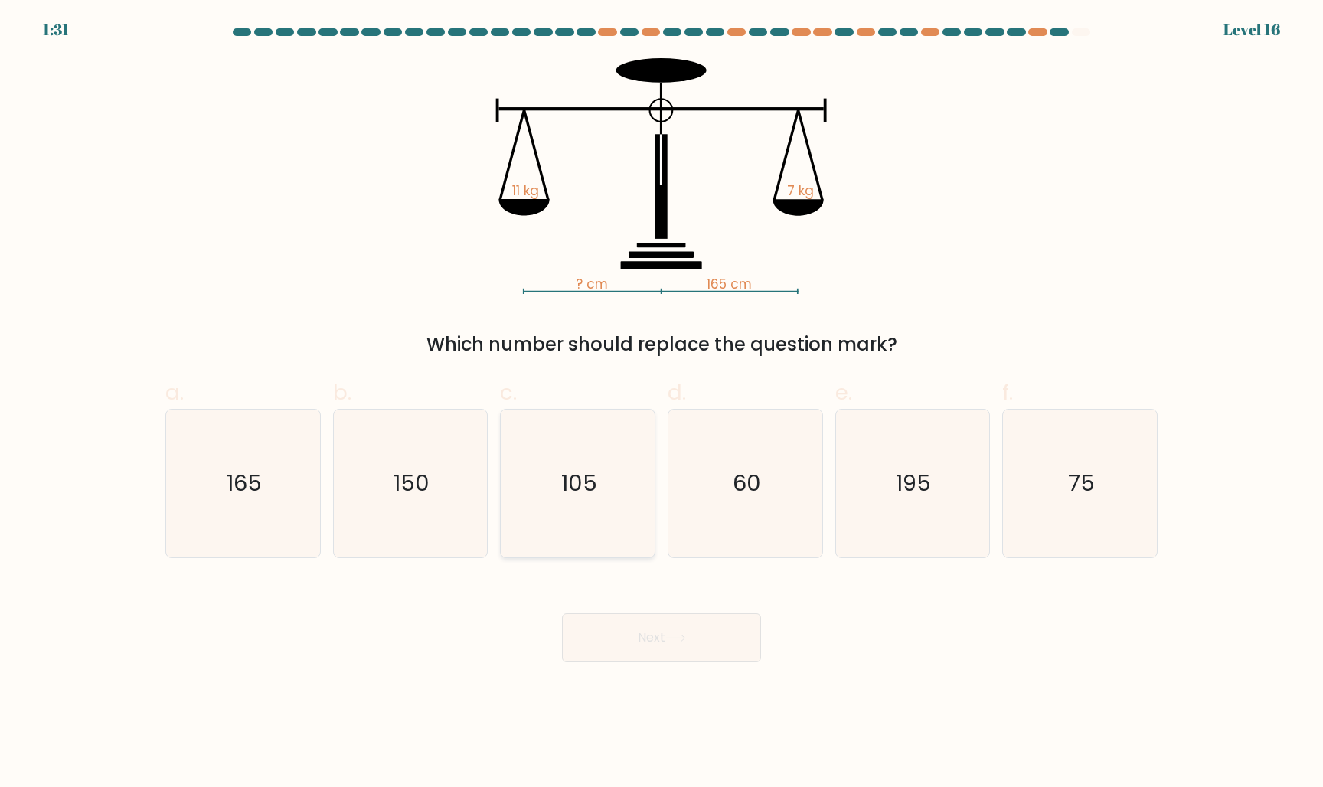
click at [572, 465] on icon "105" at bounding box center [578, 484] width 148 height 148
click at [661, 403] on input "c. 105" at bounding box center [661, 398] width 1 height 10
radio input "true"
click at [678, 638] on icon at bounding box center [675, 638] width 21 height 8
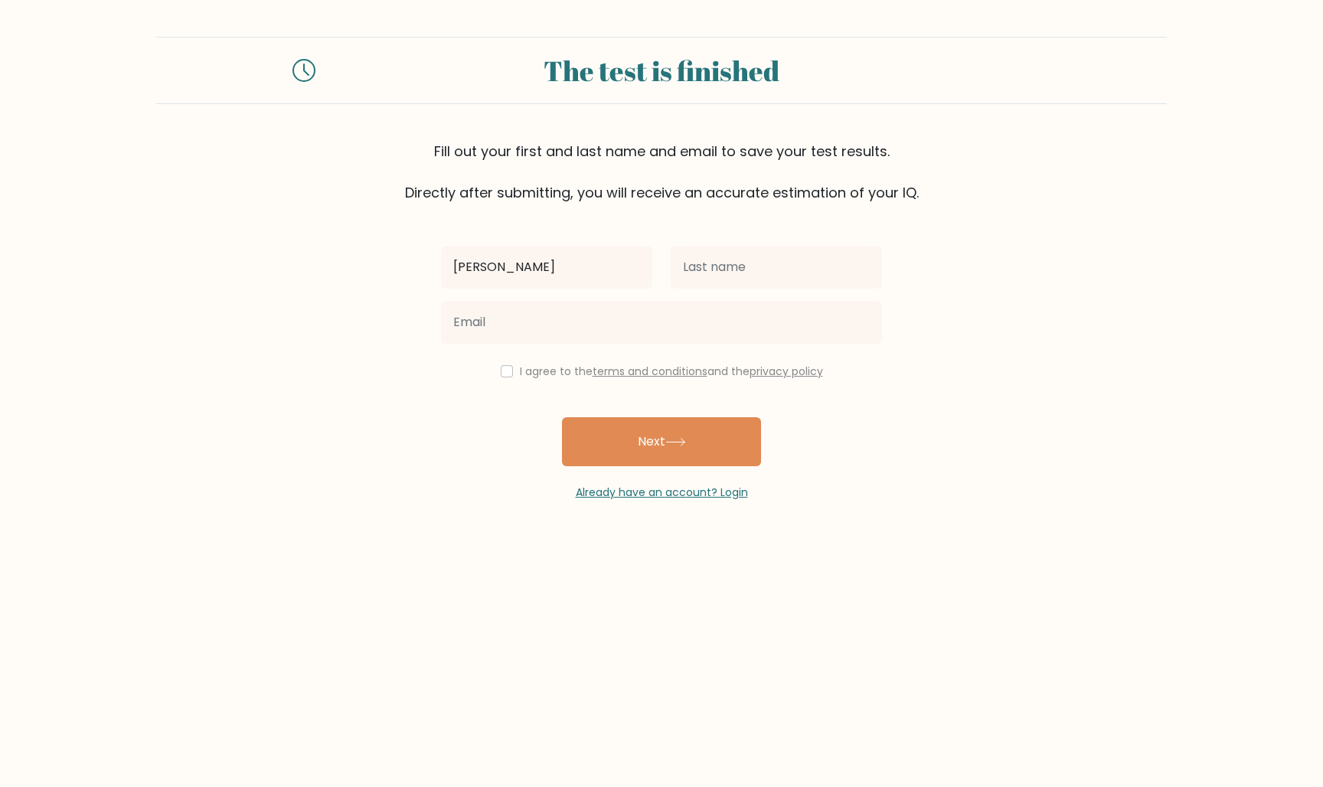
type input "[PERSON_NAME]"
type input "sun"
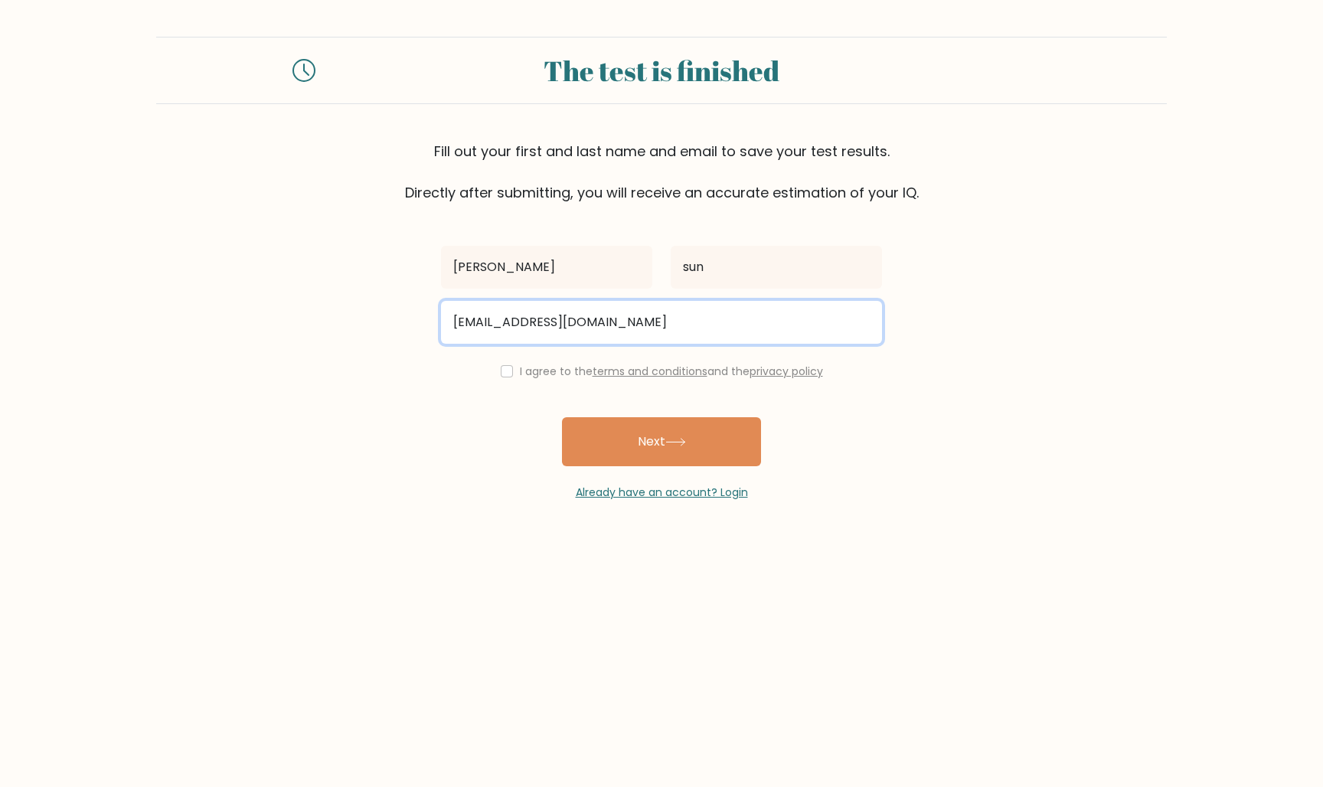
type input "mannasun1028@gmail.com"
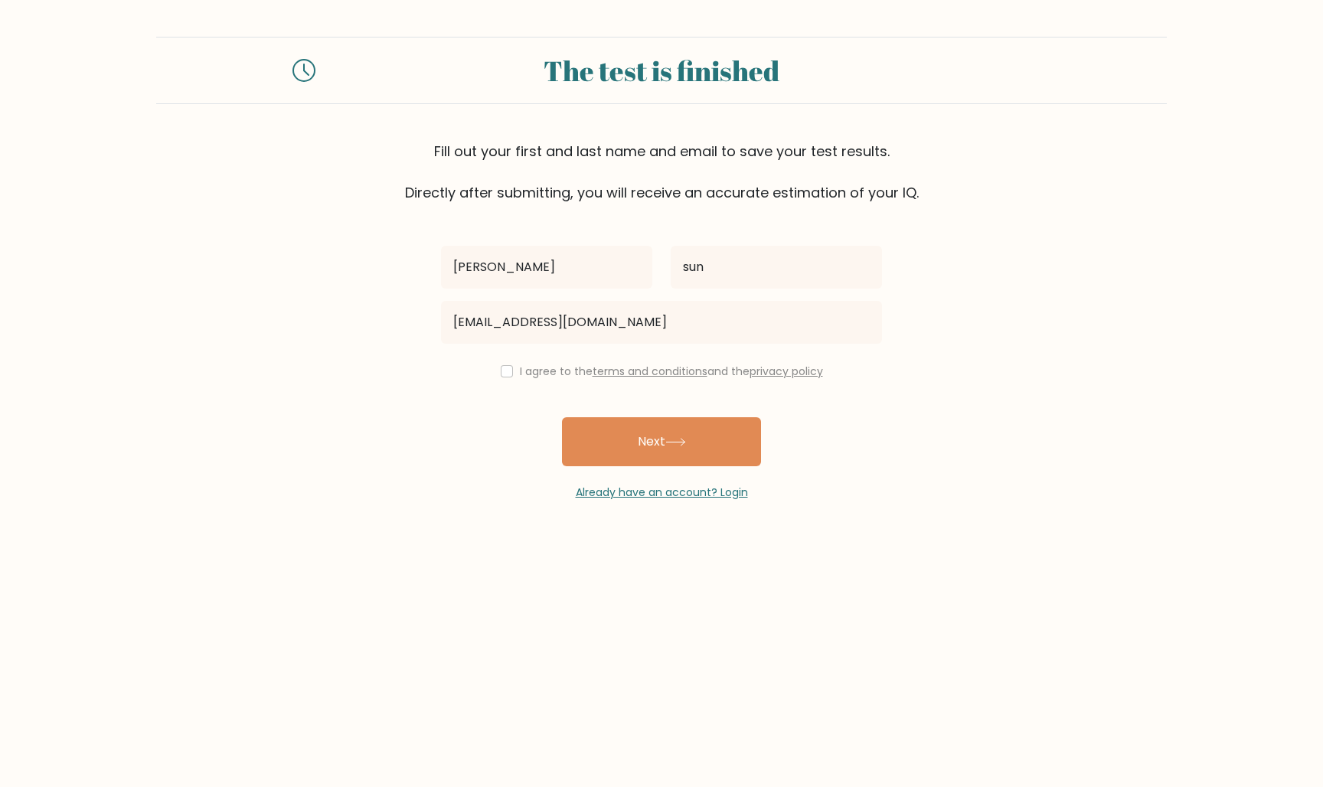
click at [507, 377] on input "checkbox" at bounding box center [507, 371] width 12 height 12
checkbox input "true"
click at [635, 456] on button "Next" at bounding box center [661, 441] width 199 height 49
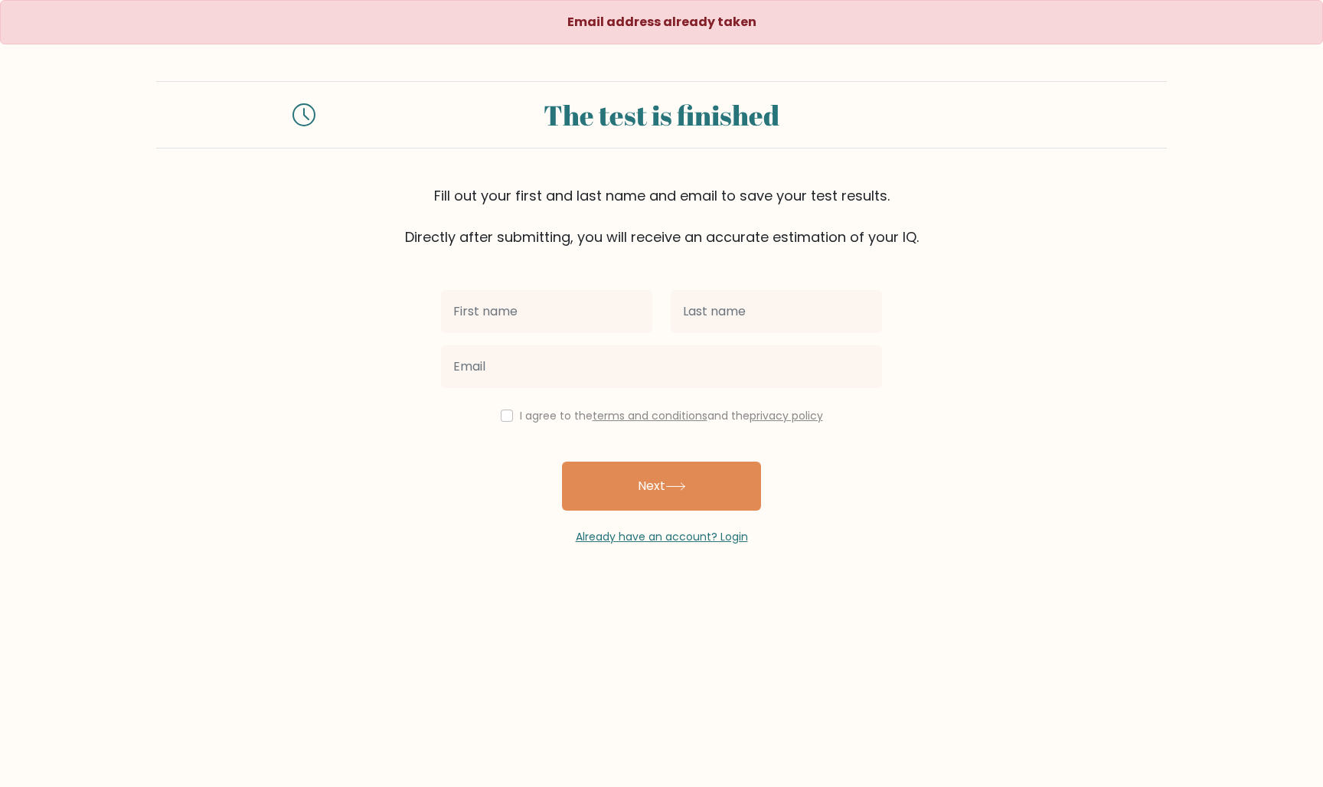
click at [532, 312] on input "text" at bounding box center [546, 311] width 211 height 43
type input "c"
